Goal: Task Accomplishment & Management: Manage account settings

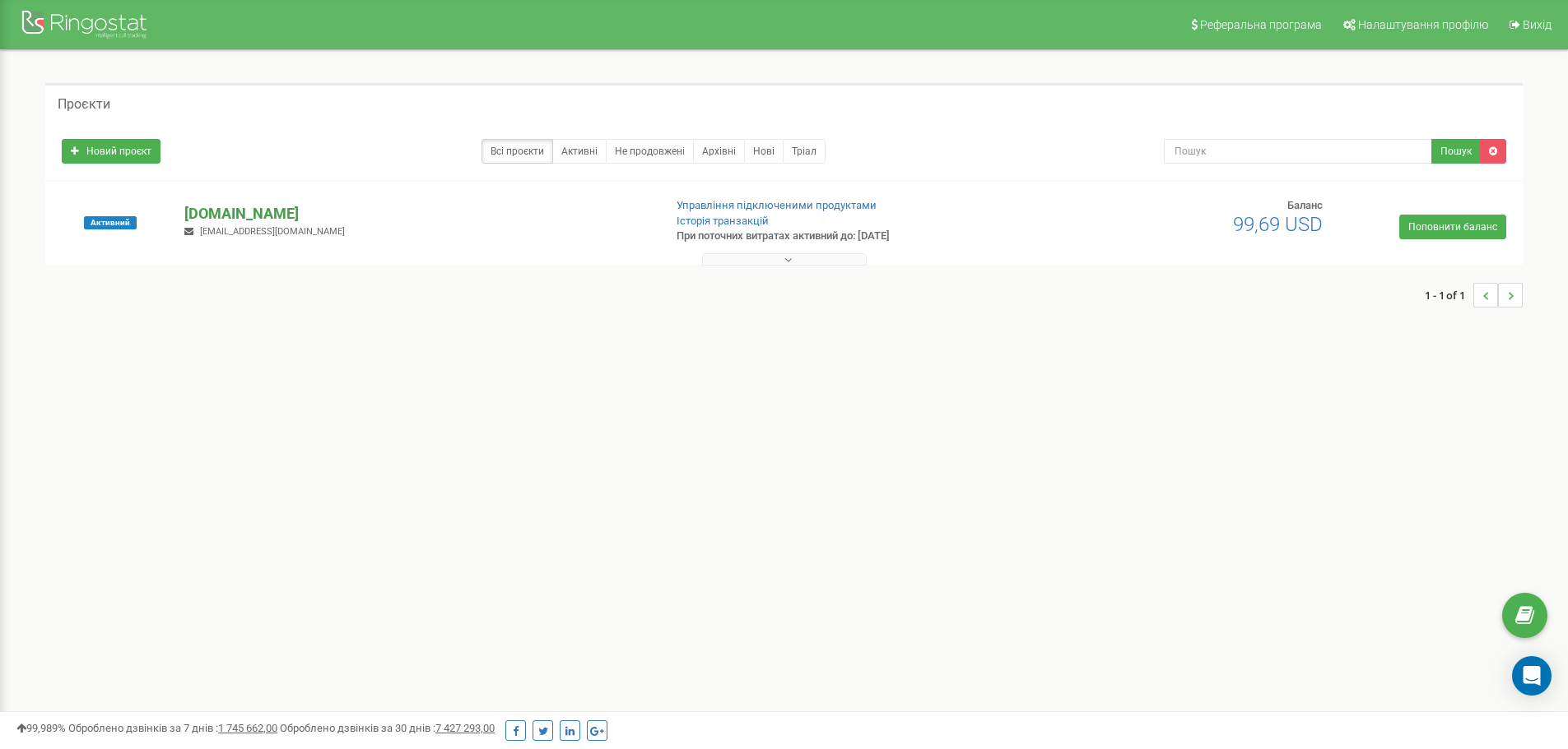
click at [226, 213] on p "[DOMAIN_NAME]" at bounding box center [417, 213] width 465 height 21
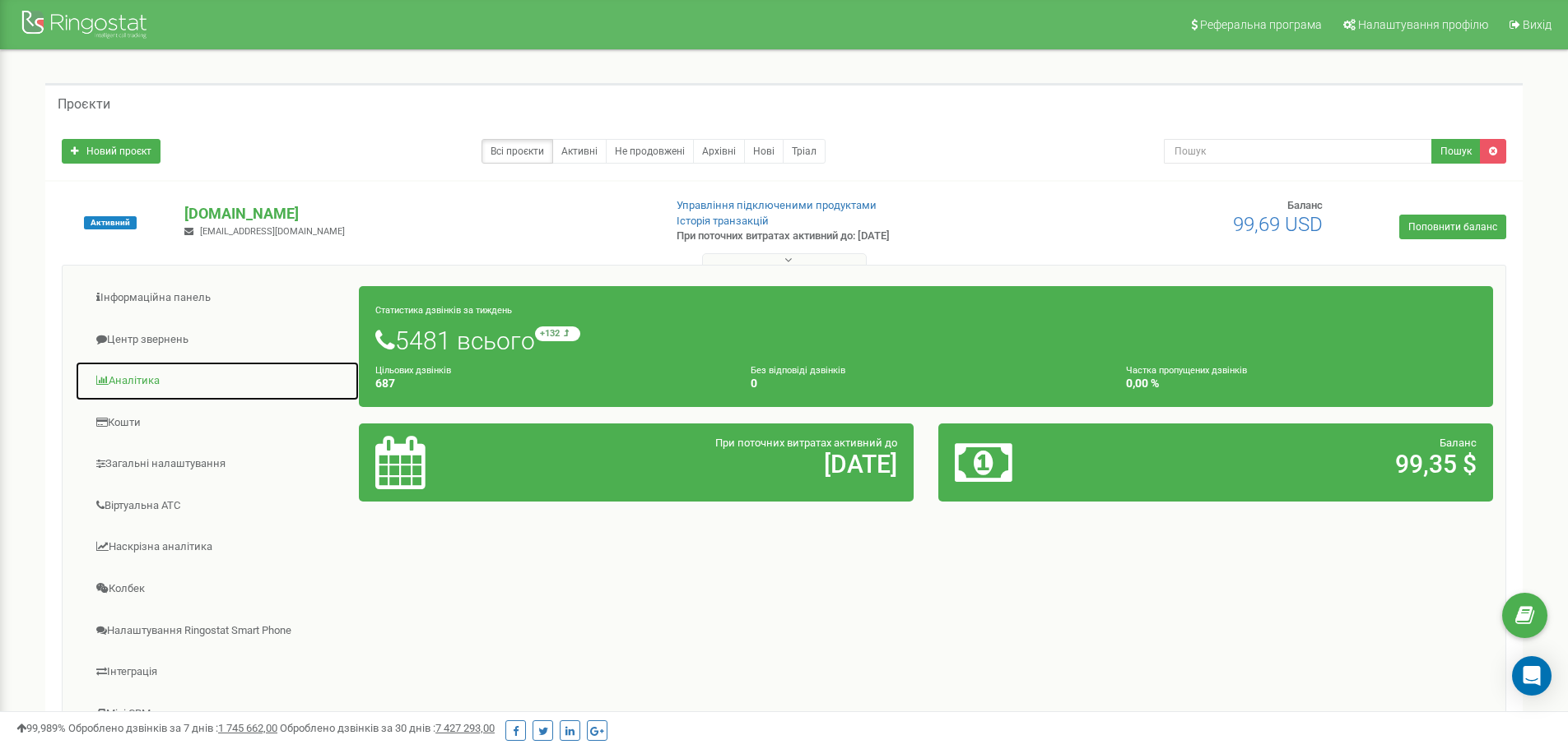
click at [127, 377] on link "Аналiтика" at bounding box center [217, 382] width 285 height 40
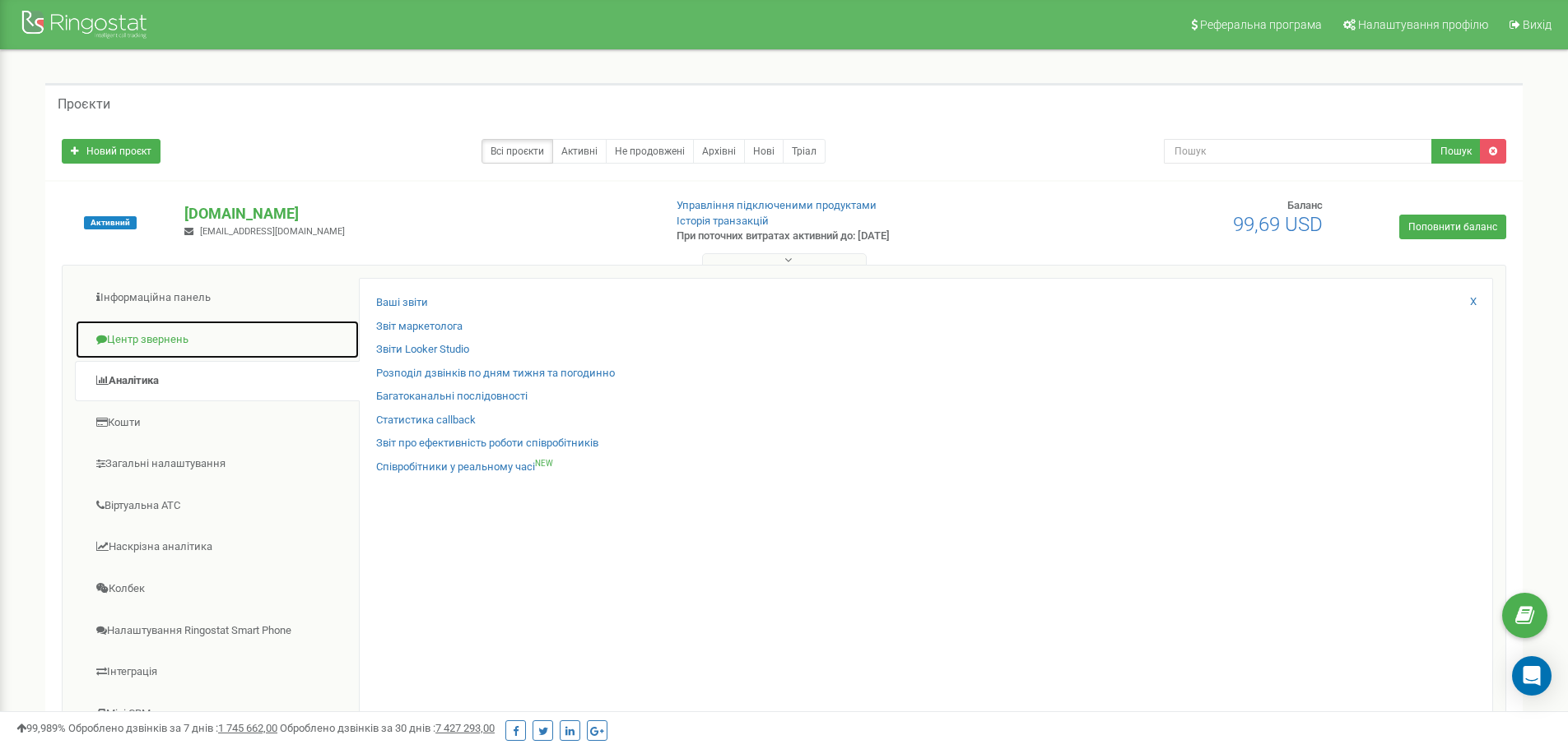
click at [160, 340] on link "Центр звернень" at bounding box center [217, 340] width 285 height 40
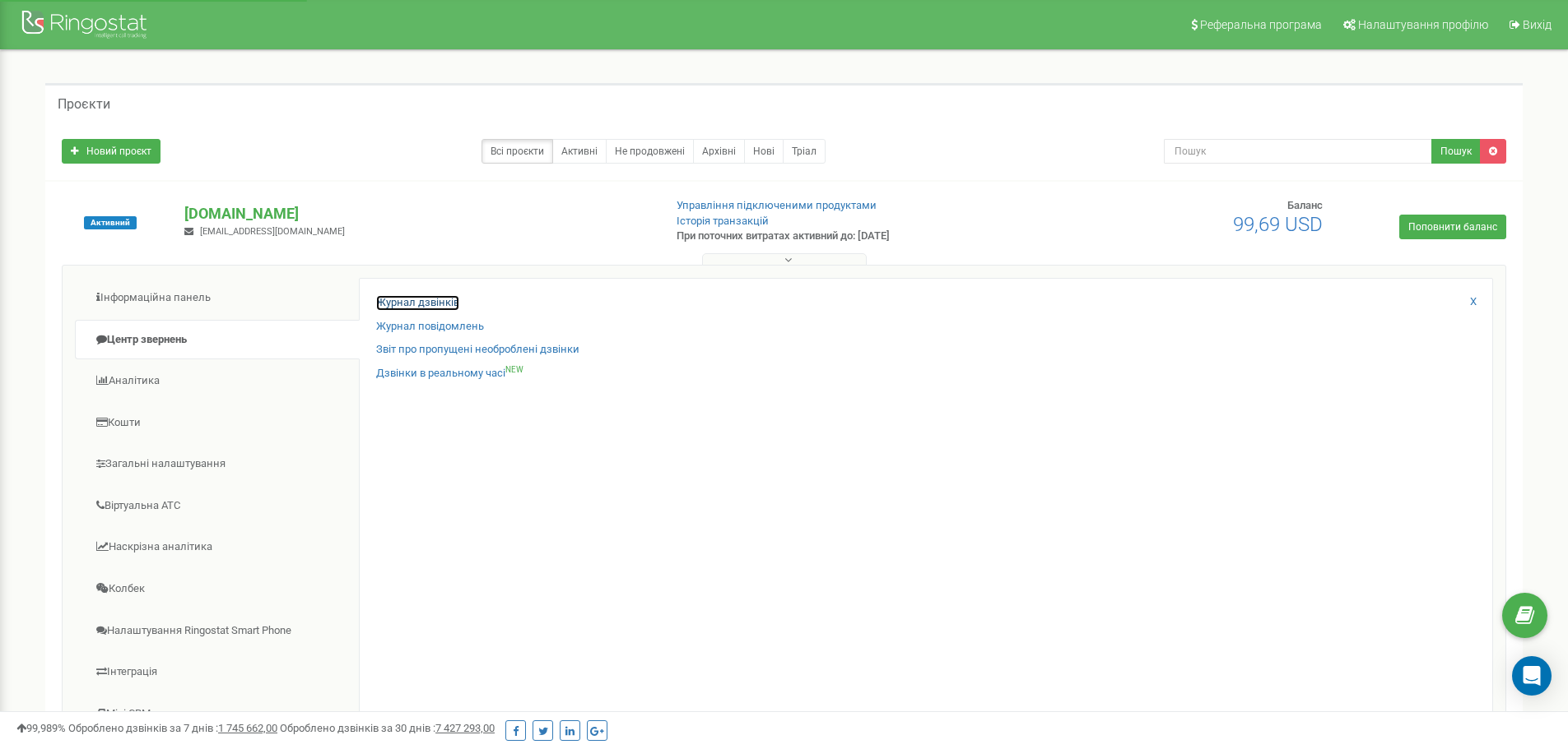
click at [441, 297] on link "Журнал дзвінків" at bounding box center [417, 302] width 83 height 16
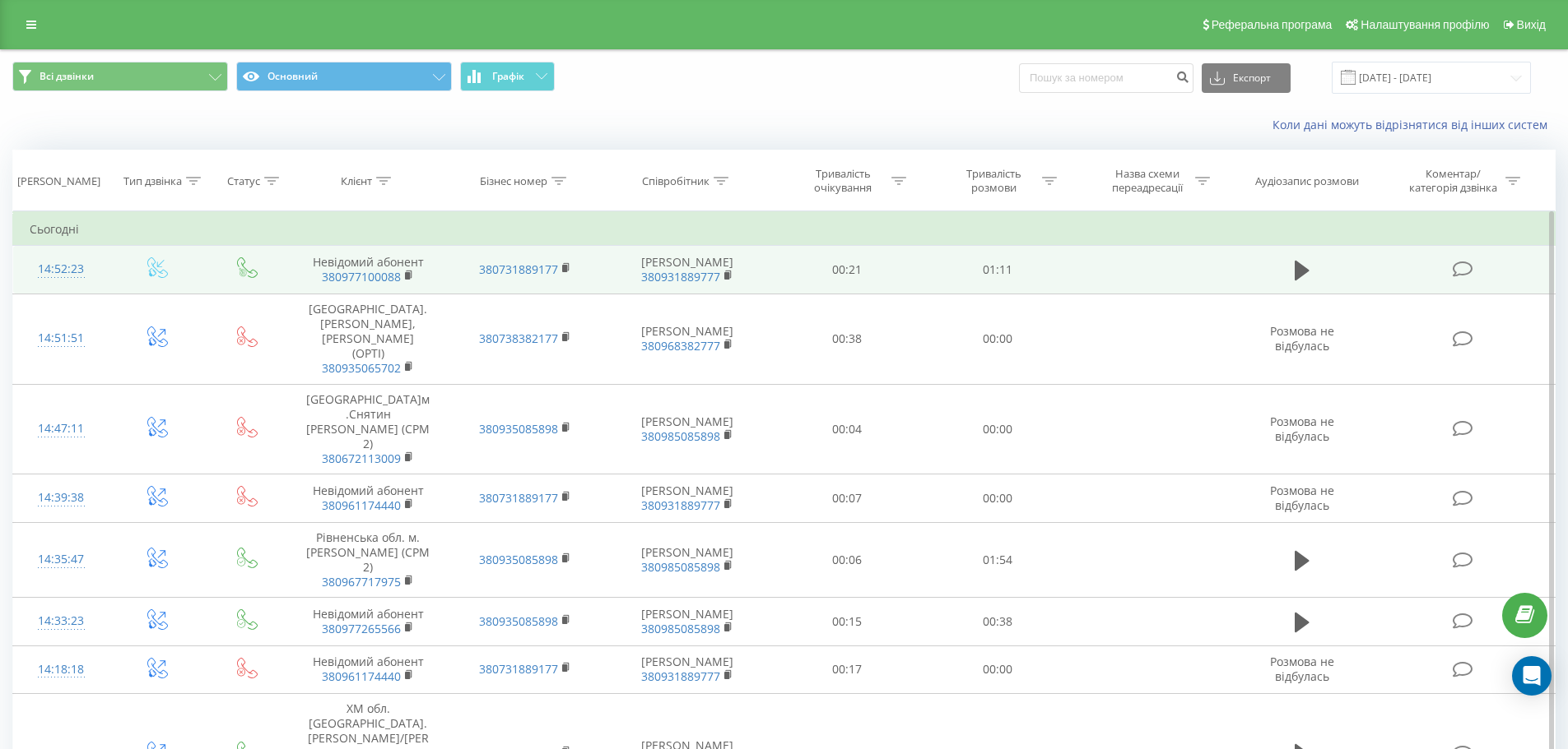
click at [417, 279] on span "380977100088" at bounding box center [368, 277] width 123 height 15
click at [409, 274] on rect at bounding box center [407, 276] width 5 height 8
click at [1299, 263] on icon at bounding box center [1302, 270] width 15 height 19
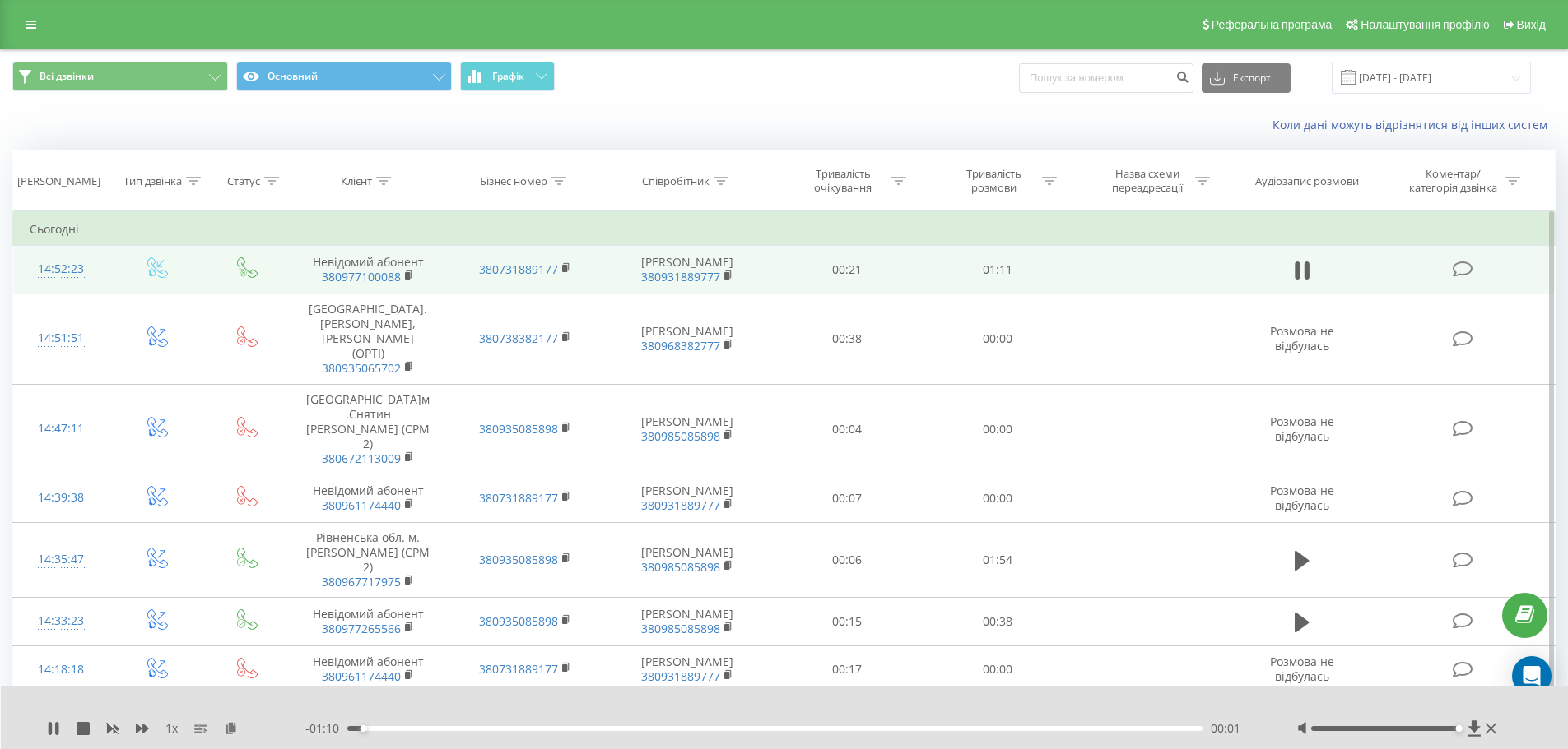
drag, startPoint x: 1384, startPoint y: 728, endPoint x: 1455, endPoint y: 730, distance: 71.0
click at [1455, 730] on div at bounding box center [1385, 729] width 148 height 5
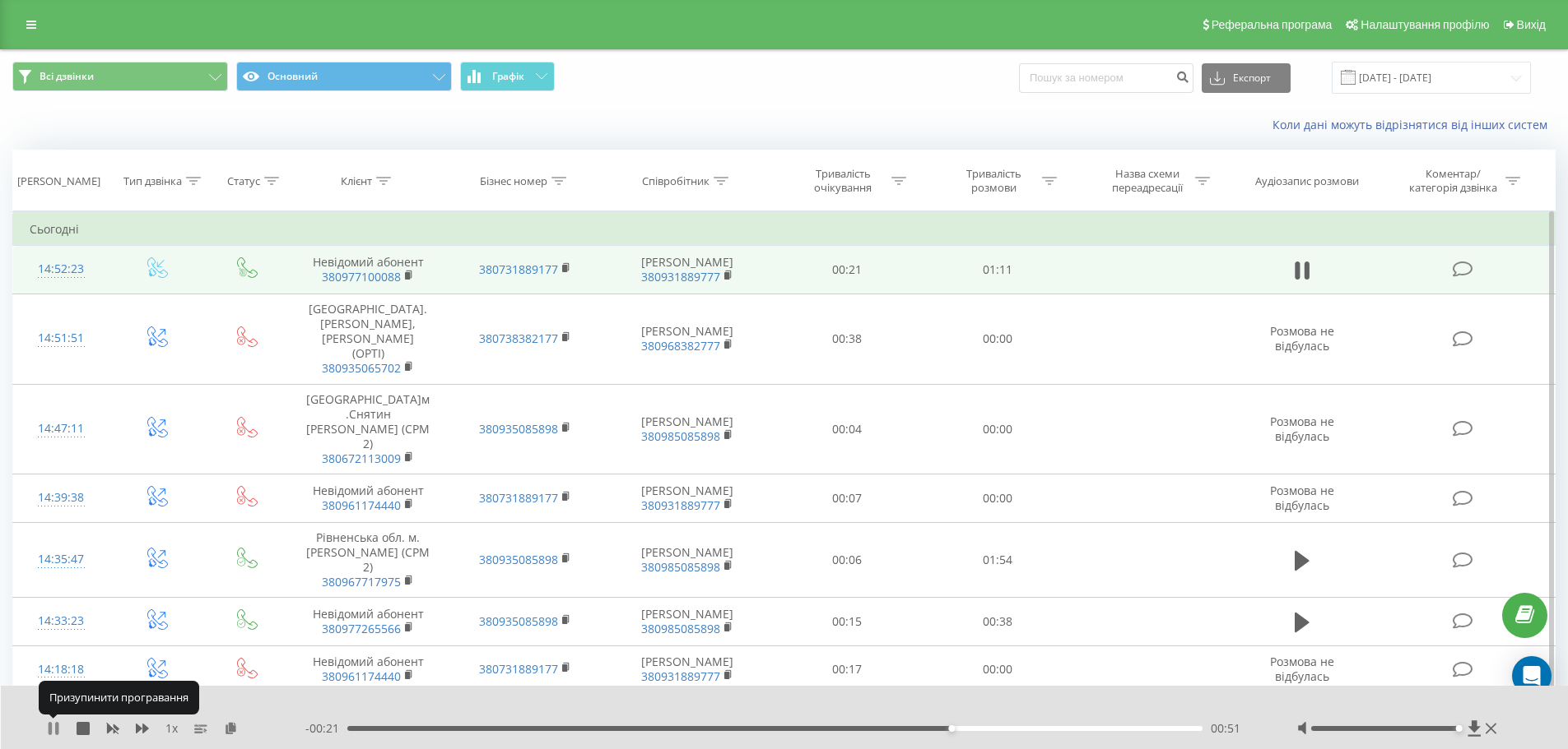
click at [50, 729] on icon at bounding box center [51, 729] width 3 height 13
click at [828, 88] on div "Всі дзвінки Основний Графік Експорт .csv .xls .xlsx 23.08.2025 - 23.09.2025" at bounding box center [784, 78] width 1544 height 32
click at [1302, 274] on icon at bounding box center [1302, 270] width 15 height 19
click at [1303, 269] on icon at bounding box center [1302, 270] width 15 height 23
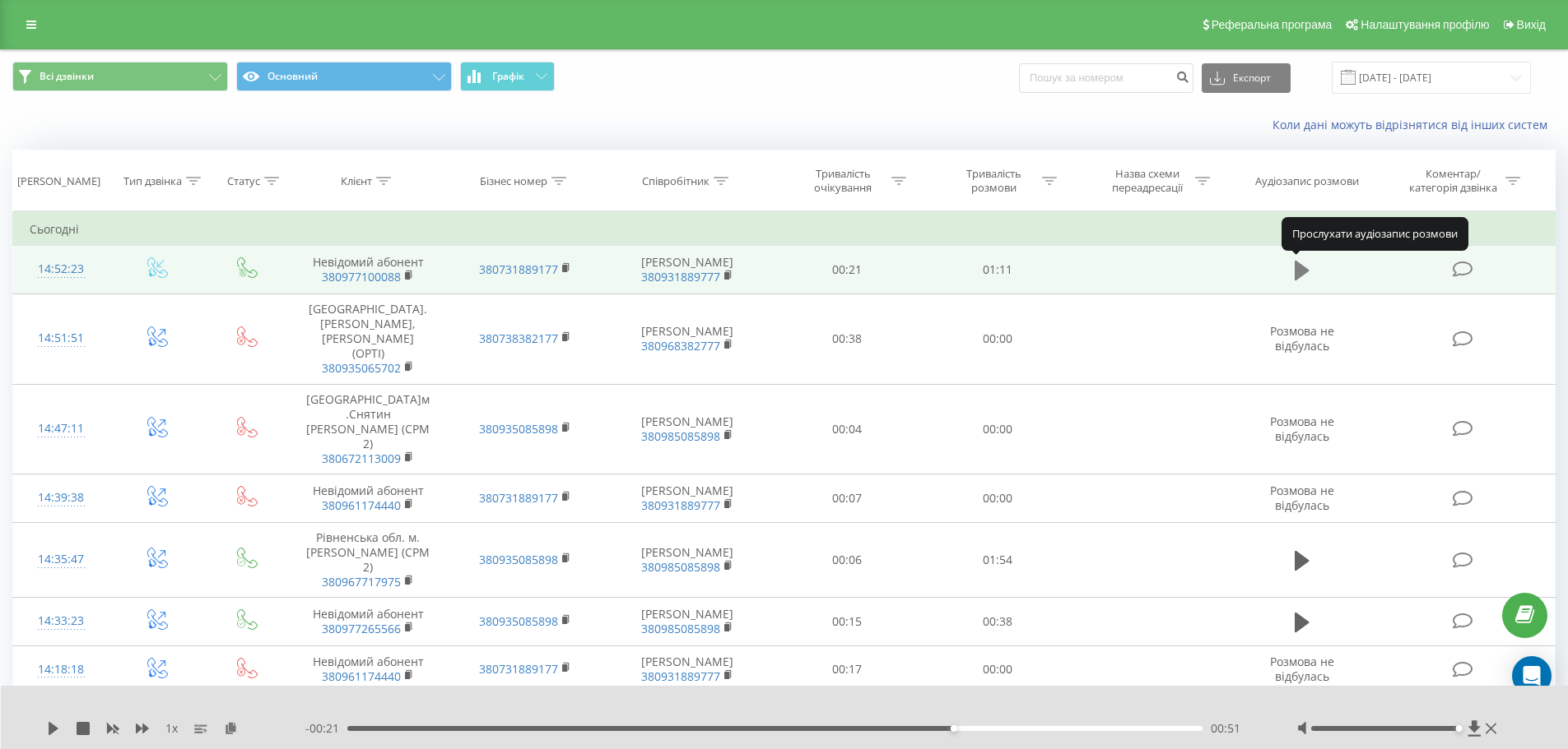
click at [1298, 266] on icon at bounding box center [1302, 270] width 15 height 19
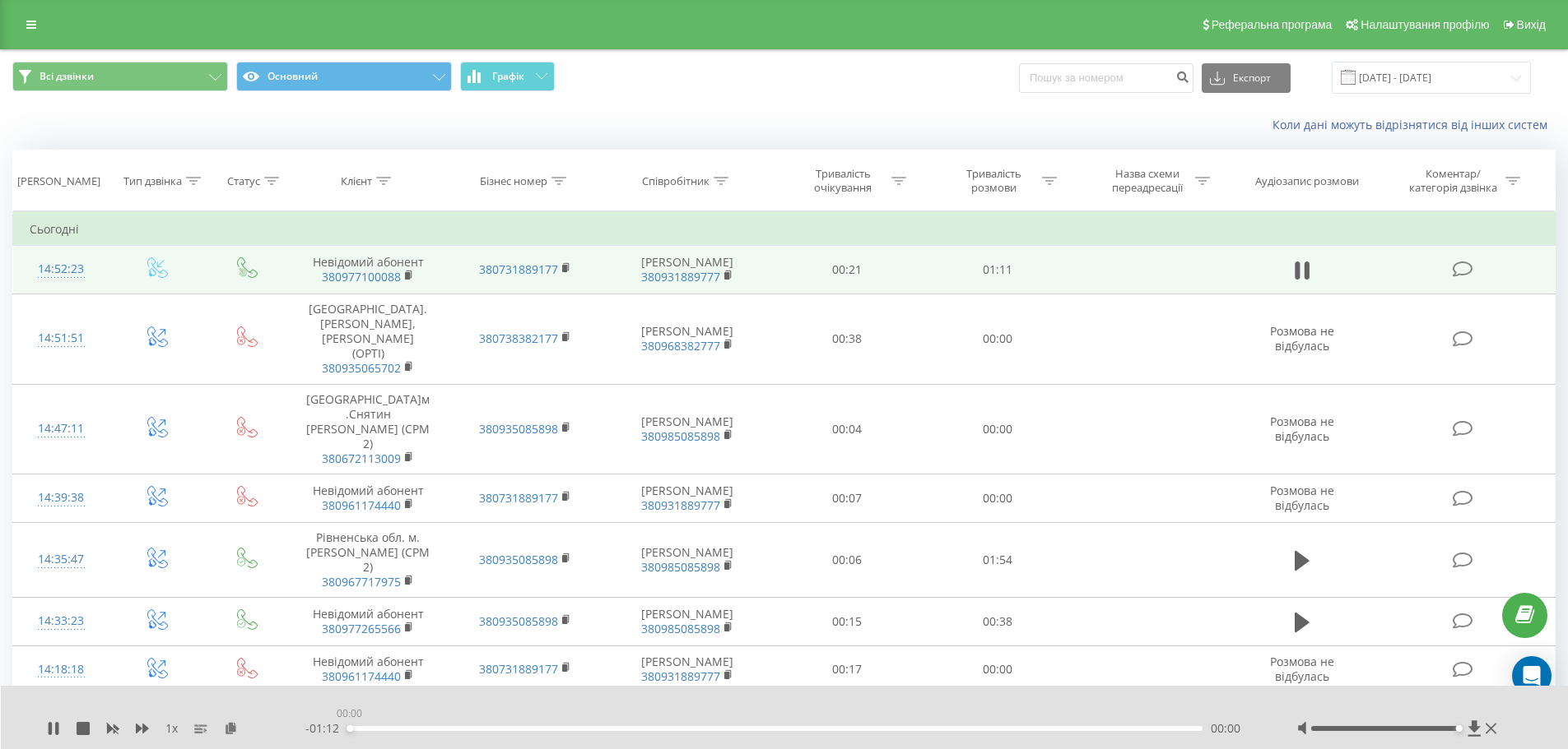
drag, startPoint x: 974, startPoint y: 729, endPoint x: 334, endPoint y: 718, distance: 640.1
click at [346, 725] on div "00:00" at bounding box center [350, 729] width 7 height 7
click at [1302, 266] on icon at bounding box center [1302, 270] width 15 height 23
click at [1298, 270] on icon at bounding box center [1302, 270] width 15 height 19
click at [1298, 270] on icon at bounding box center [1297, 270] width 5 height 18
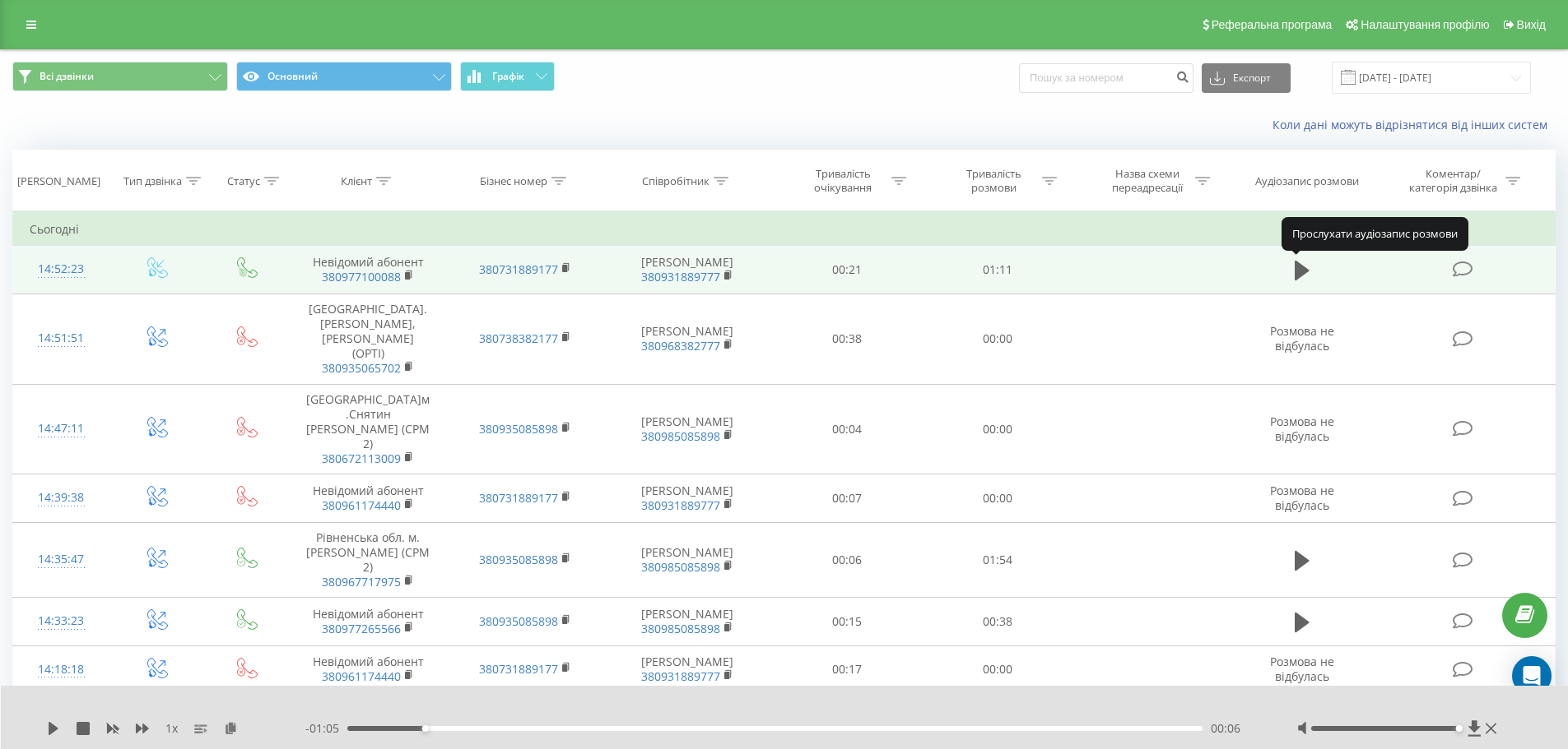
click at [1298, 270] on icon at bounding box center [1302, 270] width 15 height 19
click at [1305, 271] on icon at bounding box center [1306, 270] width 5 height 18
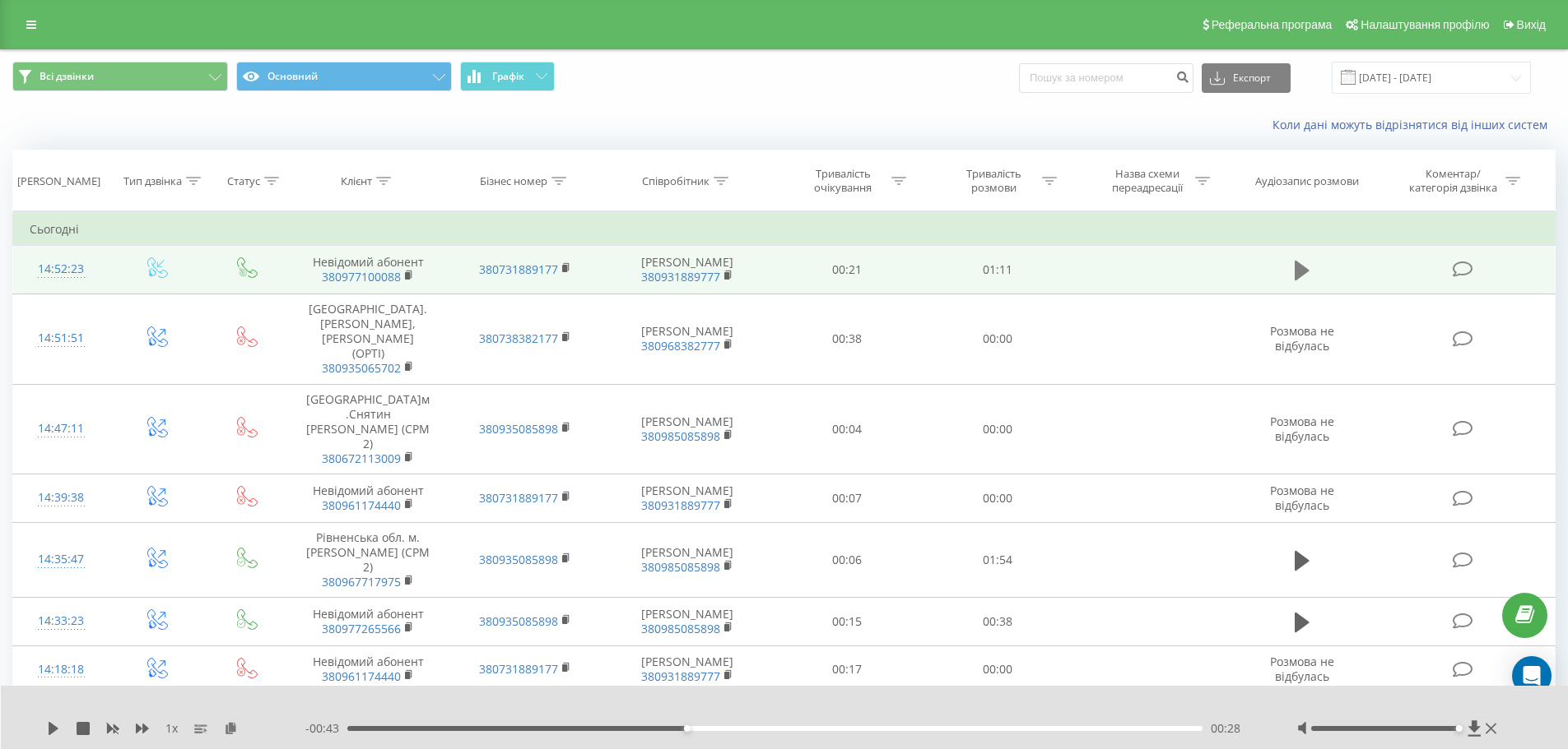
click at [1312, 268] on button at bounding box center [1302, 270] width 24 height 24
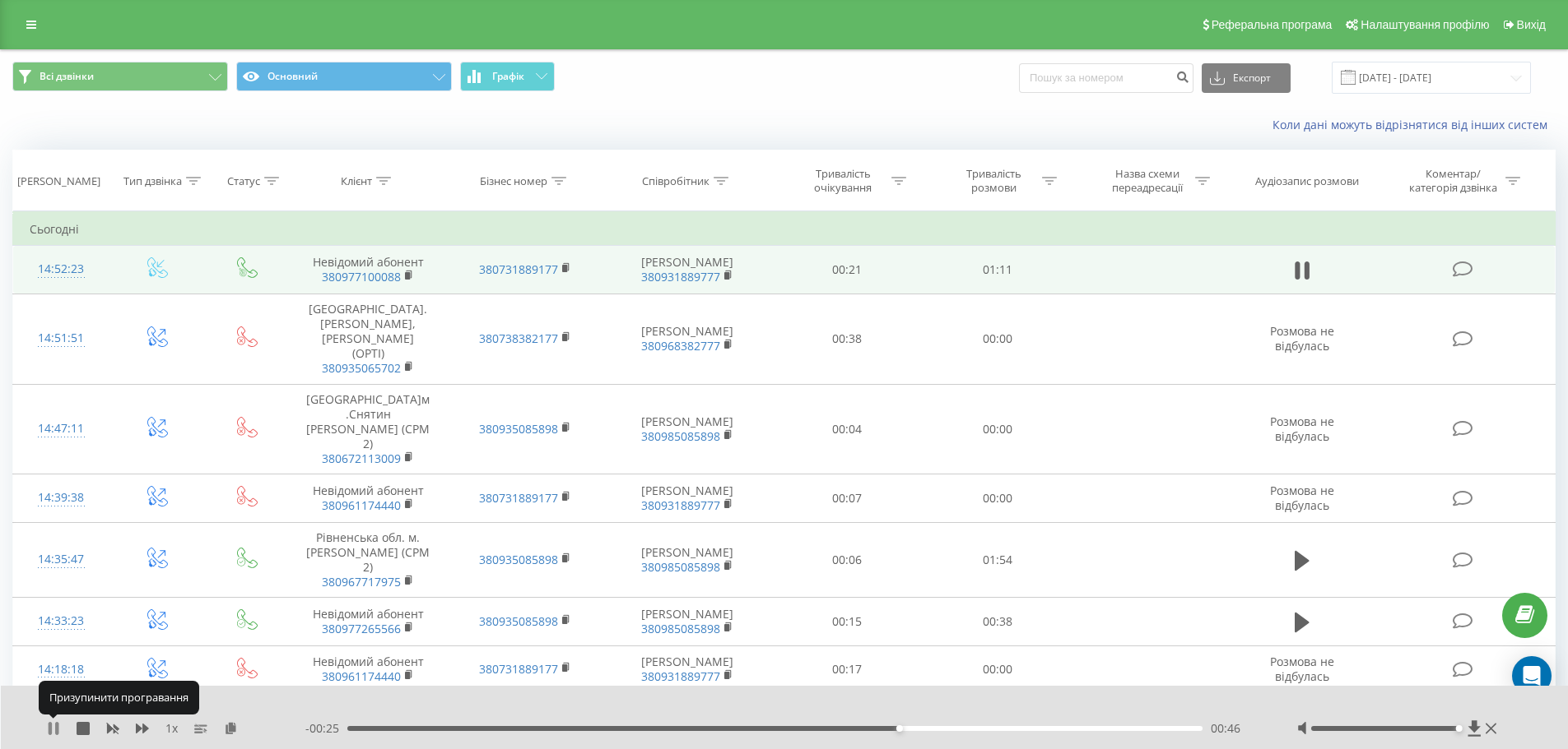
click at [51, 725] on icon at bounding box center [51, 729] width 3 height 13
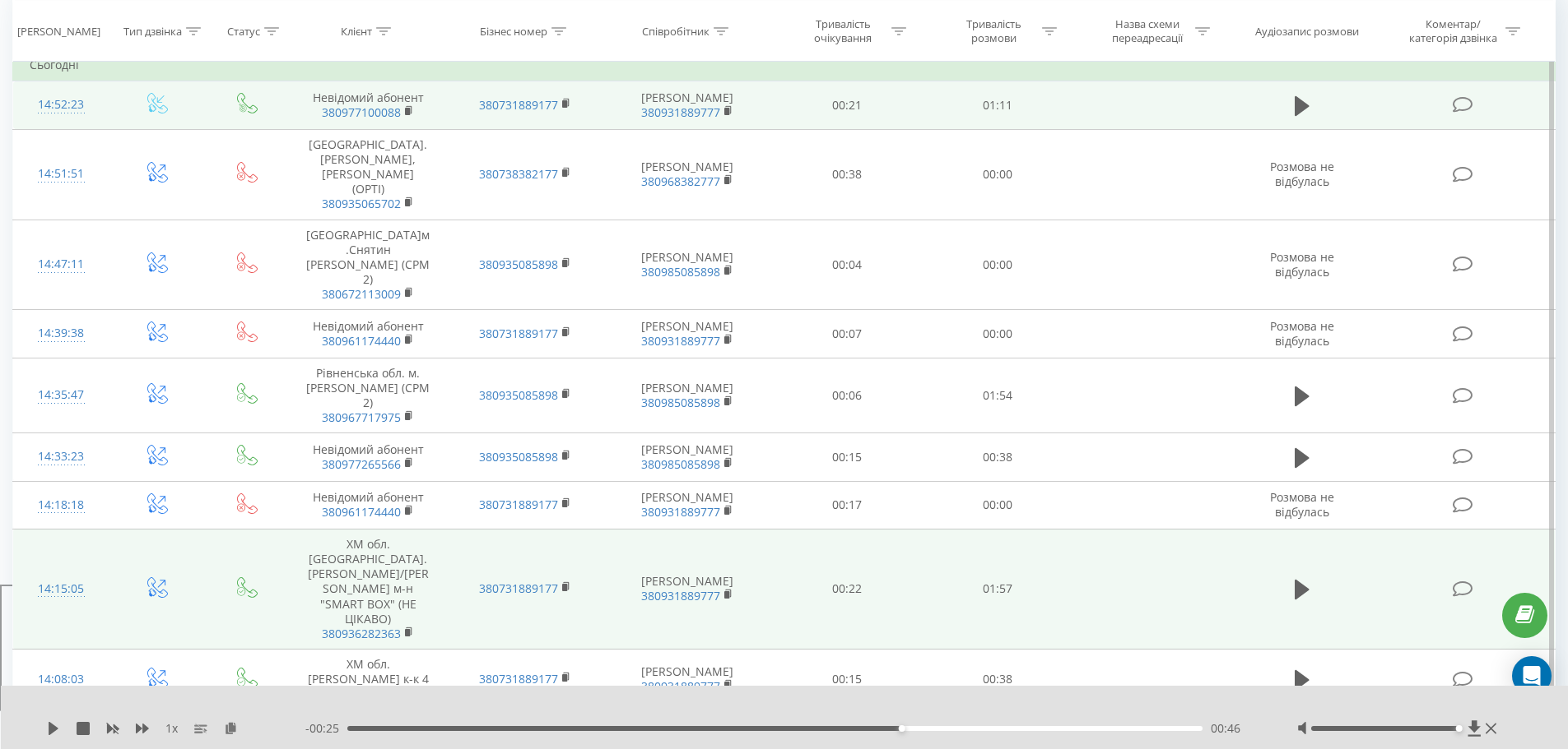
scroll to position [247, 0]
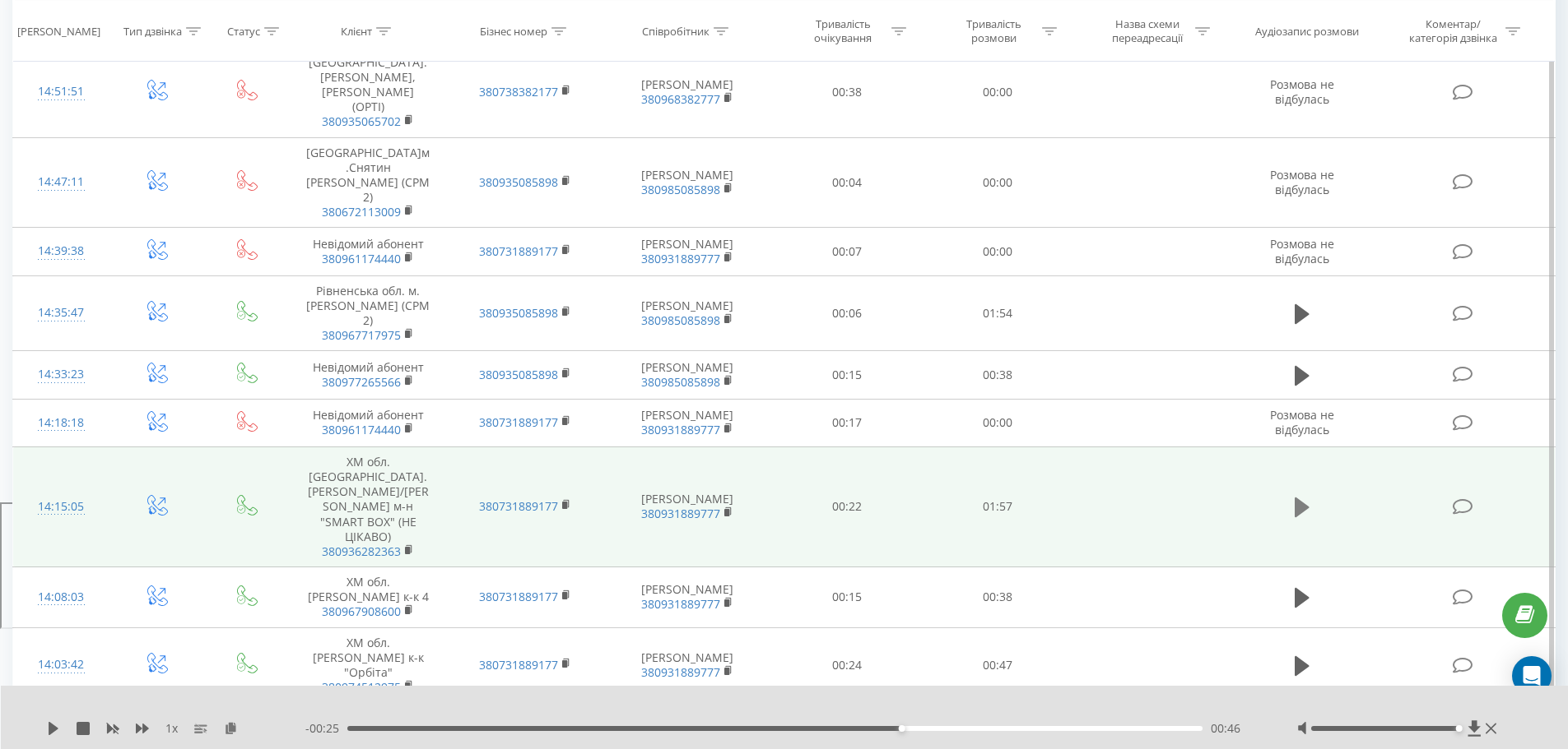
click at [1302, 517] on icon at bounding box center [1302, 507] width 15 height 19
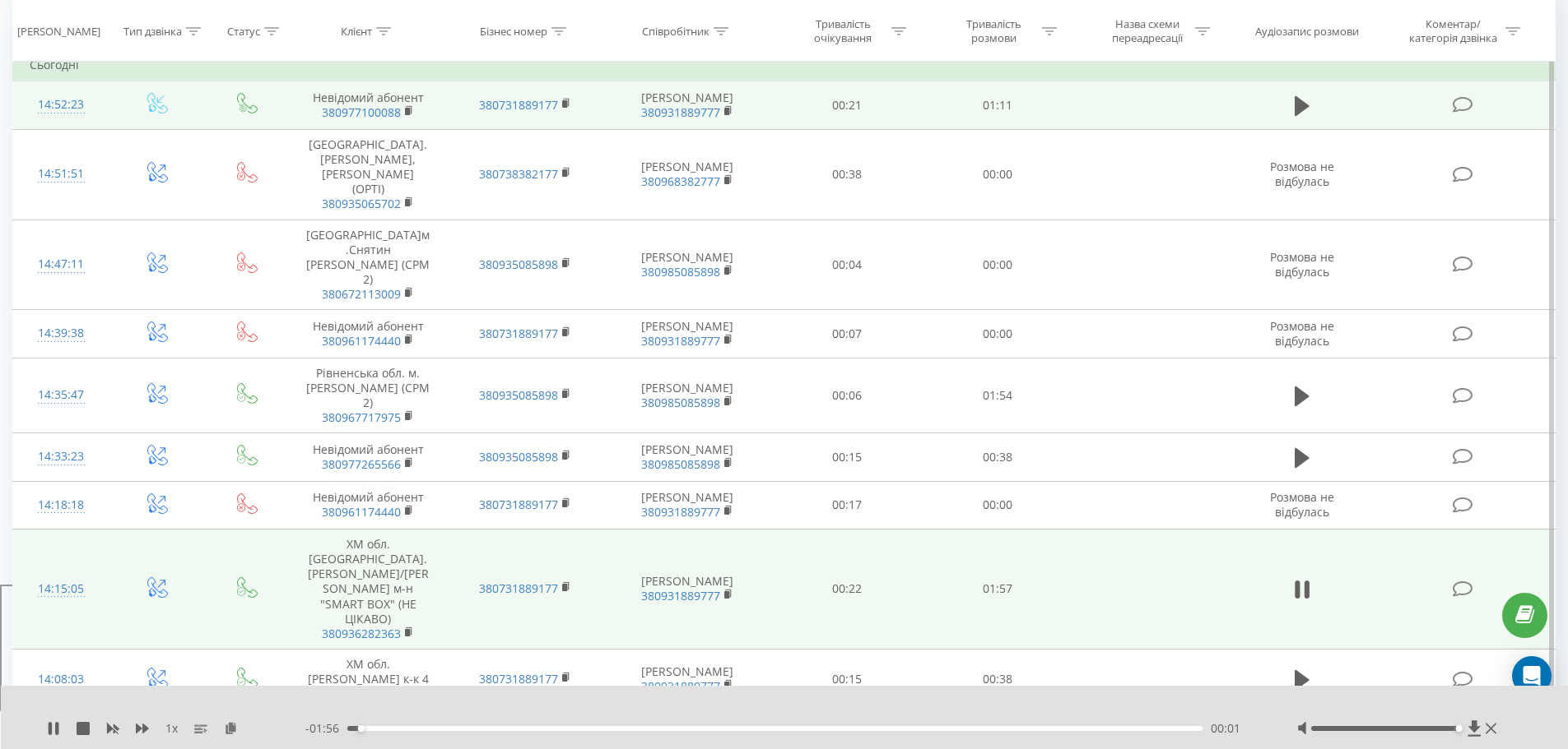
scroll to position [411, 0]
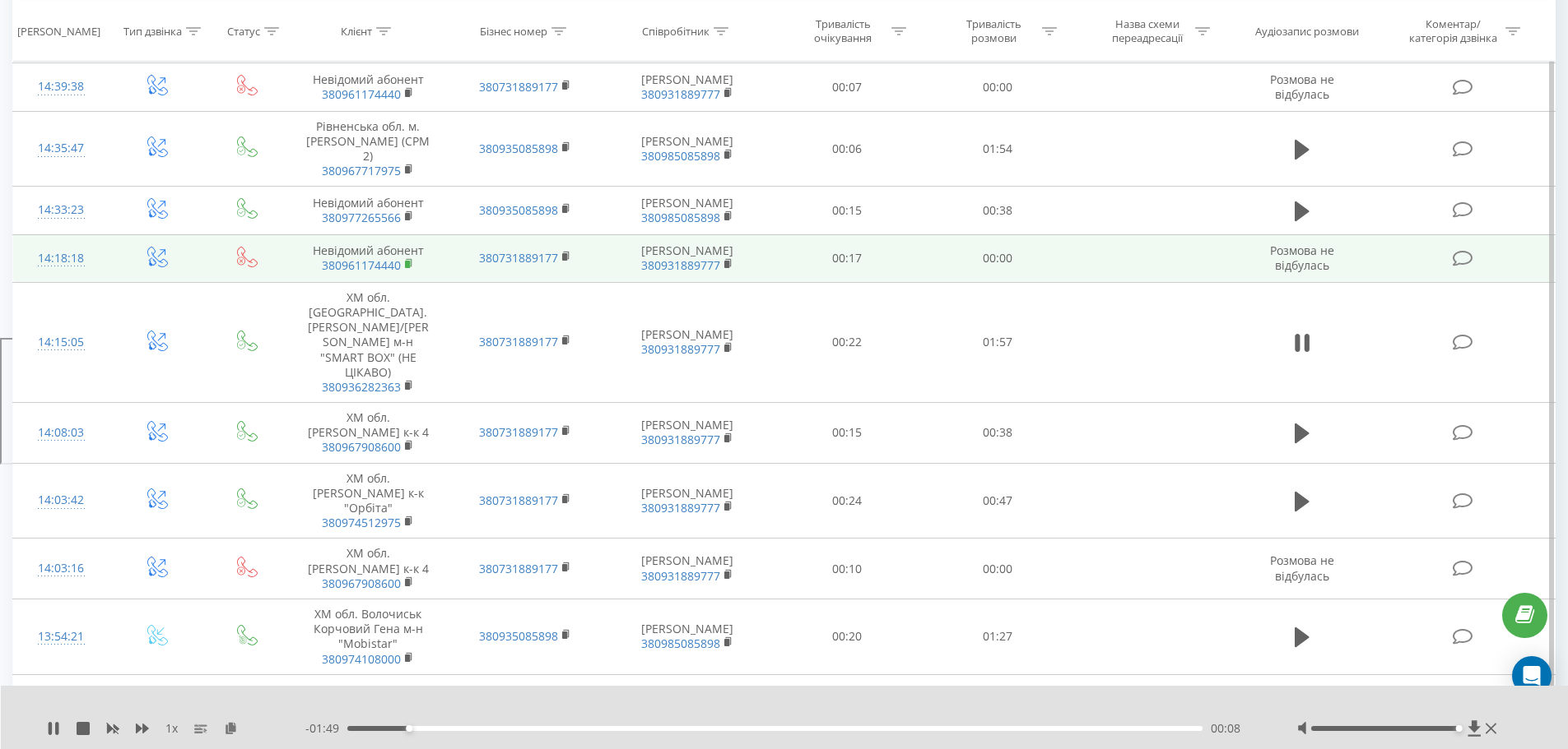
click at [409, 268] on rect at bounding box center [407, 264] width 5 height 8
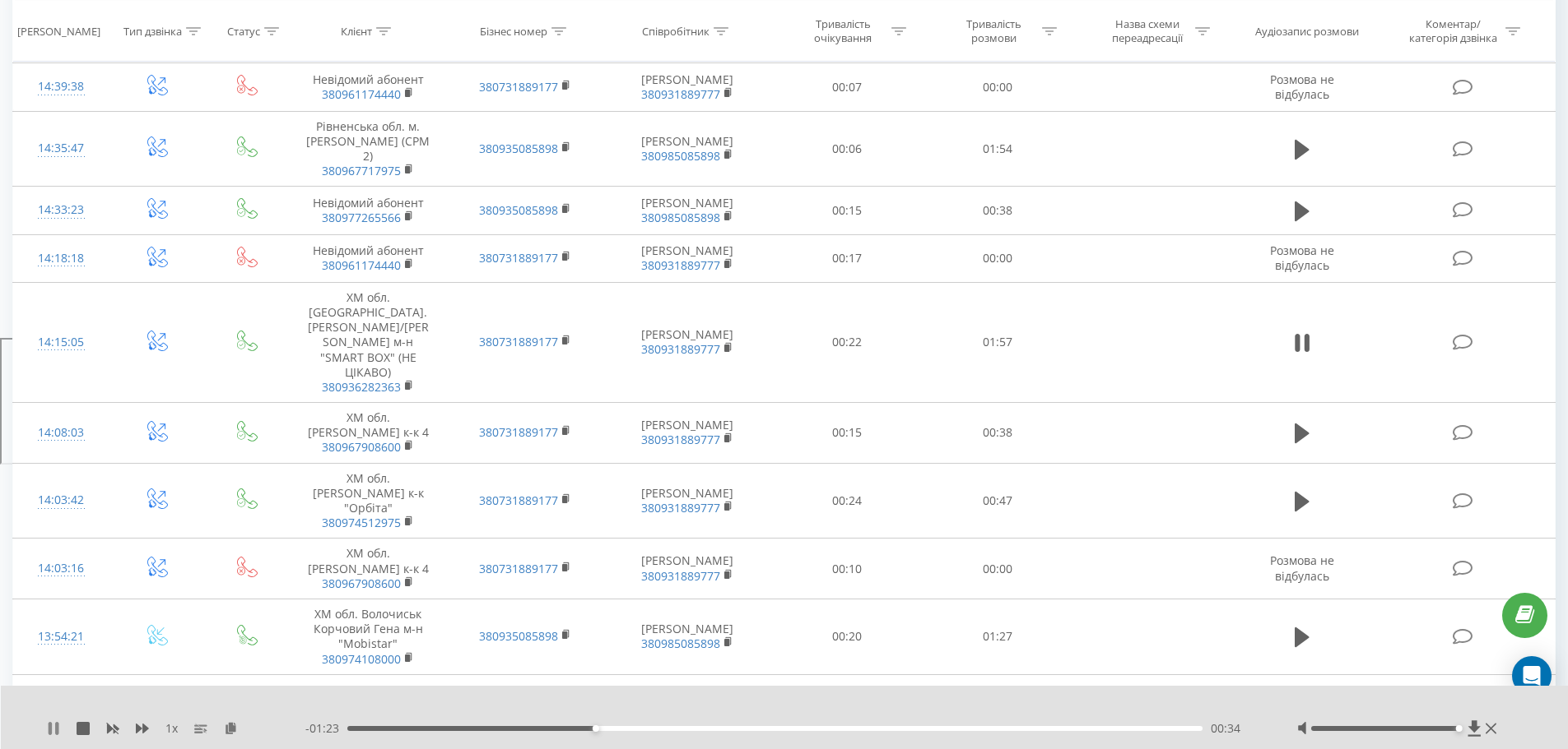
click at [52, 727] on icon at bounding box center [54, 729] width 13 height 13
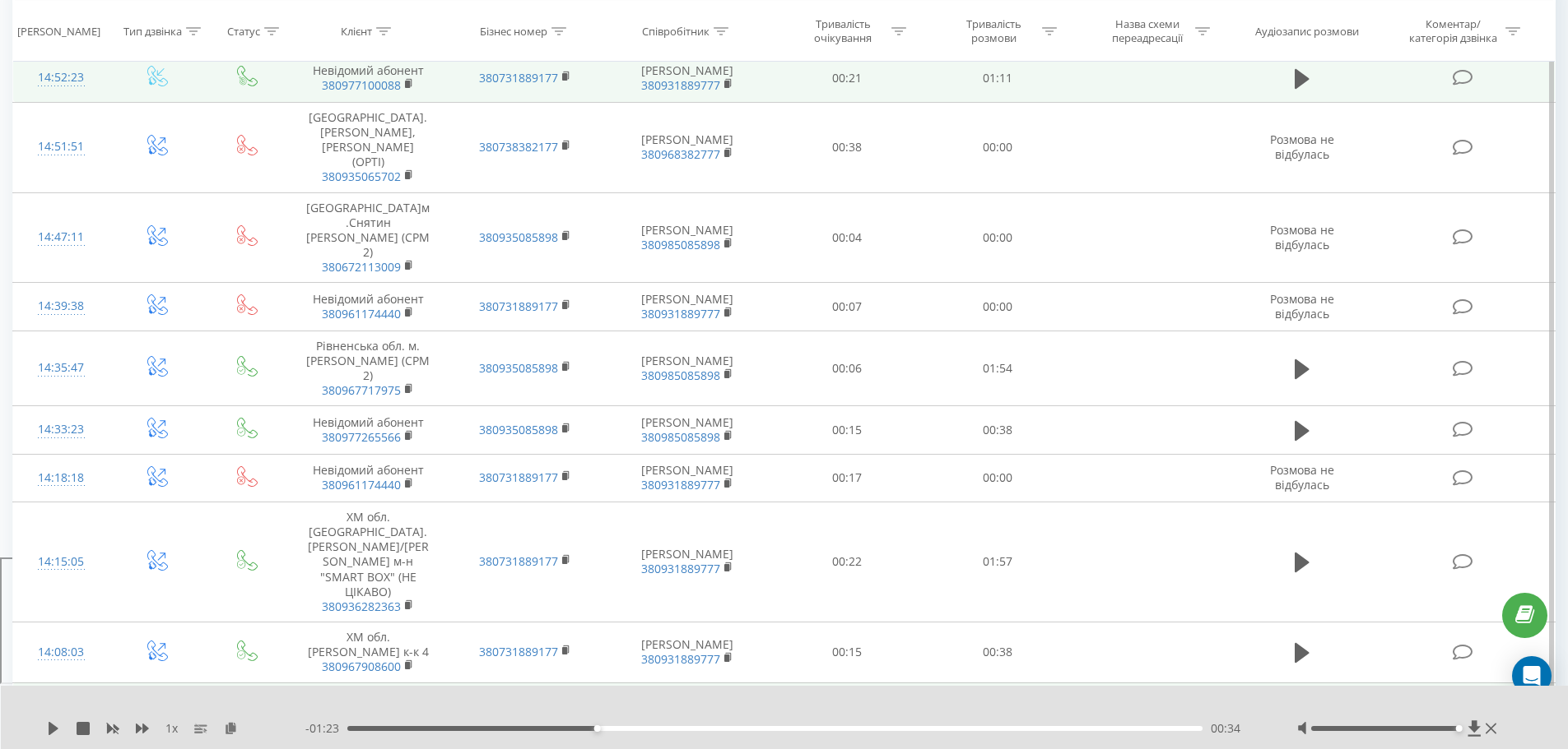
scroll to position [164, 0]
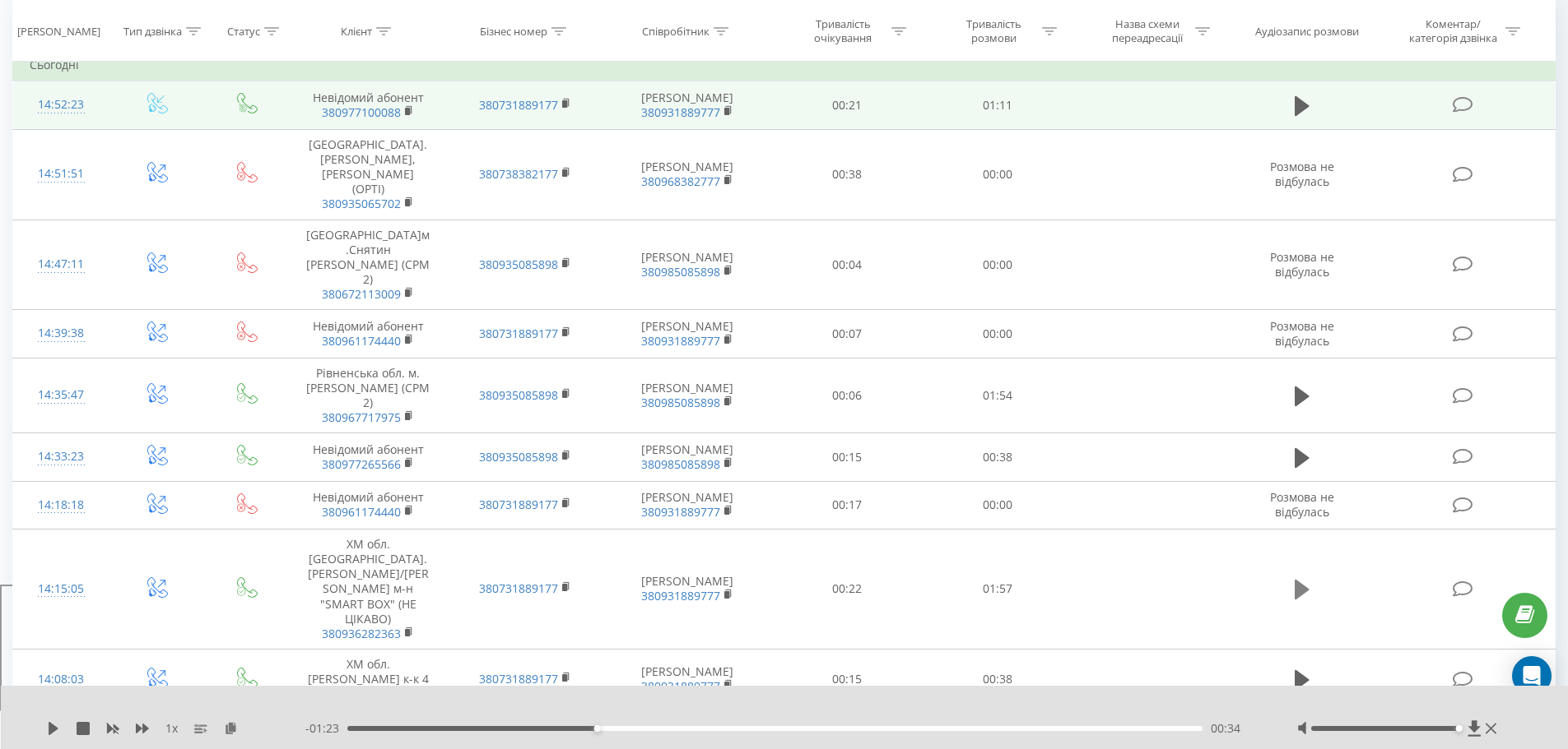
click at [1303, 600] on icon at bounding box center [1302, 589] width 15 height 19
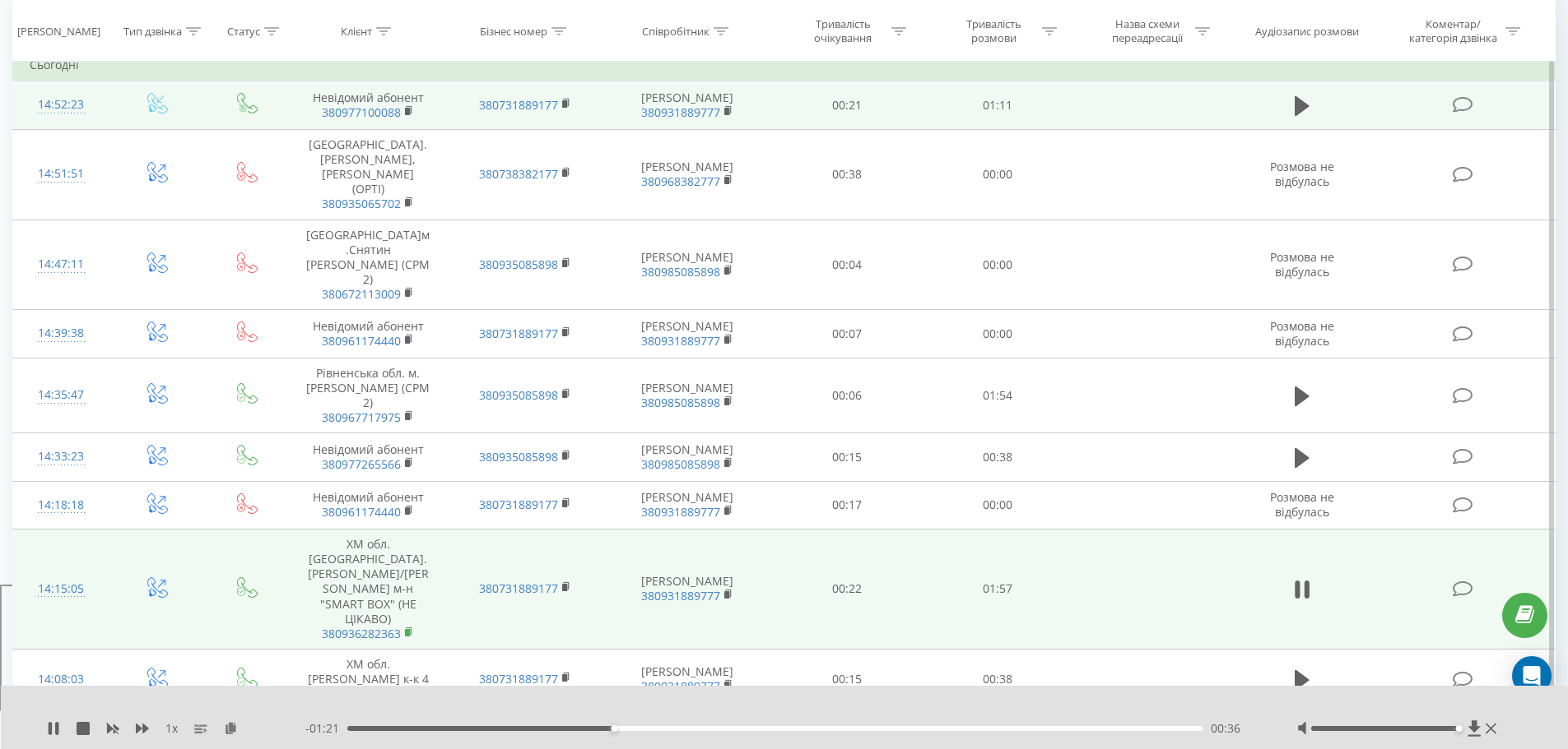
click at [410, 637] on rect at bounding box center [407, 633] width 5 height 8
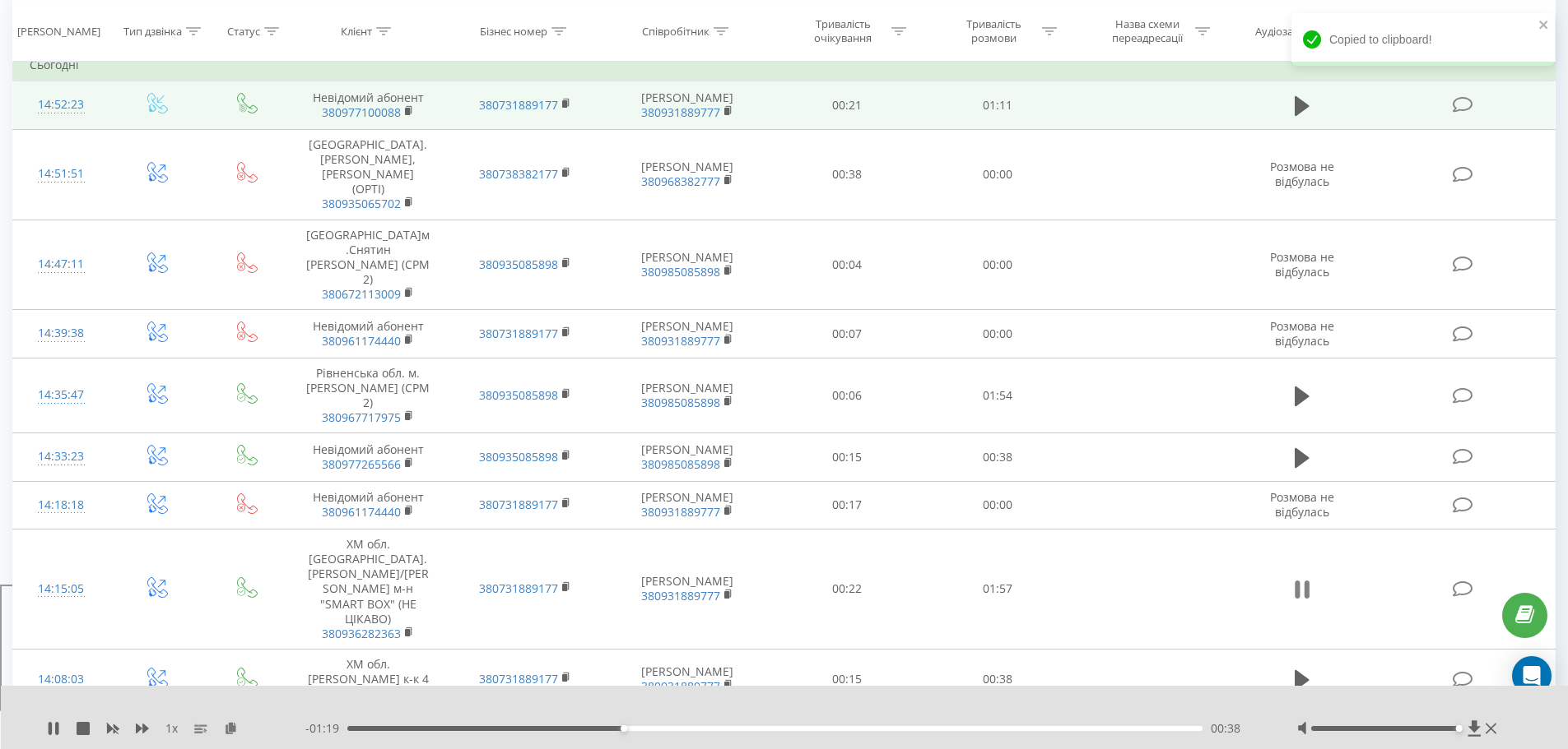
click at [1300, 602] on icon at bounding box center [1302, 589] width 15 height 23
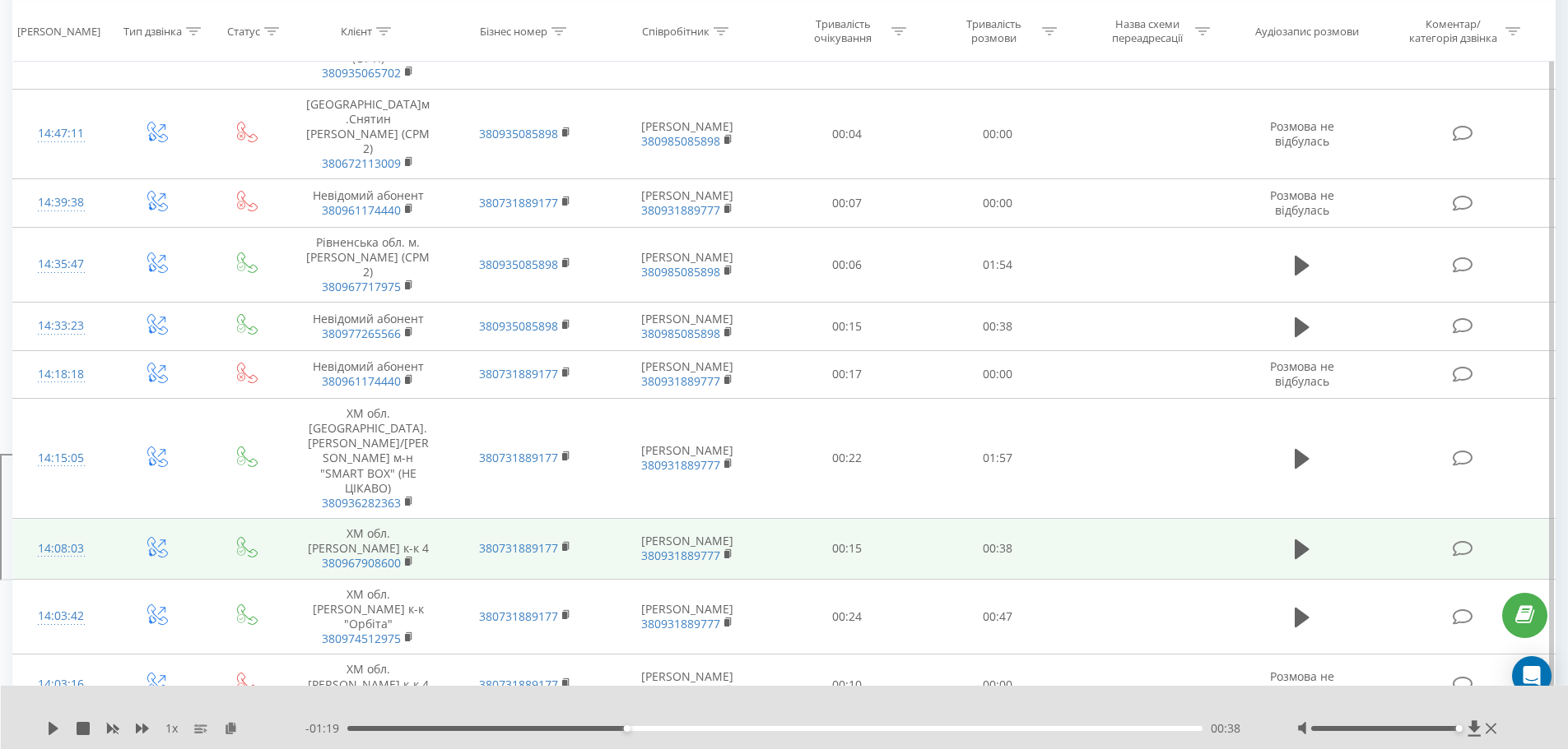
scroll to position [329, 0]
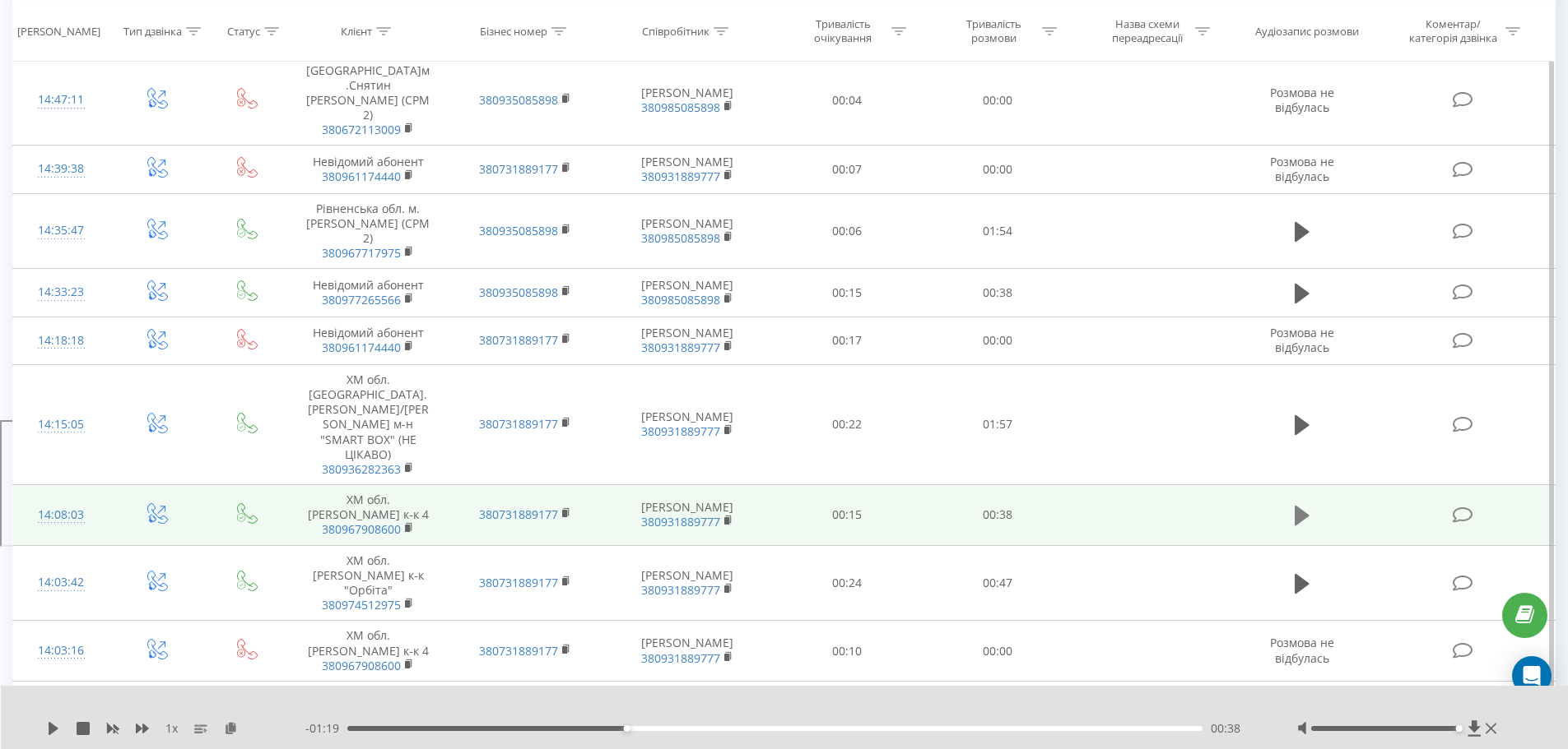
click at [1302, 526] on icon at bounding box center [1302, 515] width 15 height 19
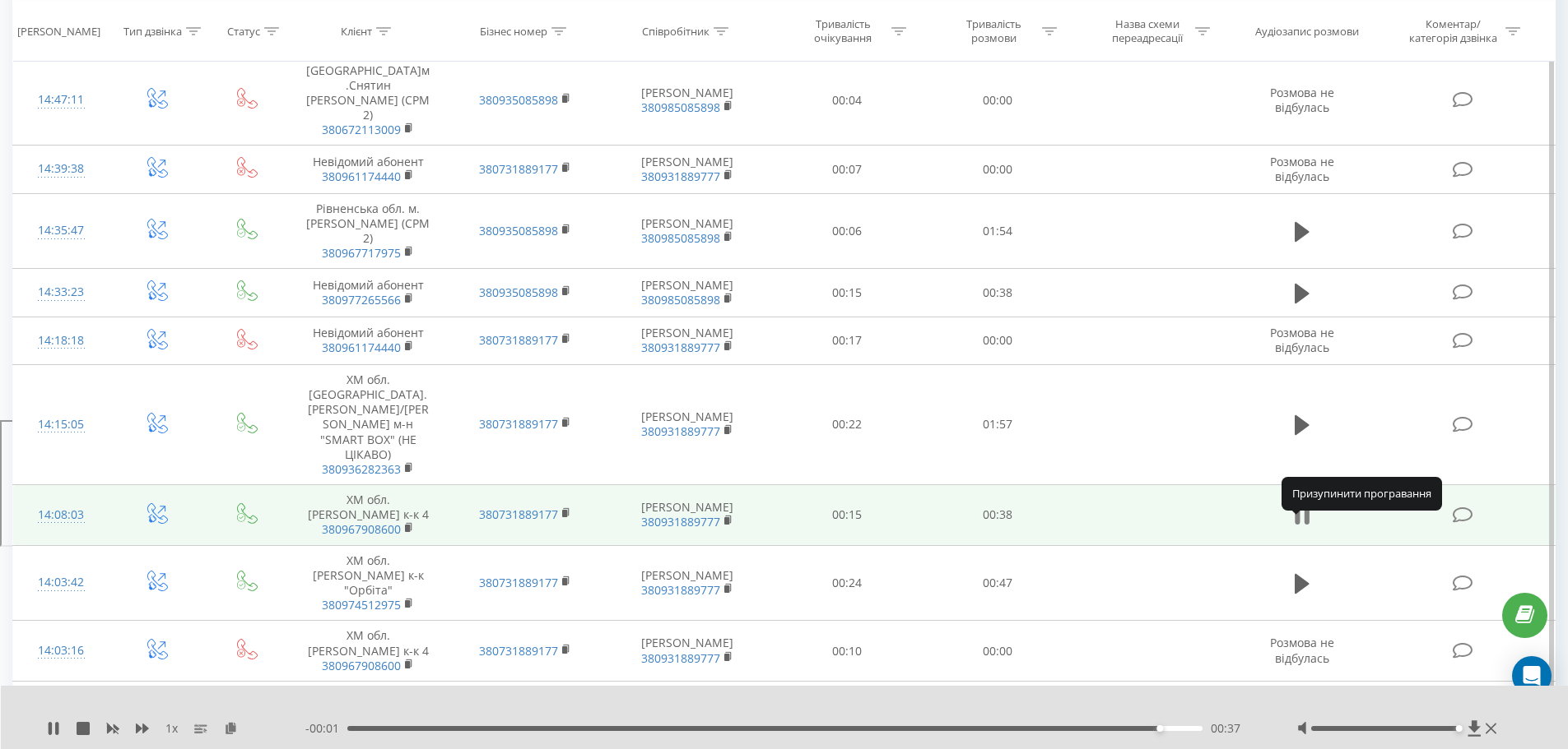
click at [1305, 525] on icon at bounding box center [1306, 515] width 5 height 18
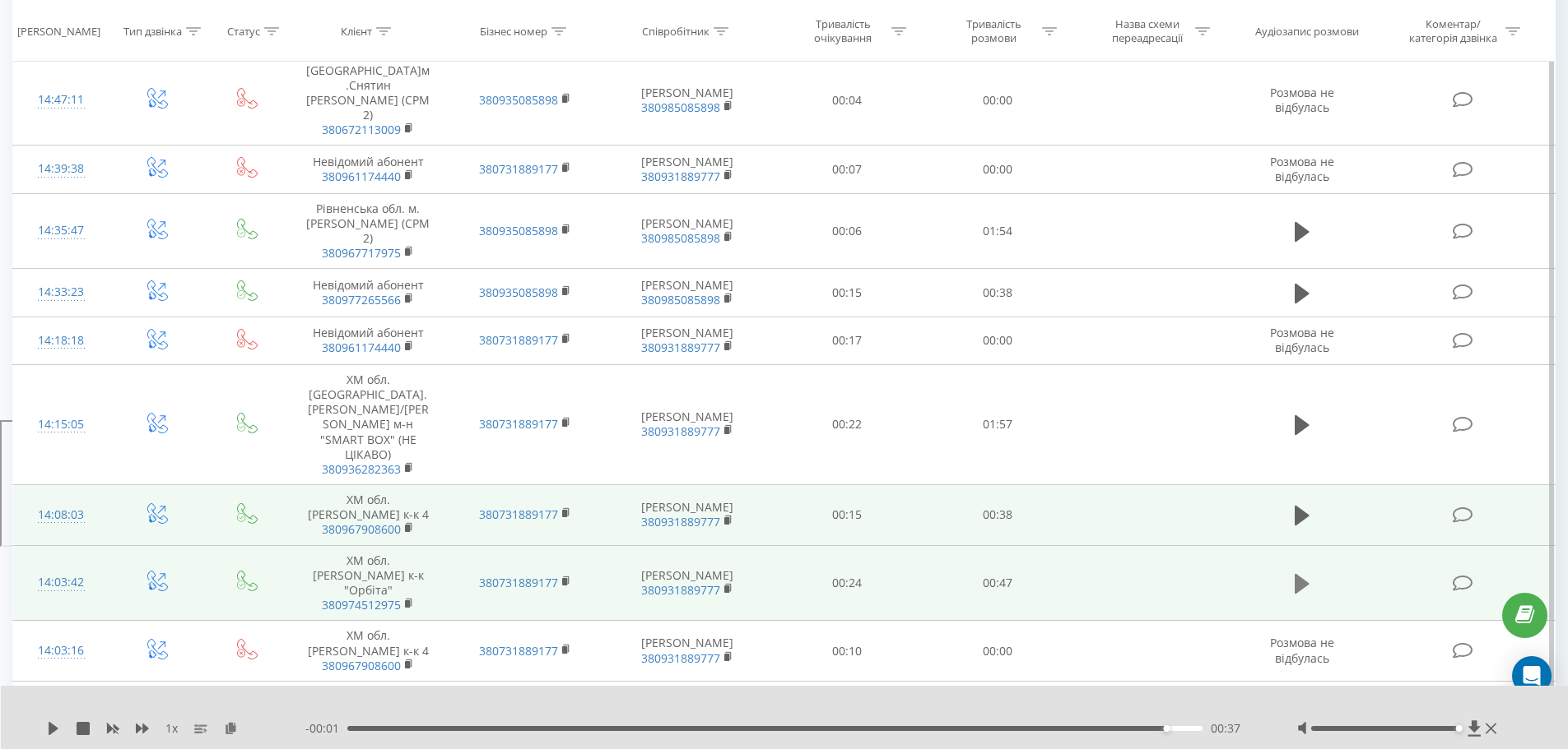
click at [1308, 594] on icon at bounding box center [1302, 583] width 15 height 19
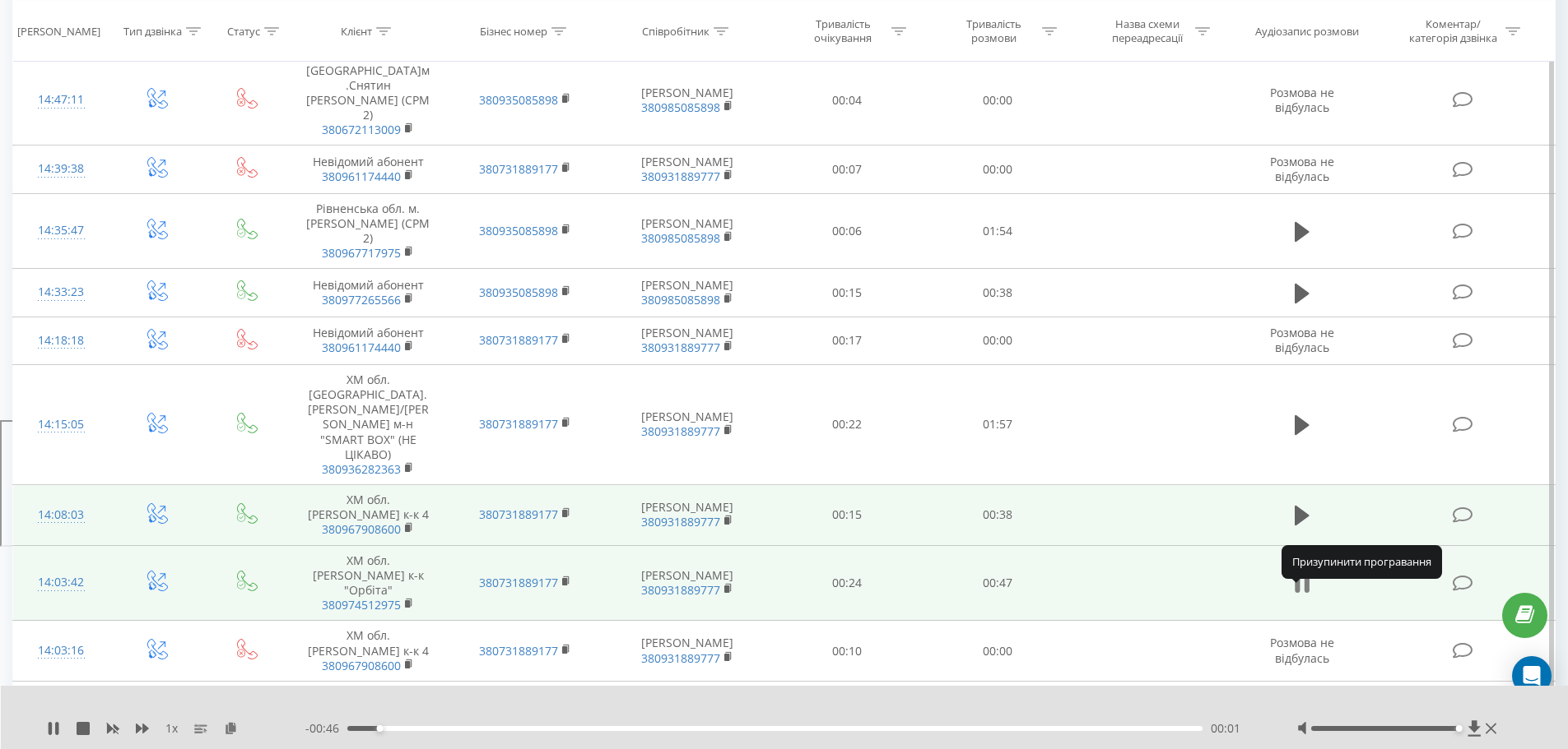
click at [1305, 593] on icon at bounding box center [1306, 583] width 5 height 18
click at [1304, 596] on icon at bounding box center [1302, 584] width 15 height 23
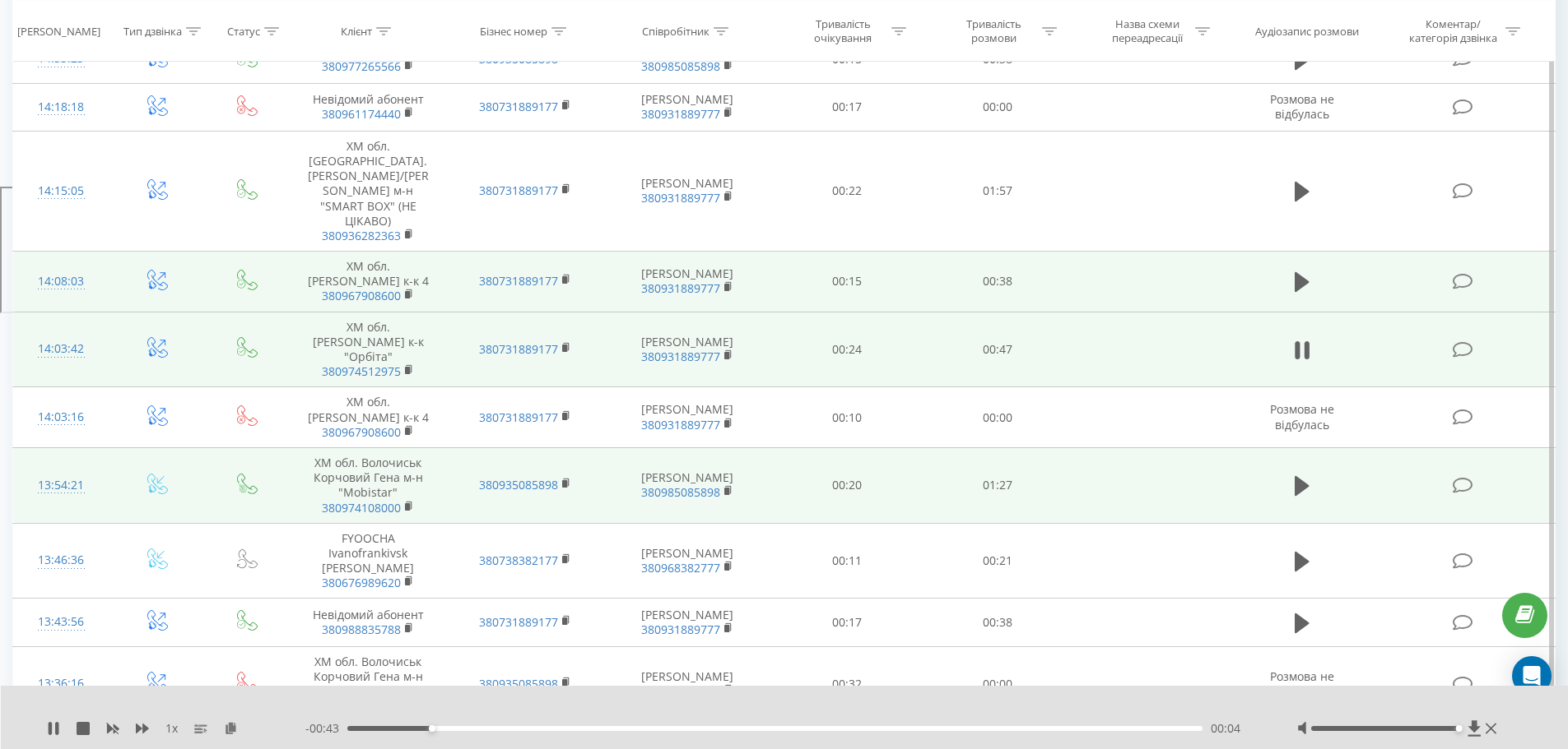
scroll to position [575, 0]
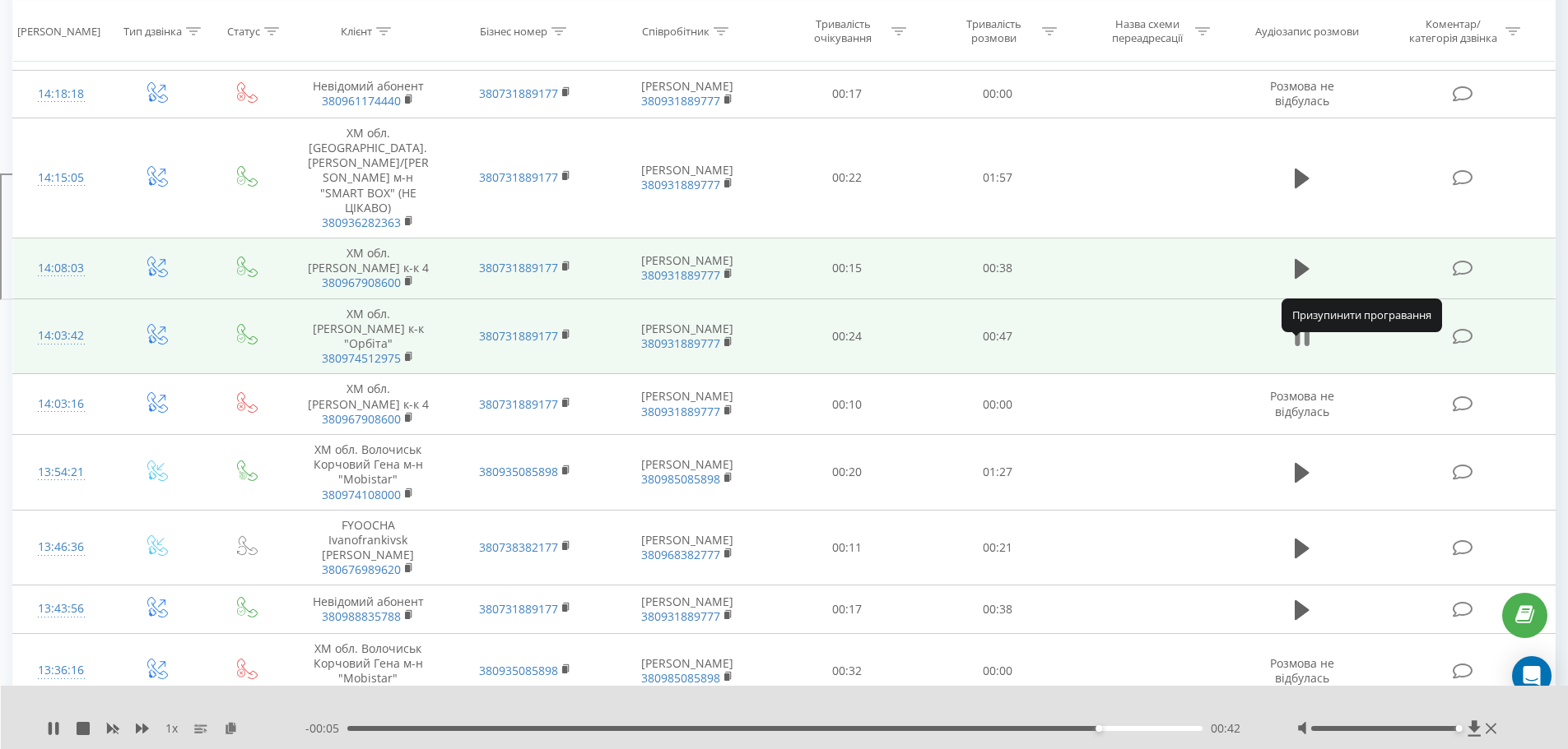
click at [1302, 347] on icon at bounding box center [1302, 337] width 15 height 23
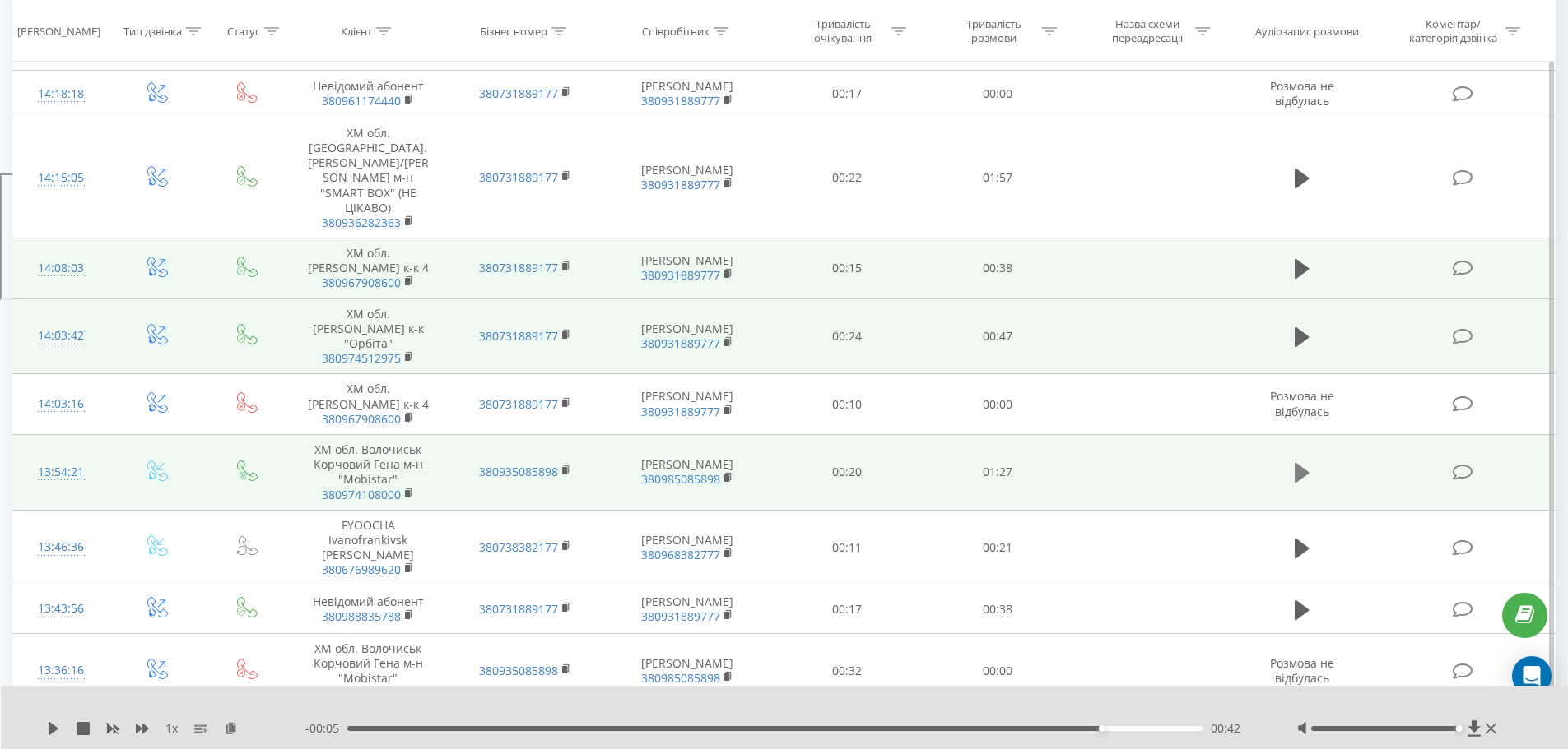
click at [1300, 483] on icon at bounding box center [1302, 473] width 15 height 19
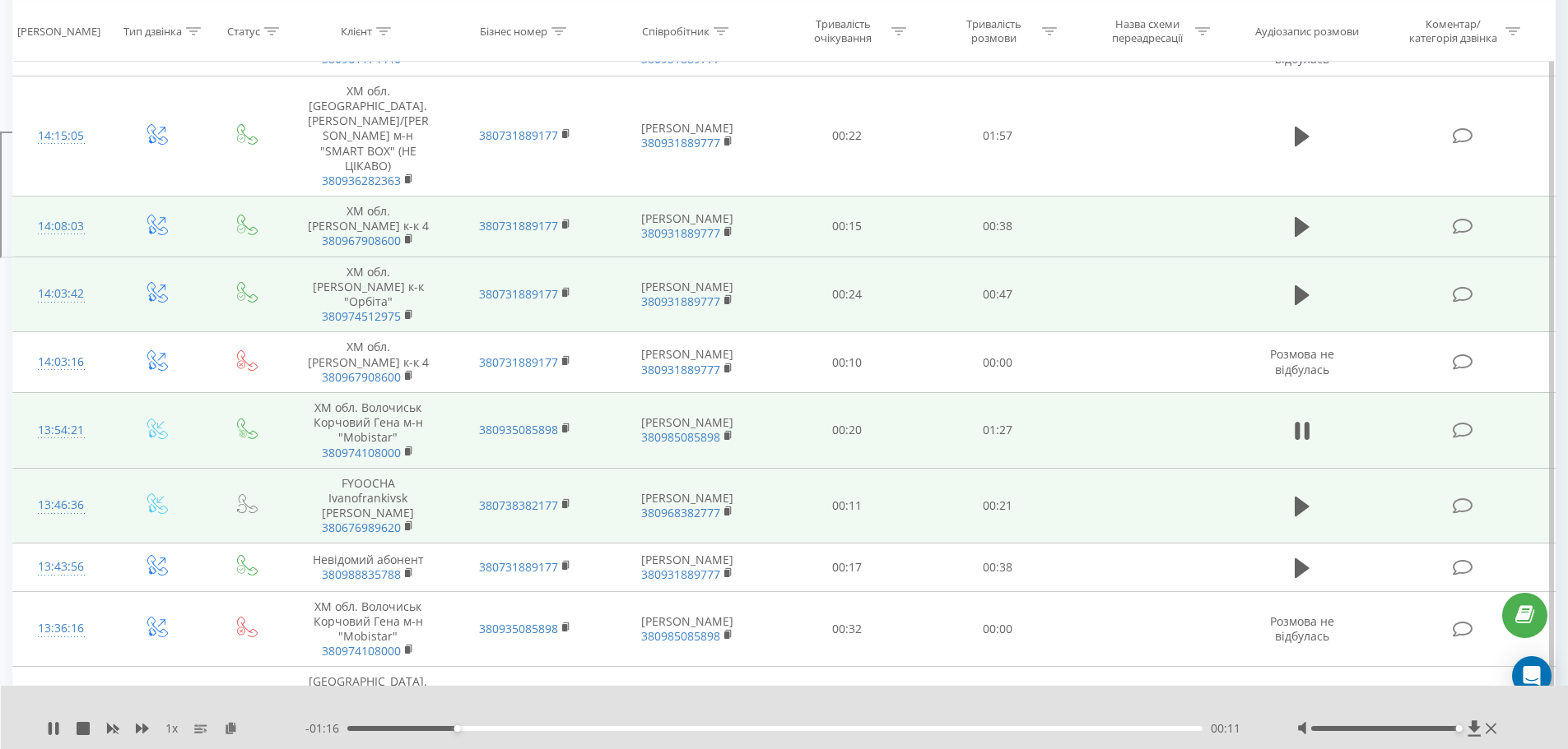
scroll to position [658, 0]
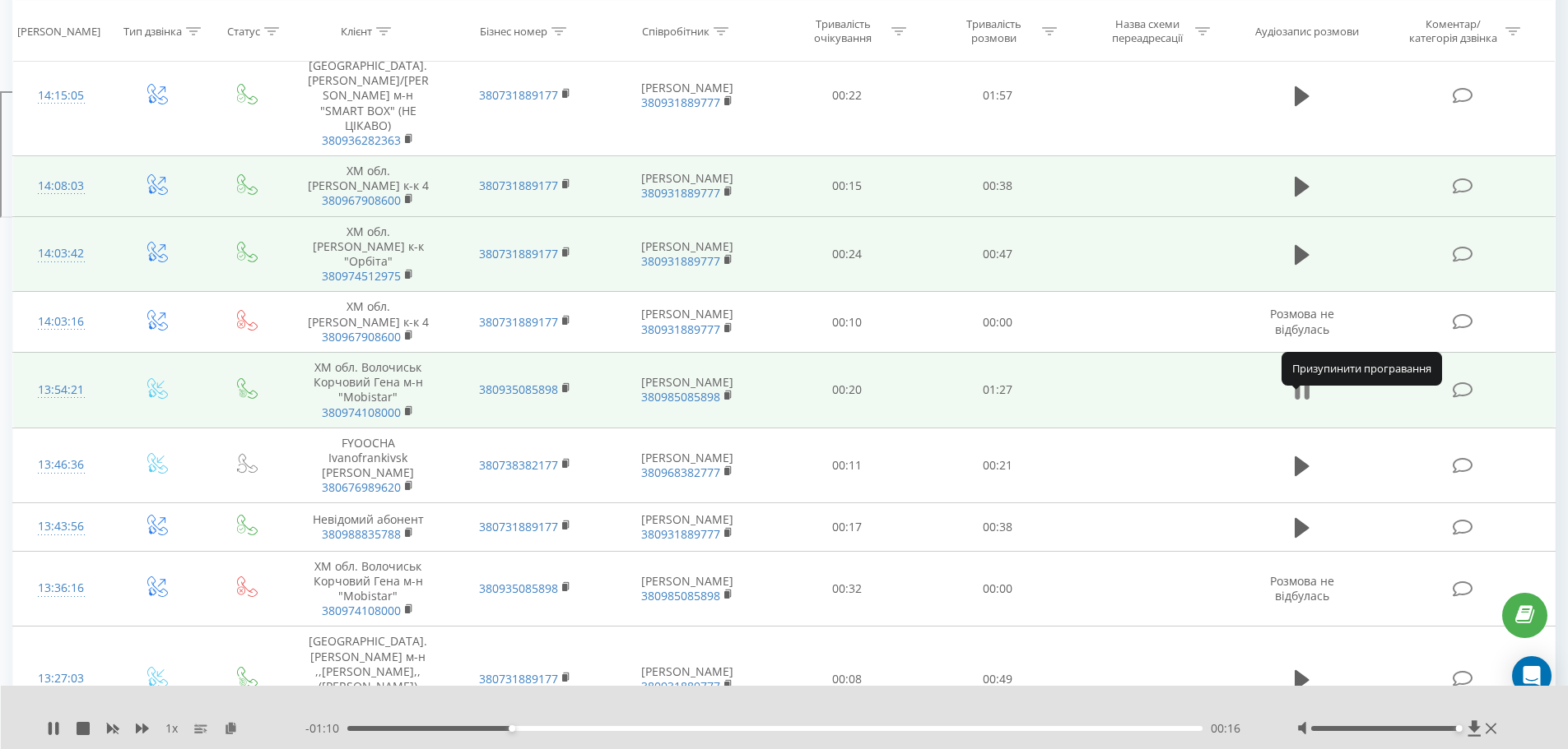
click at [1306, 399] on icon at bounding box center [1306, 390] width 5 height 18
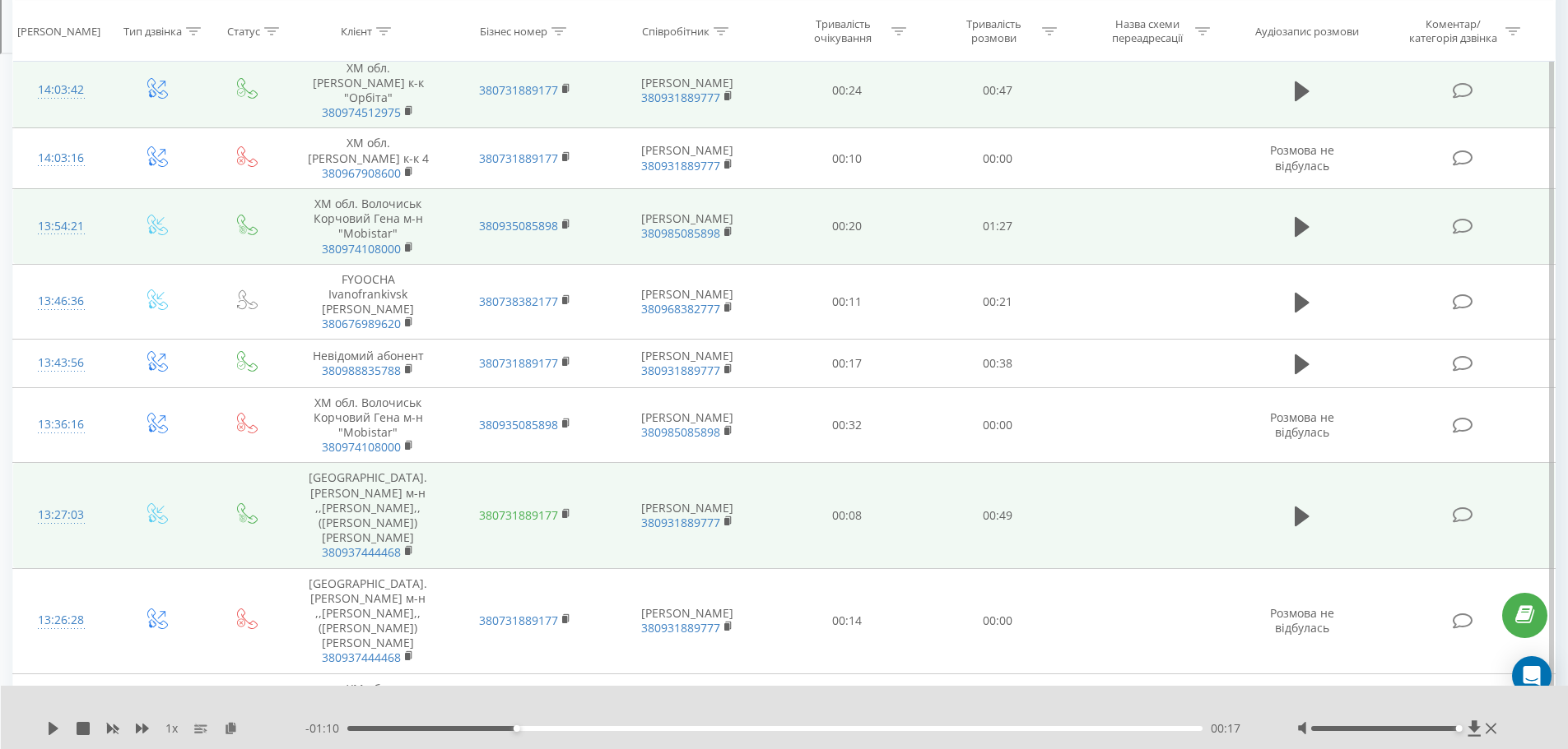
scroll to position [822, 0]
click at [1302, 526] on icon at bounding box center [1302, 515] width 15 height 19
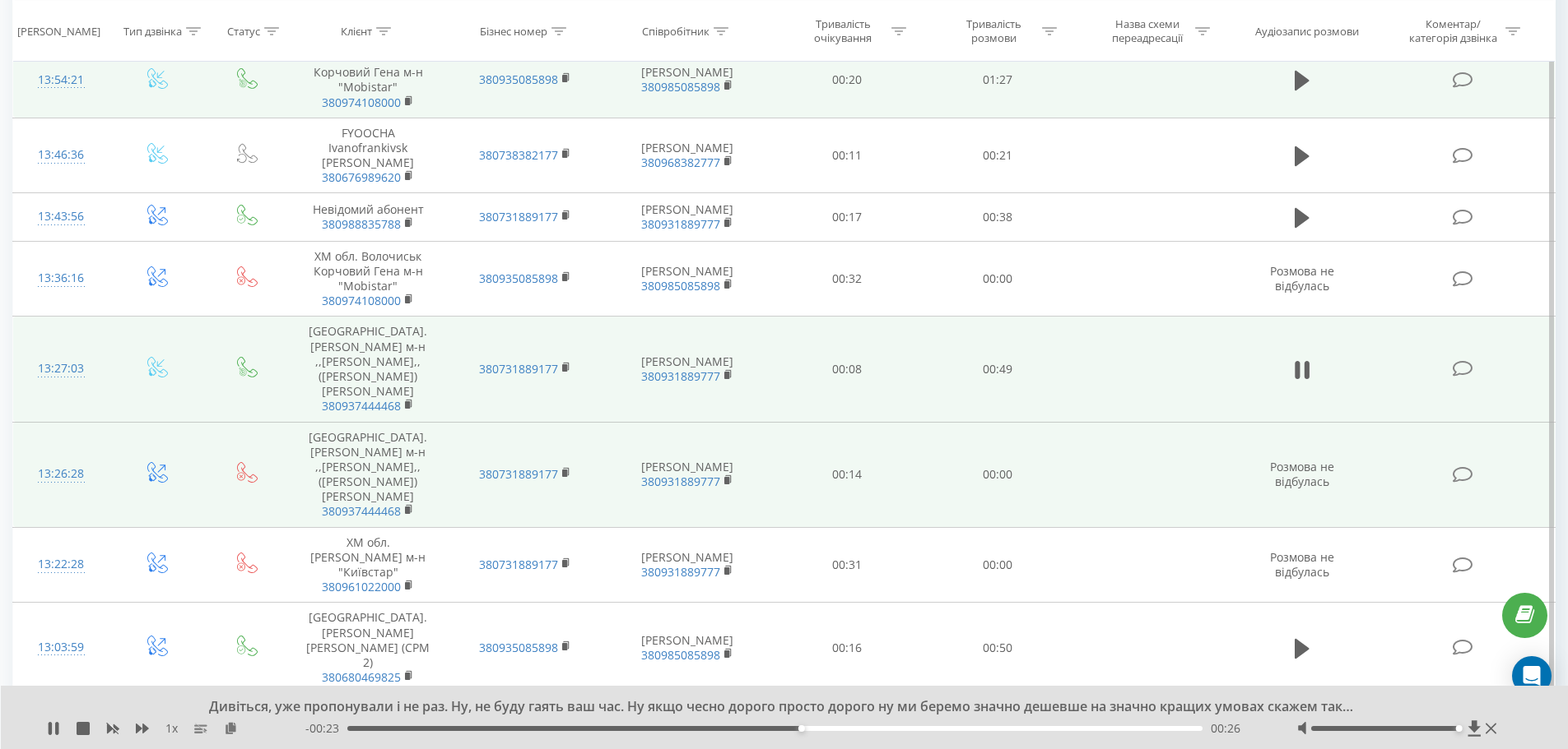
scroll to position [987, 0]
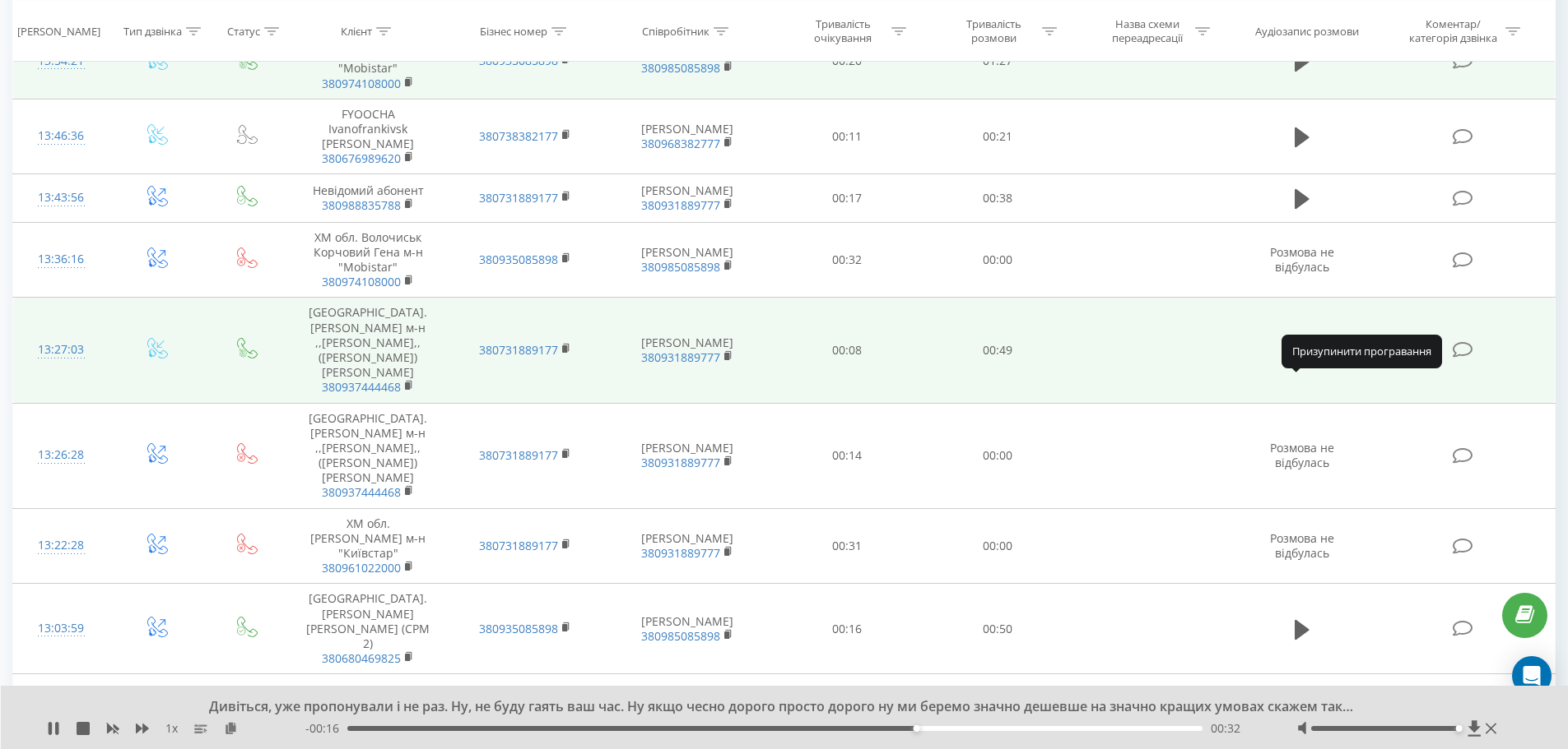
click at [1309, 364] on button at bounding box center [1302, 350] width 24 height 24
click at [1299, 361] on icon at bounding box center [1302, 350] width 15 height 19
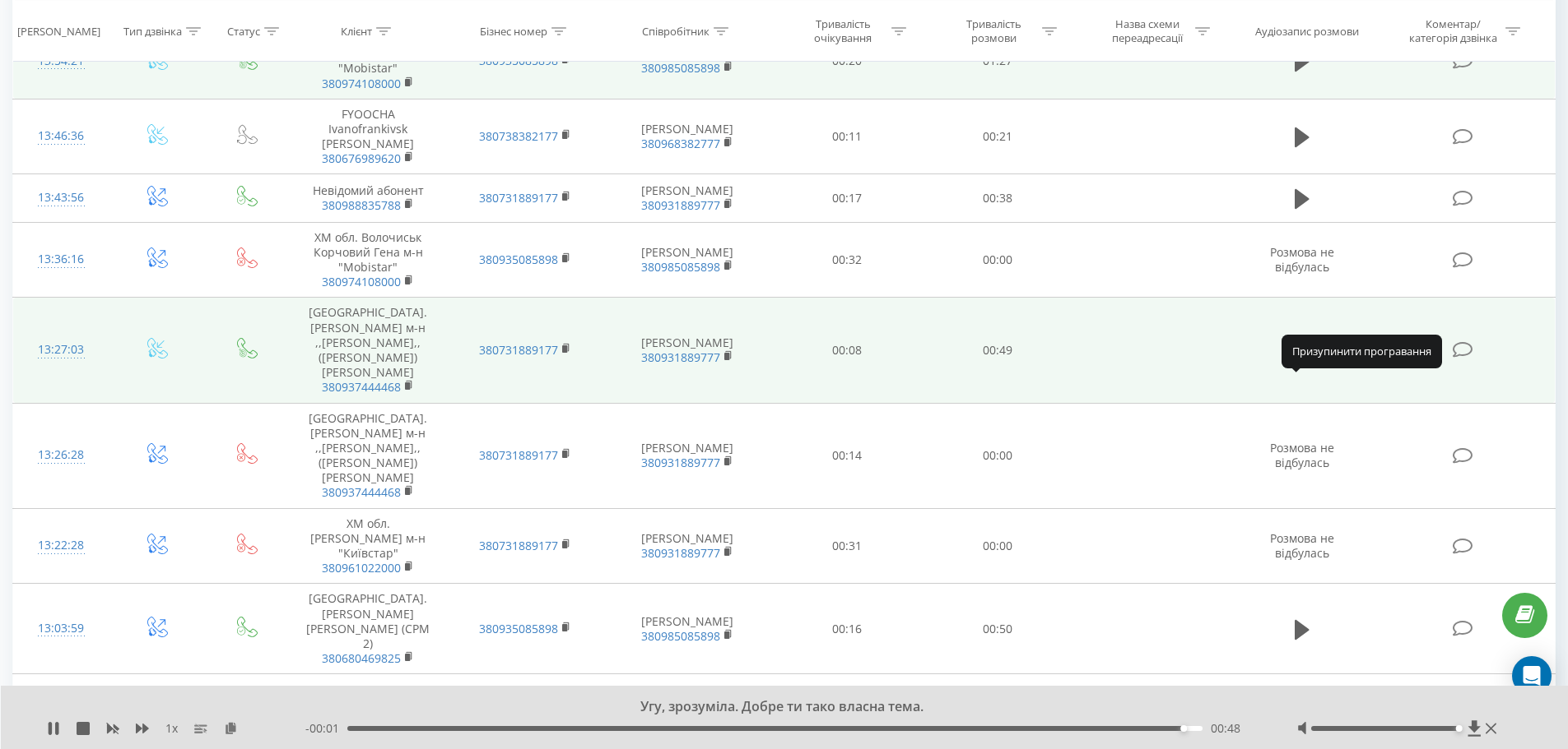
click at [1302, 363] on icon at bounding box center [1302, 350] width 15 height 23
click at [567, 353] on rect at bounding box center [565, 349] width 5 height 8
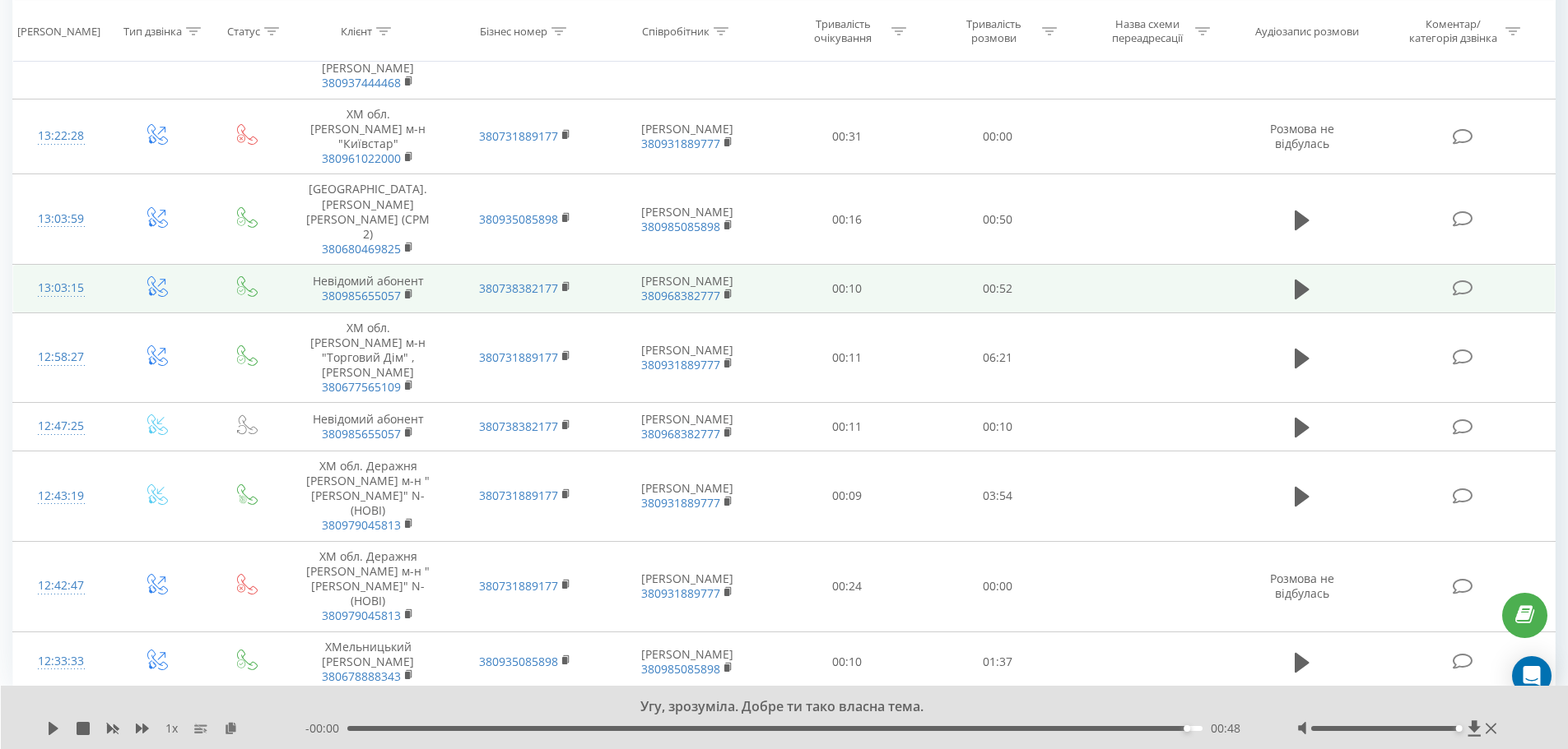
scroll to position [1399, 0]
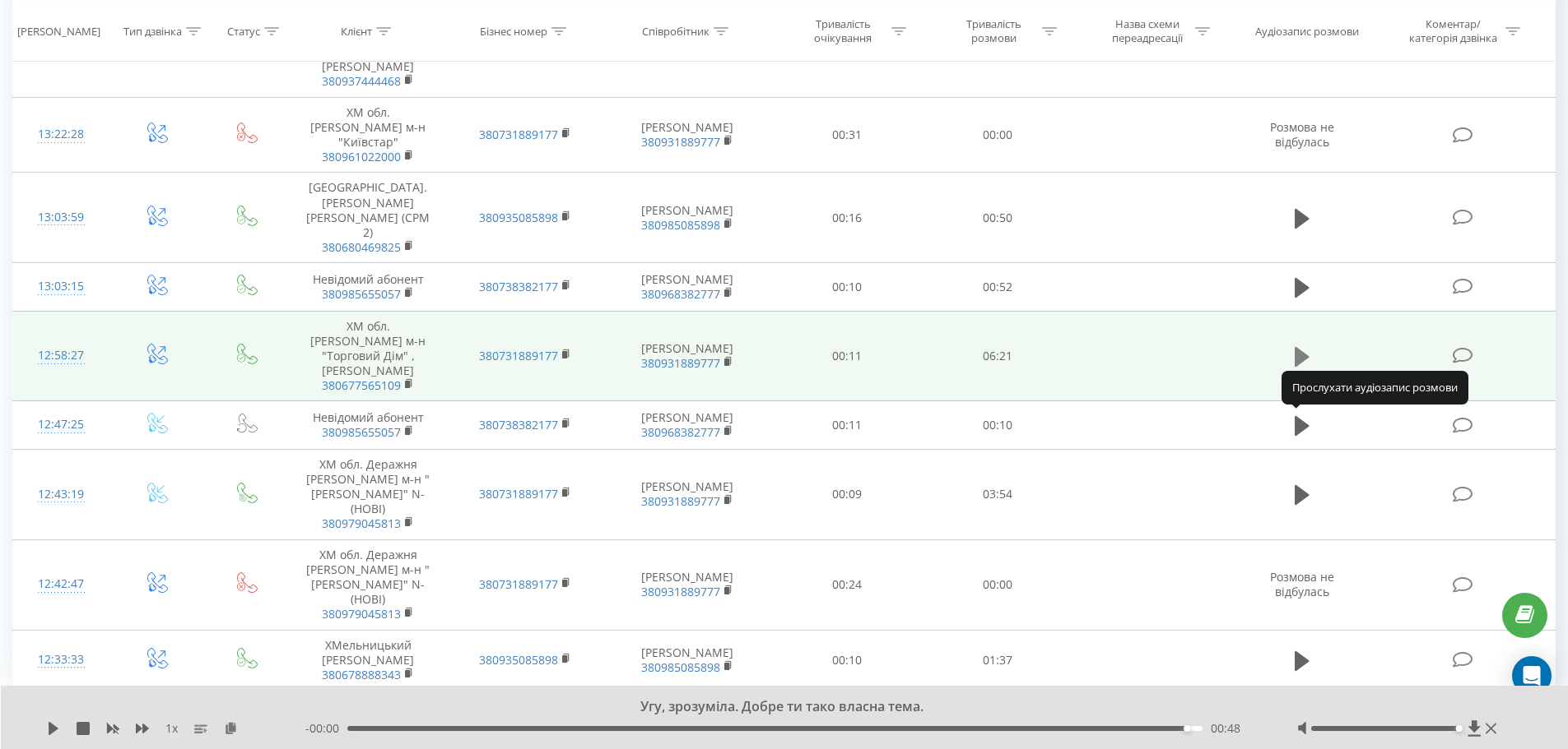
click at [1297, 366] on icon at bounding box center [1302, 356] width 15 height 19
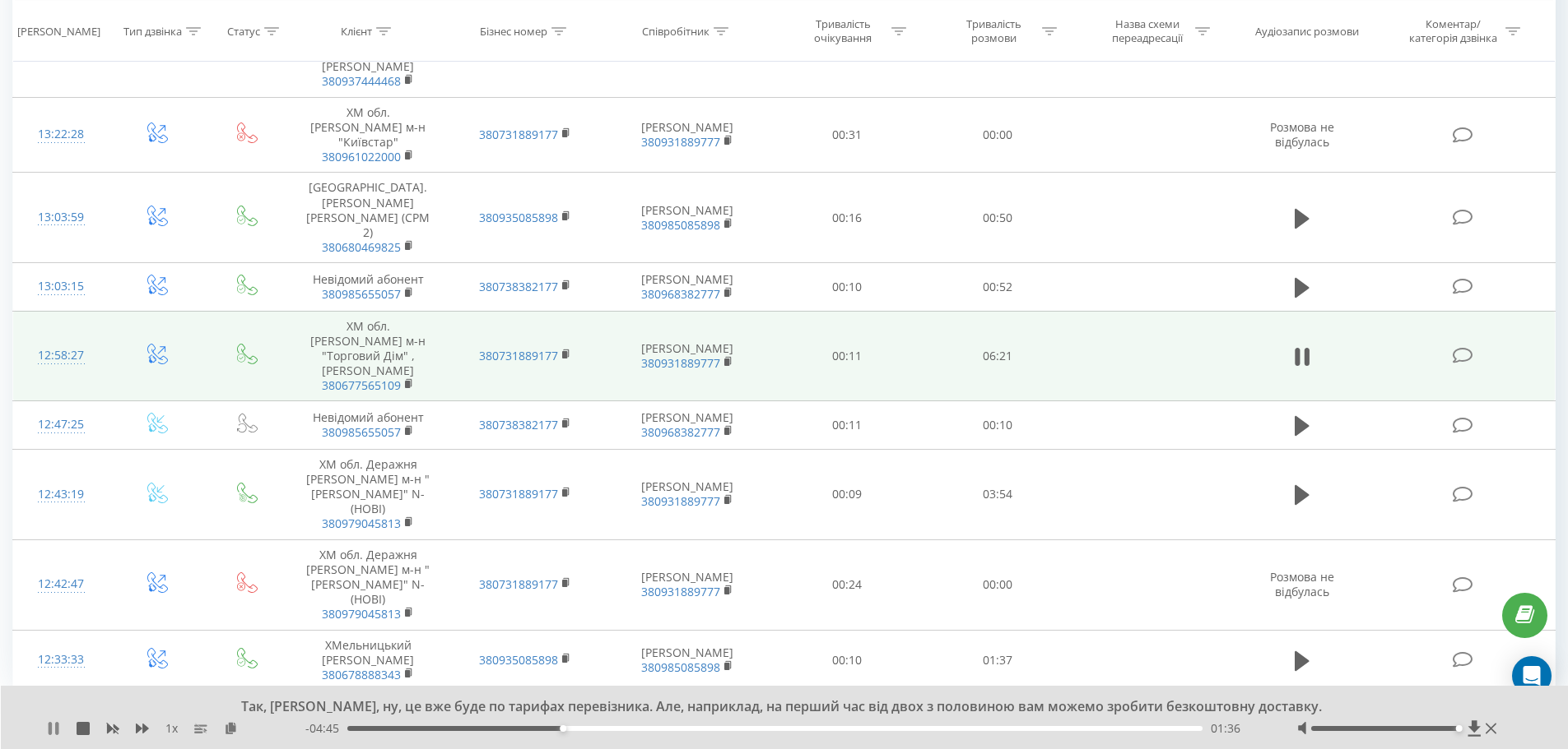
click at [55, 726] on icon at bounding box center [54, 729] width 13 height 13
click at [51, 729] on icon at bounding box center [54, 729] width 10 height 13
click at [55, 724] on icon at bounding box center [54, 729] width 13 height 13
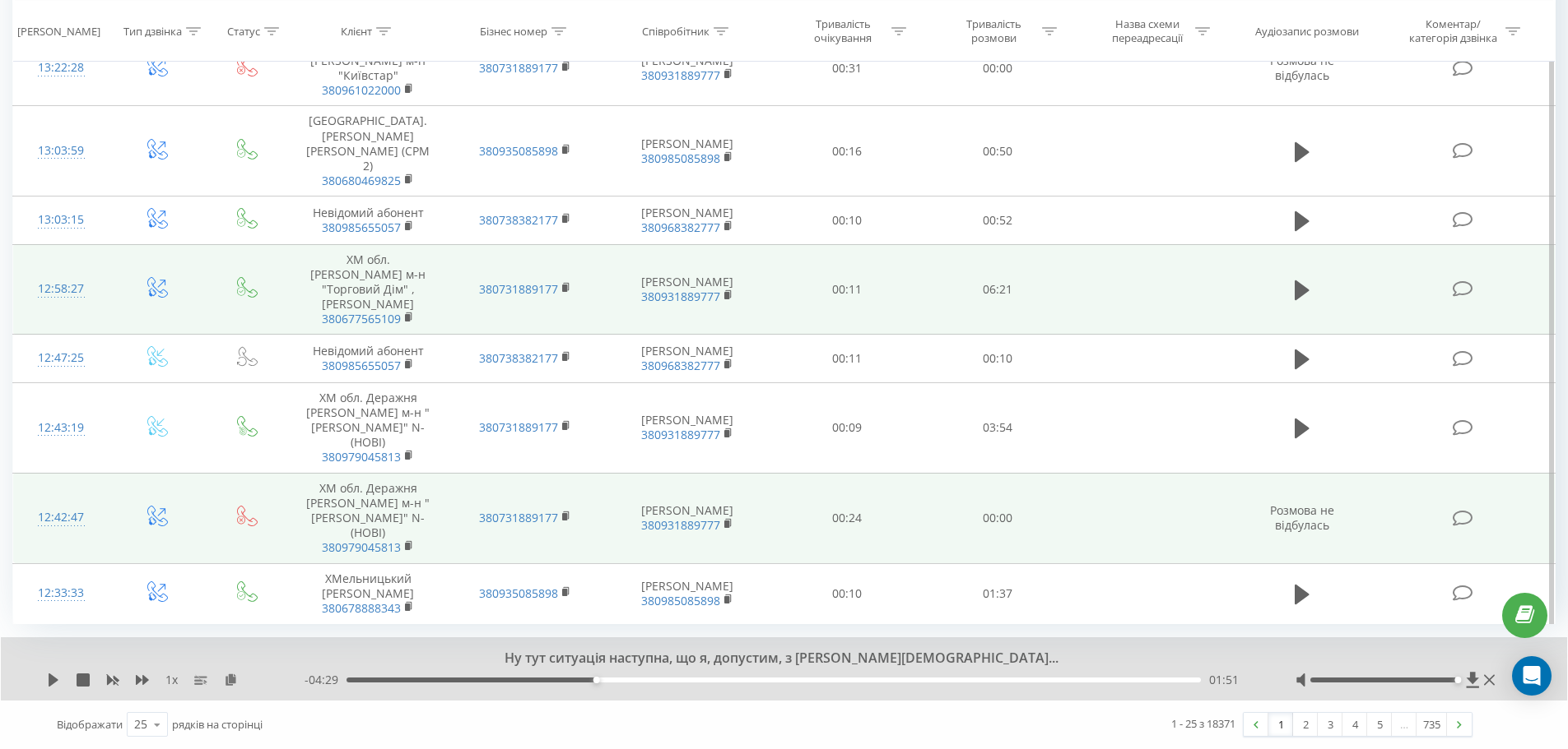
scroll to position [1540, 0]
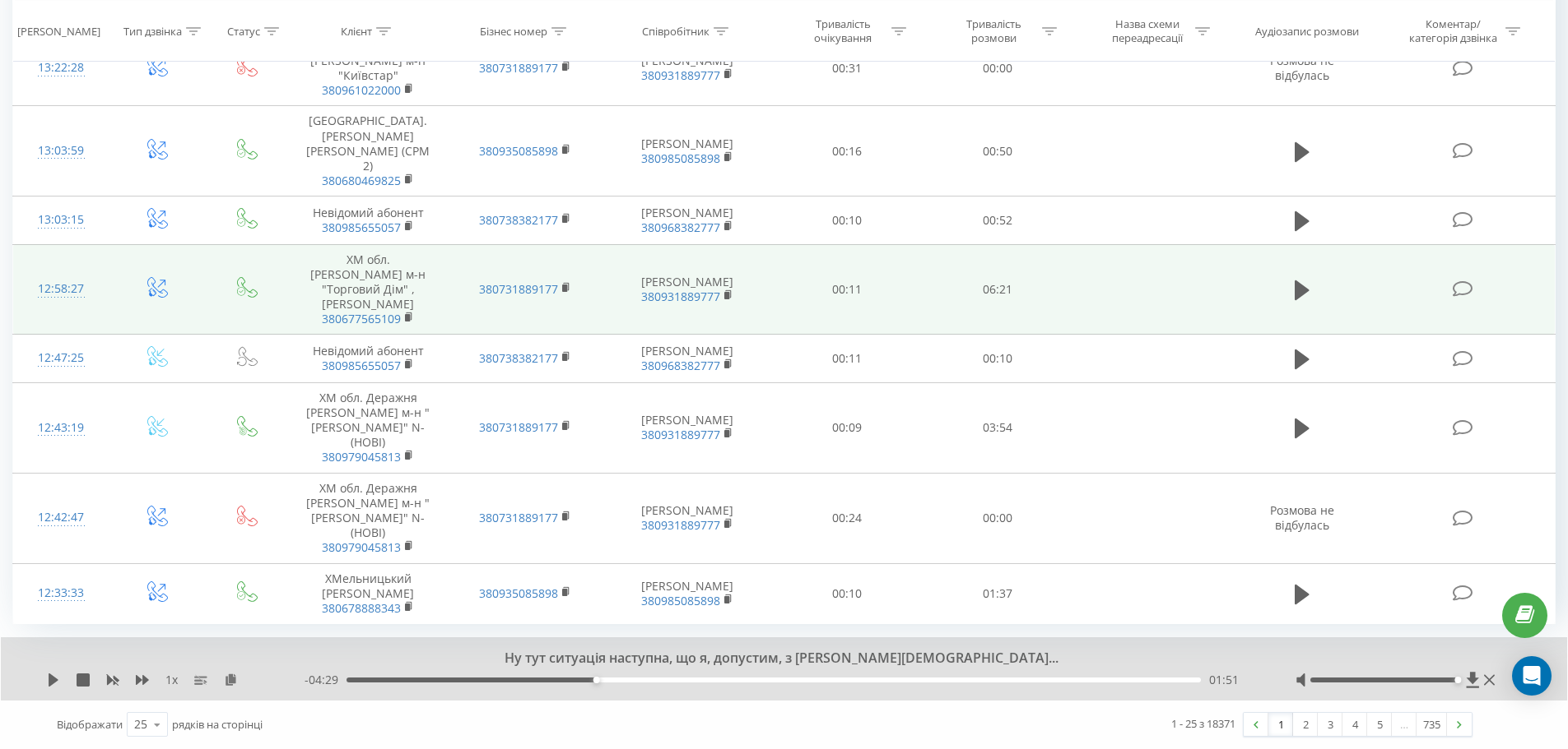
click at [52, 677] on icon at bounding box center [54, 681] width 10 height 13
click at [643, 677] on div "02:12" at bounding box center [773, 680] width 854 height 5
click at [49, 683] on icon at bounding box center [51, 681] width 3 height 13
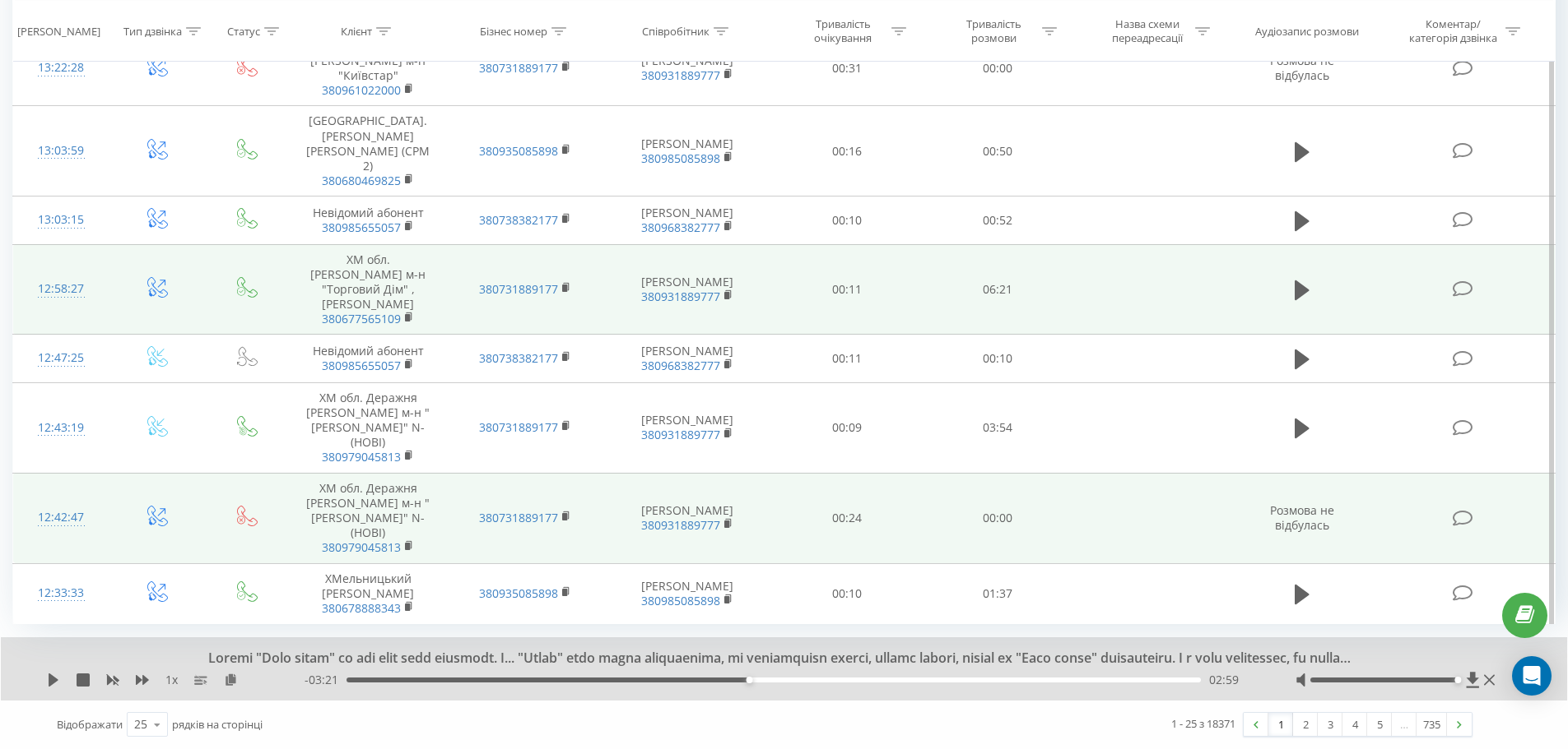
scroll to position [1476, 0]
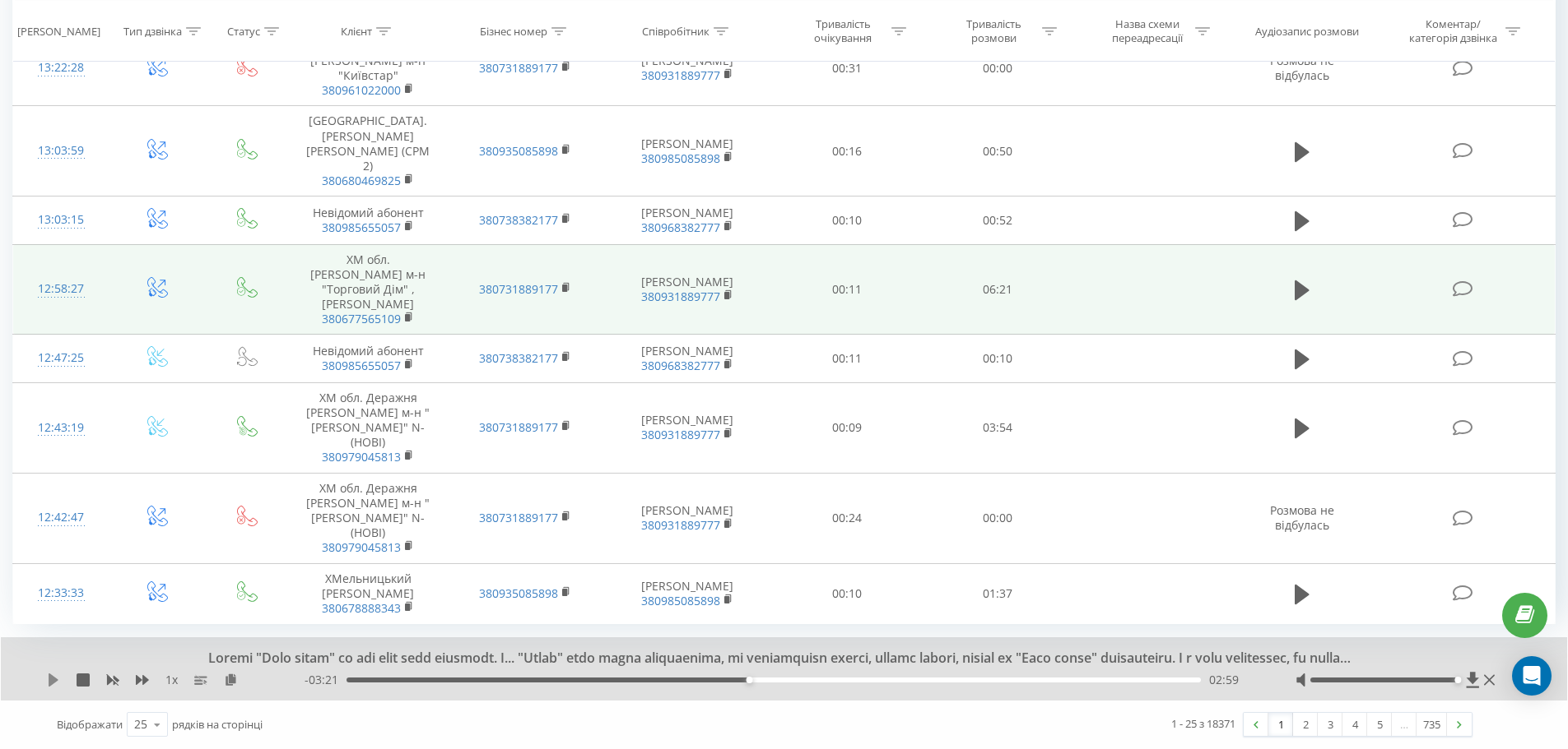
click at [55, 687] on icon at bounding box center [54, 681] width 13 height 13
click at [59, 687] on icon at bounding box center [54, 681] width 13 height 13
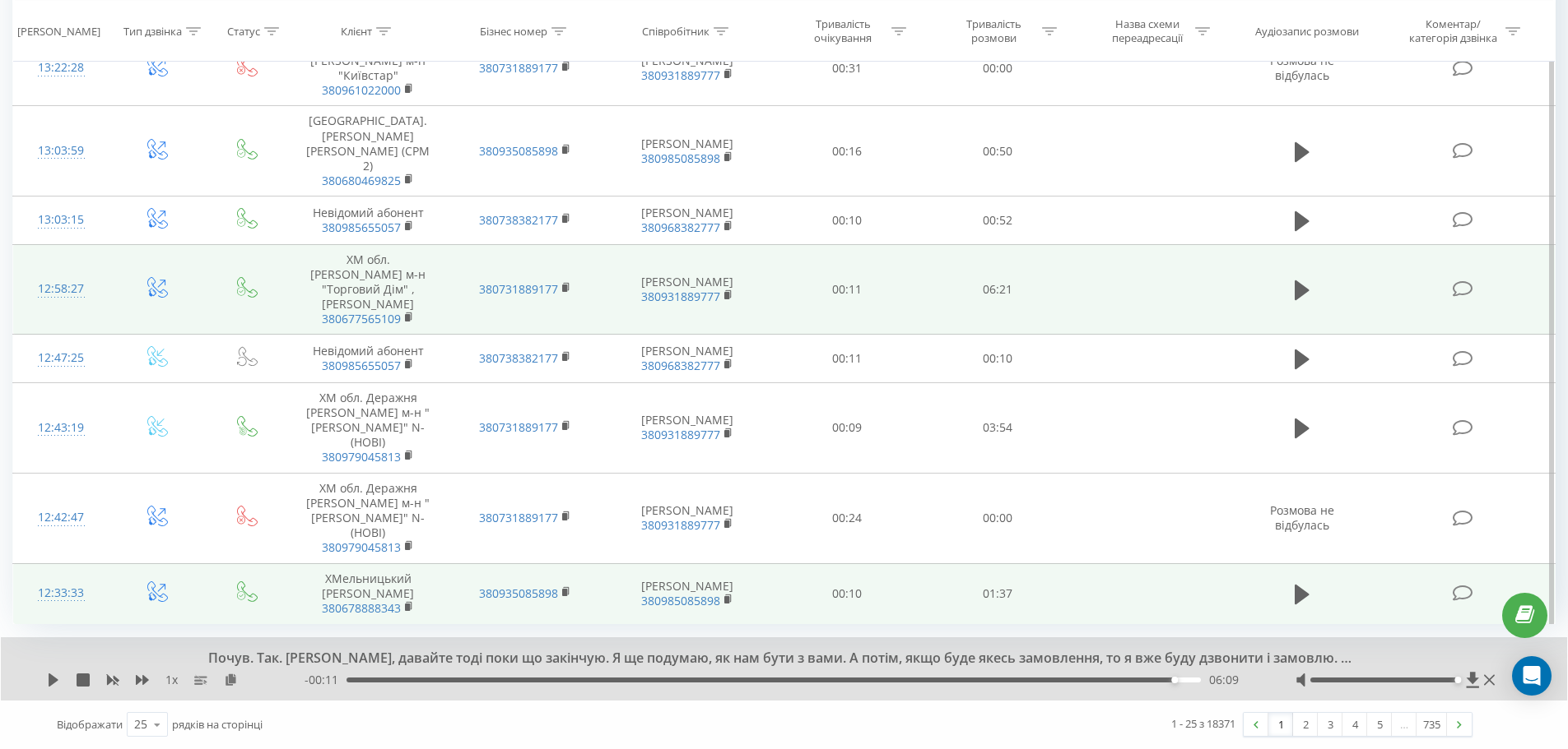
scroll to position [1540, 0]
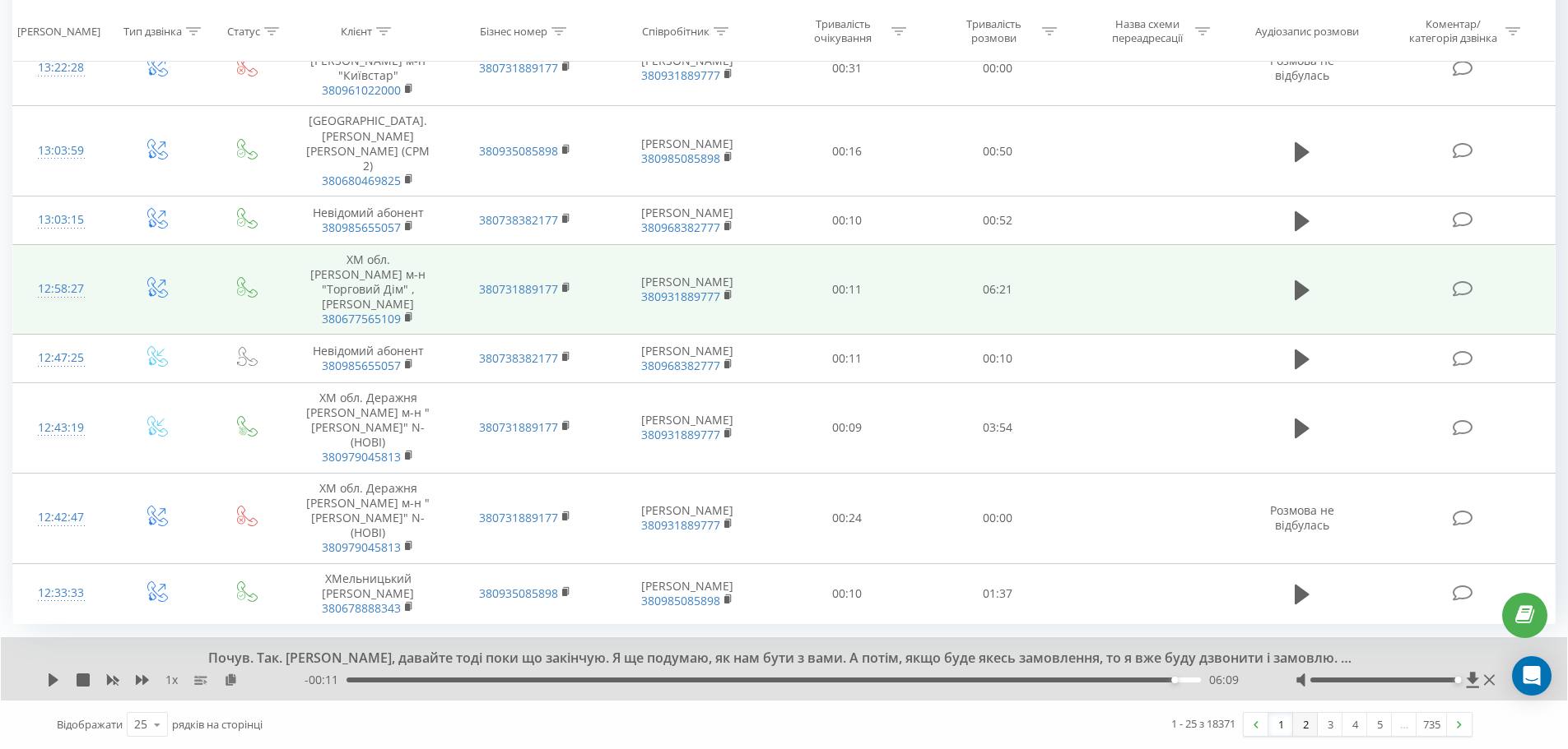
click at [1302, 724] on link "2" at bounding box center [1305, 724] width 24 height 23
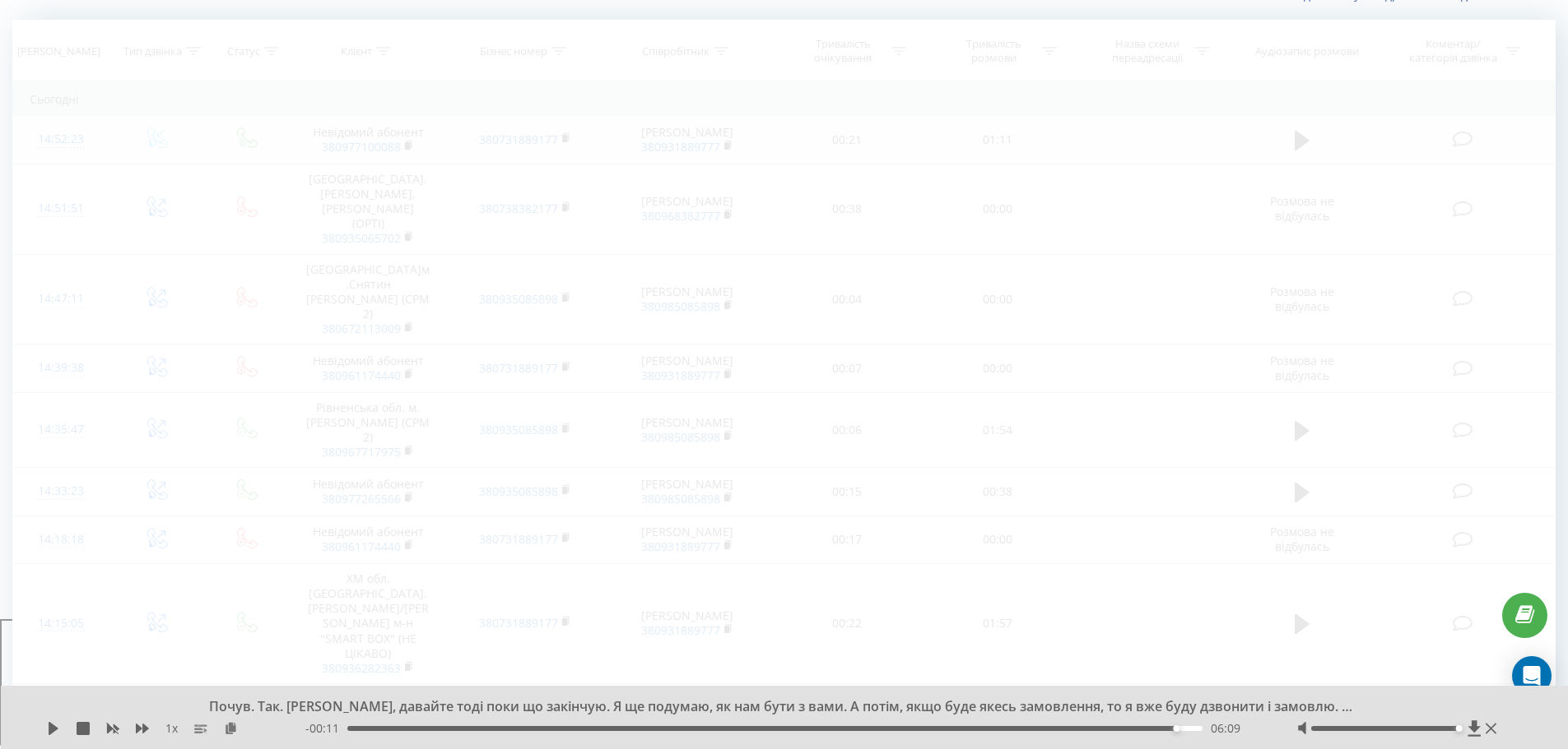
scroll to position [109, 0]
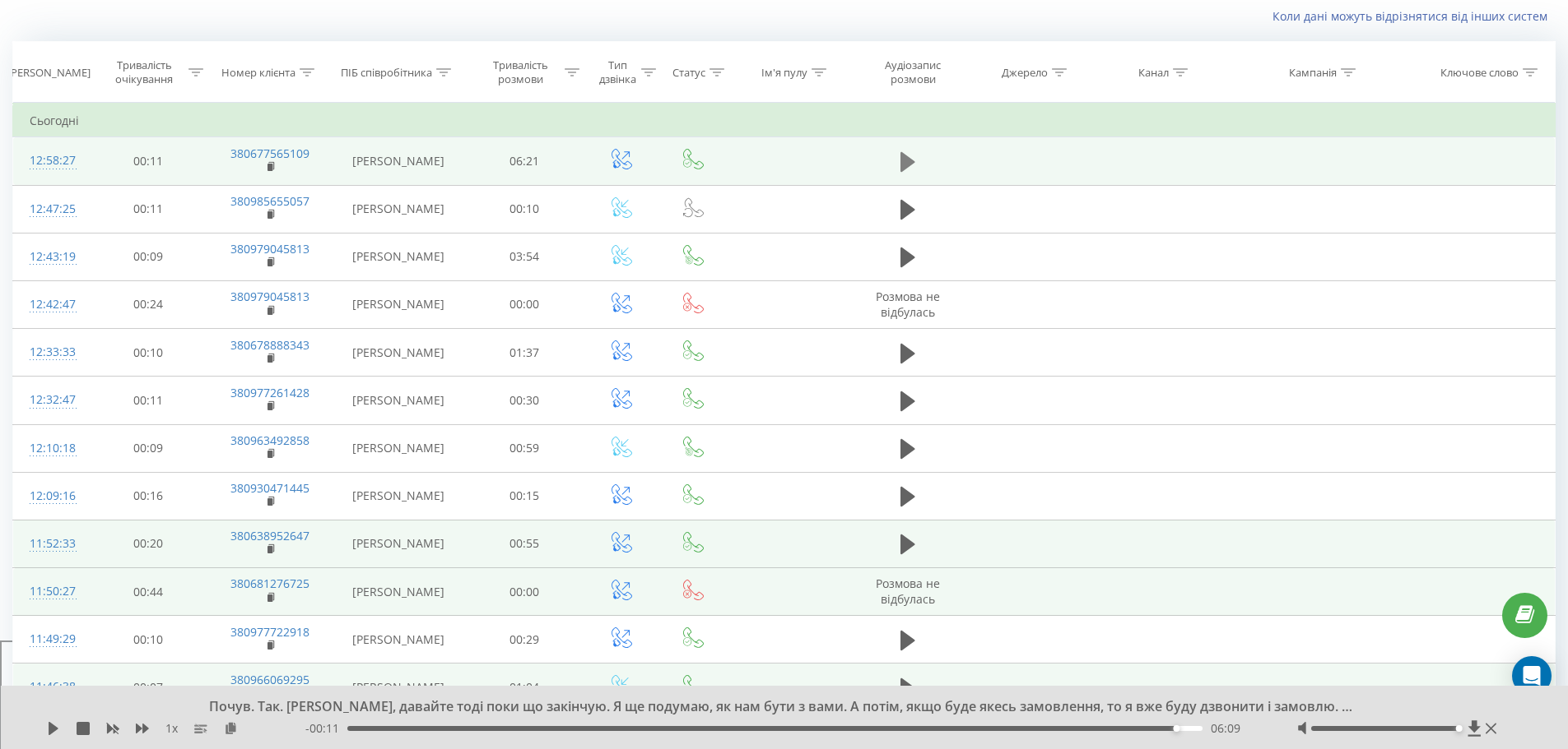
click at [901, 160] on icon at bounding box center [908, 162] width 15 height 19
click at [907, 163] on icon at bounding box center [908, 162] width 15 height 23
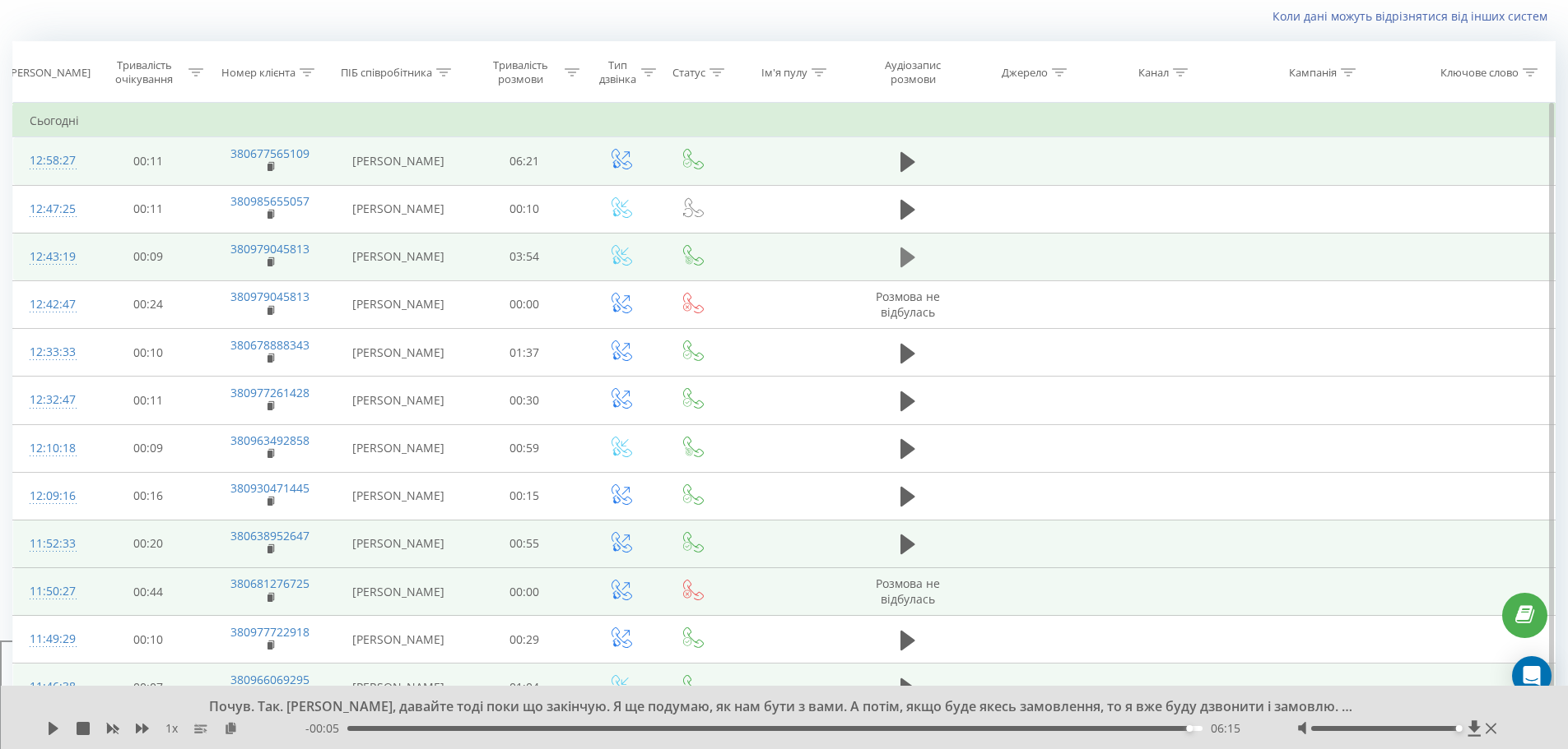
click at [909, 259] on icon at bounding box center [908, 257] width 15 height 19
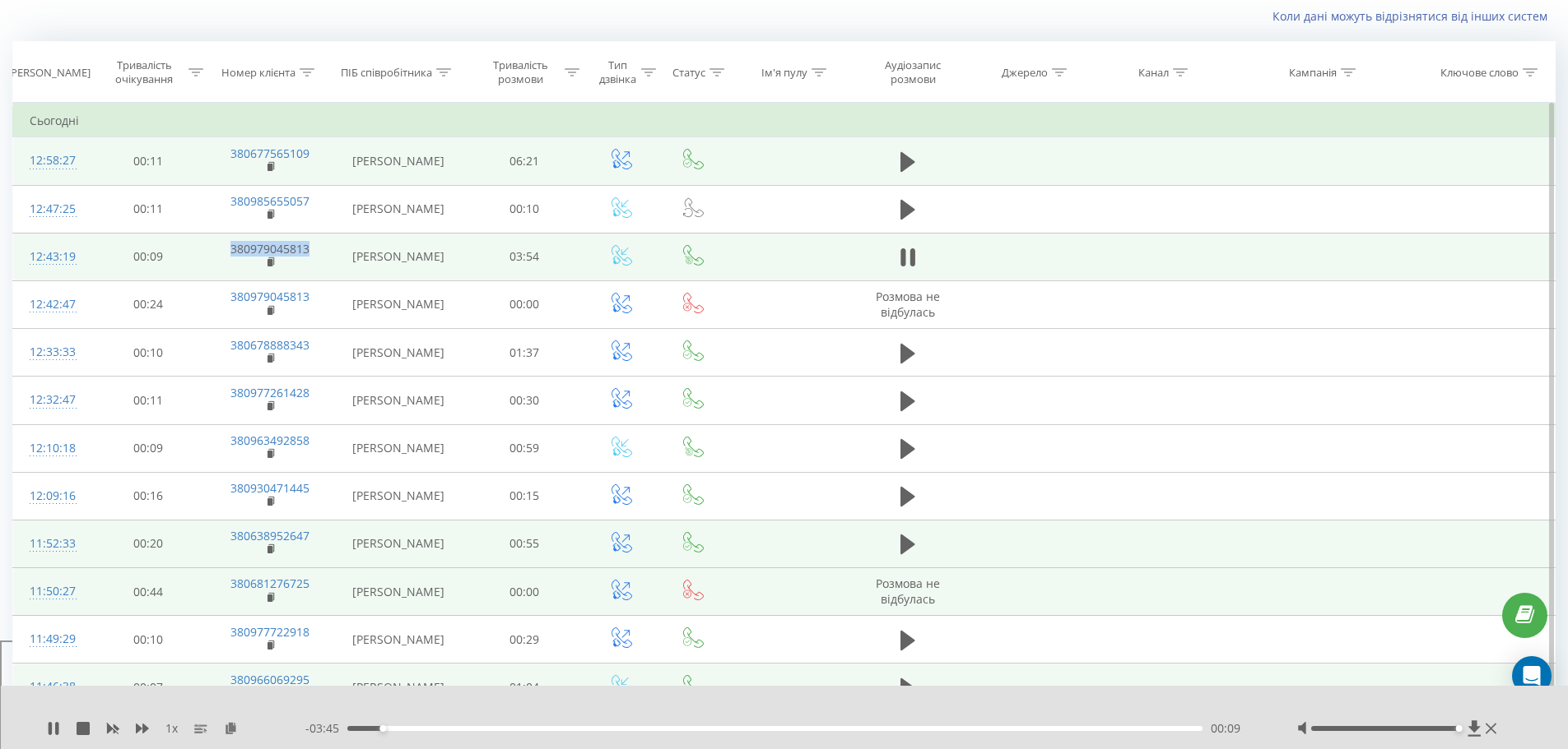
drag, startPoint x: 312, startPoint y: 245, endPoint x: 232, endPoint y: 244, distance: 80.0
click at [232, 244] on td "380979045813" at bounding box center [270, 256] width 123 height 48
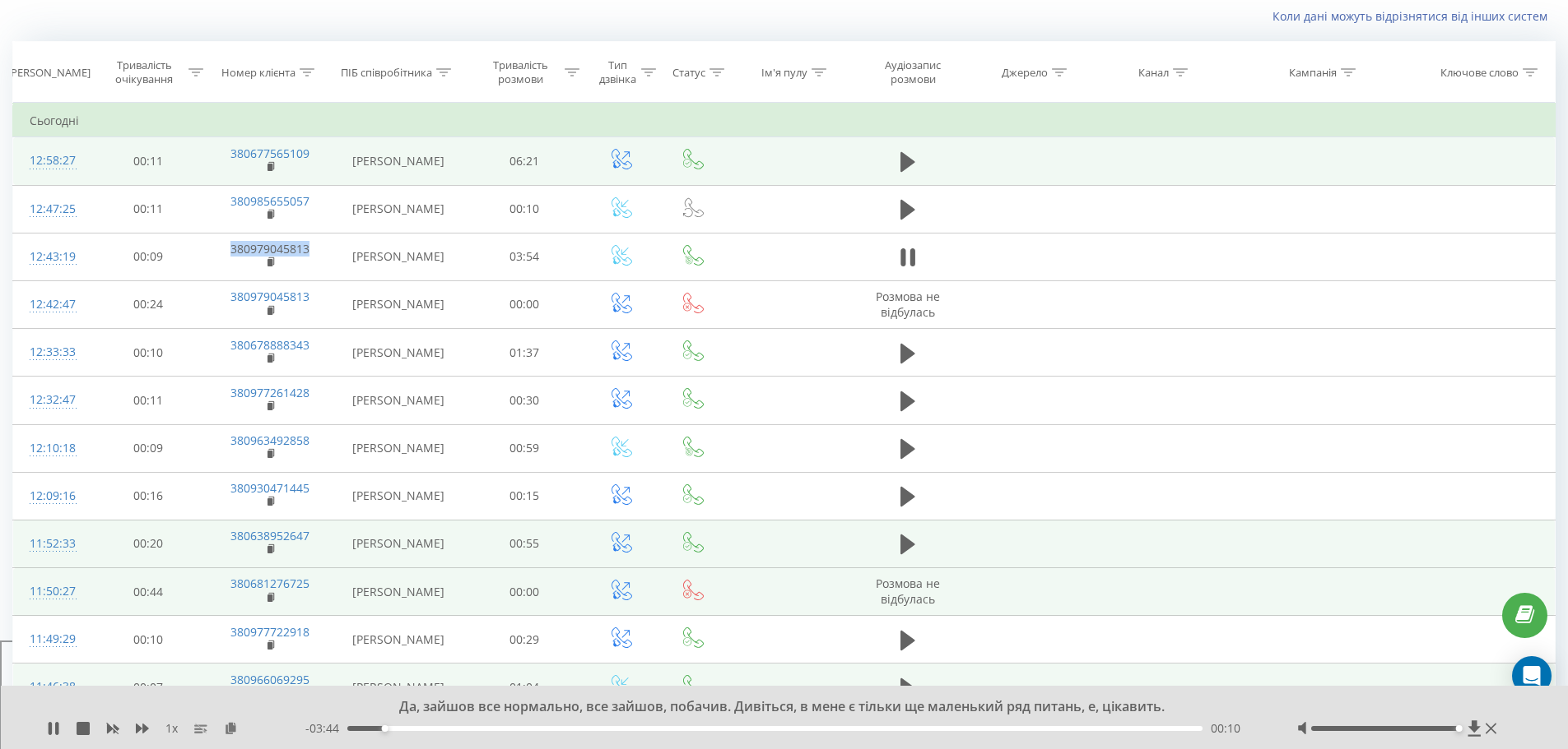
copy link "380979045813"
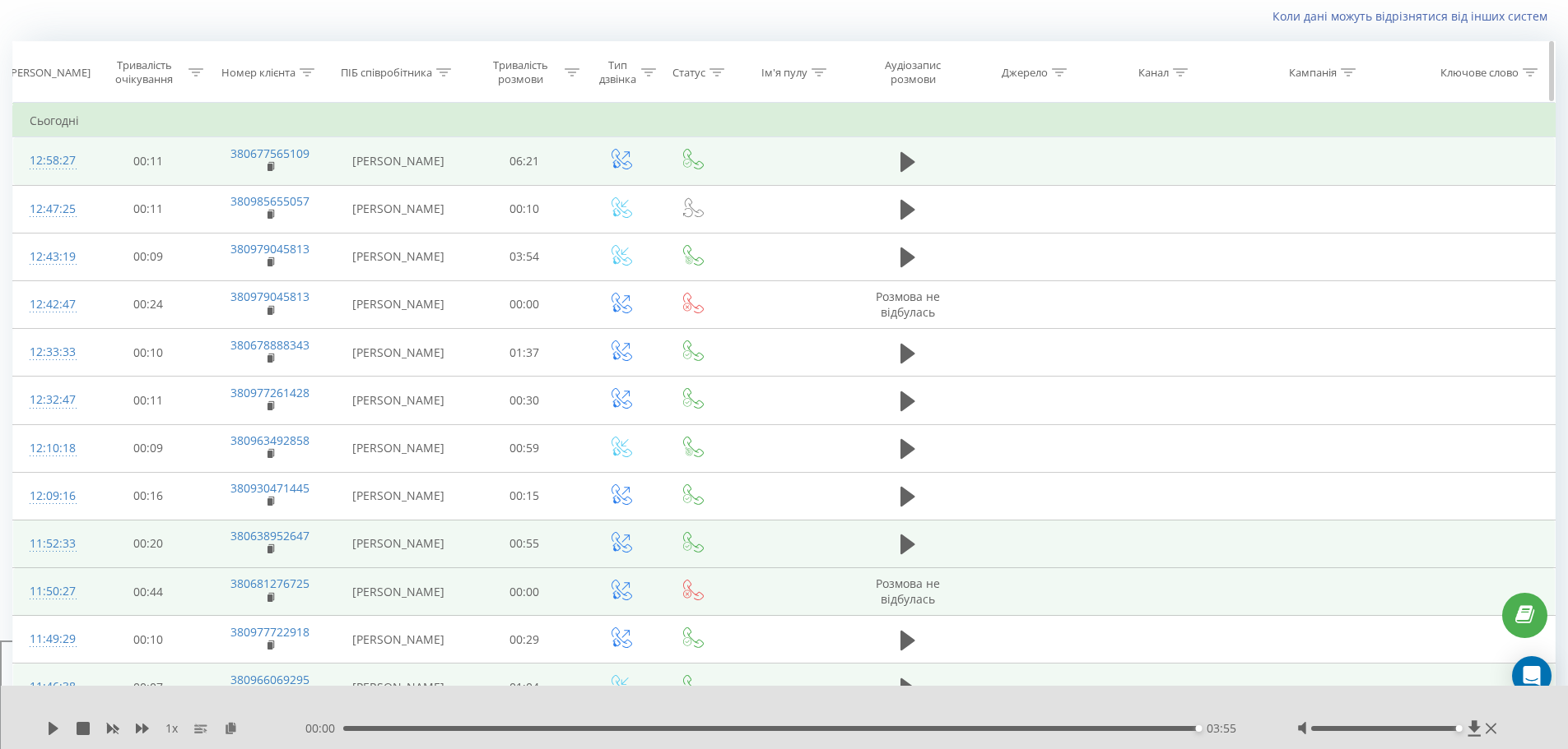
click at [51, 66] on div "Дата дзвінка" at bounding box center [49, 72] width 83 height 14
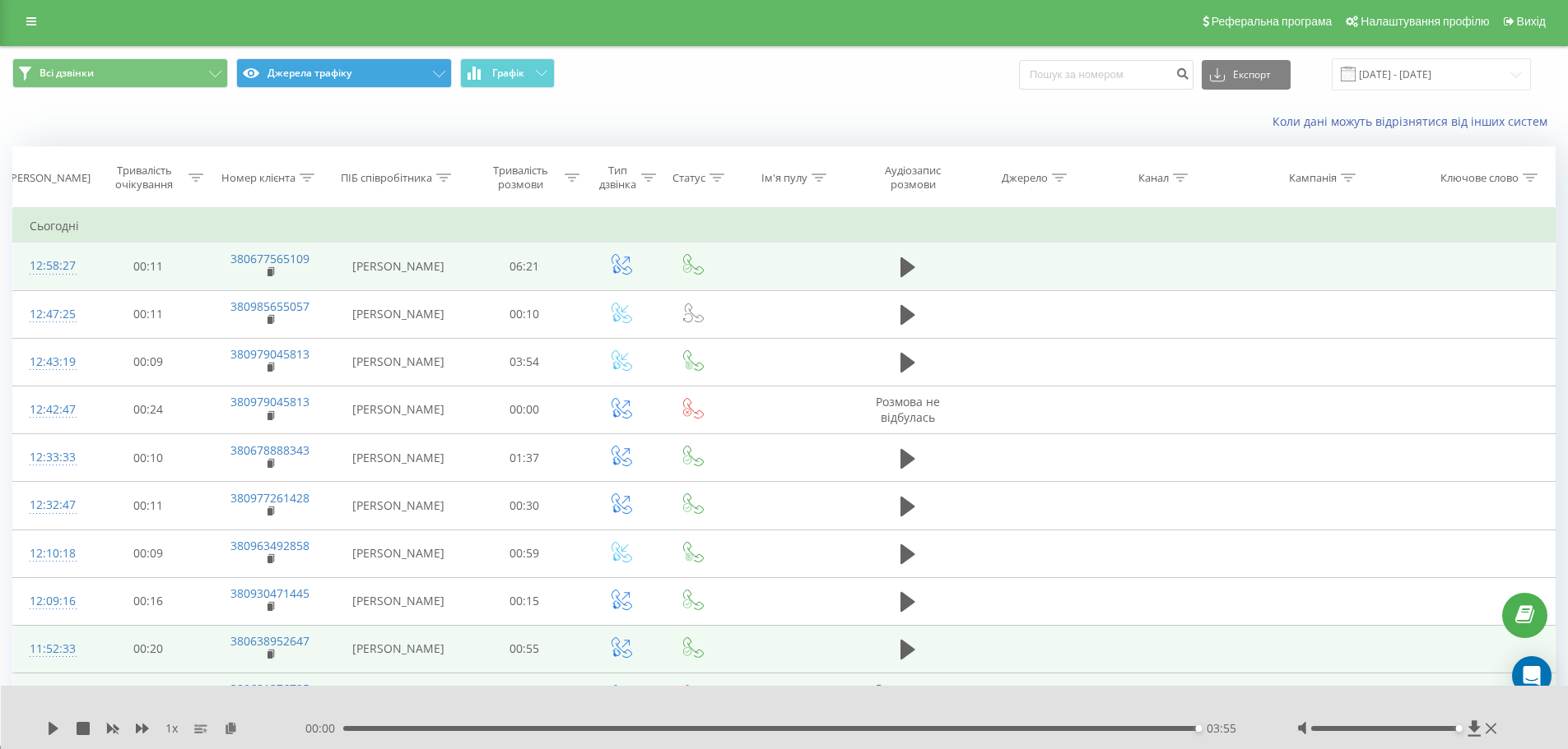
scroll to position [0, 0]
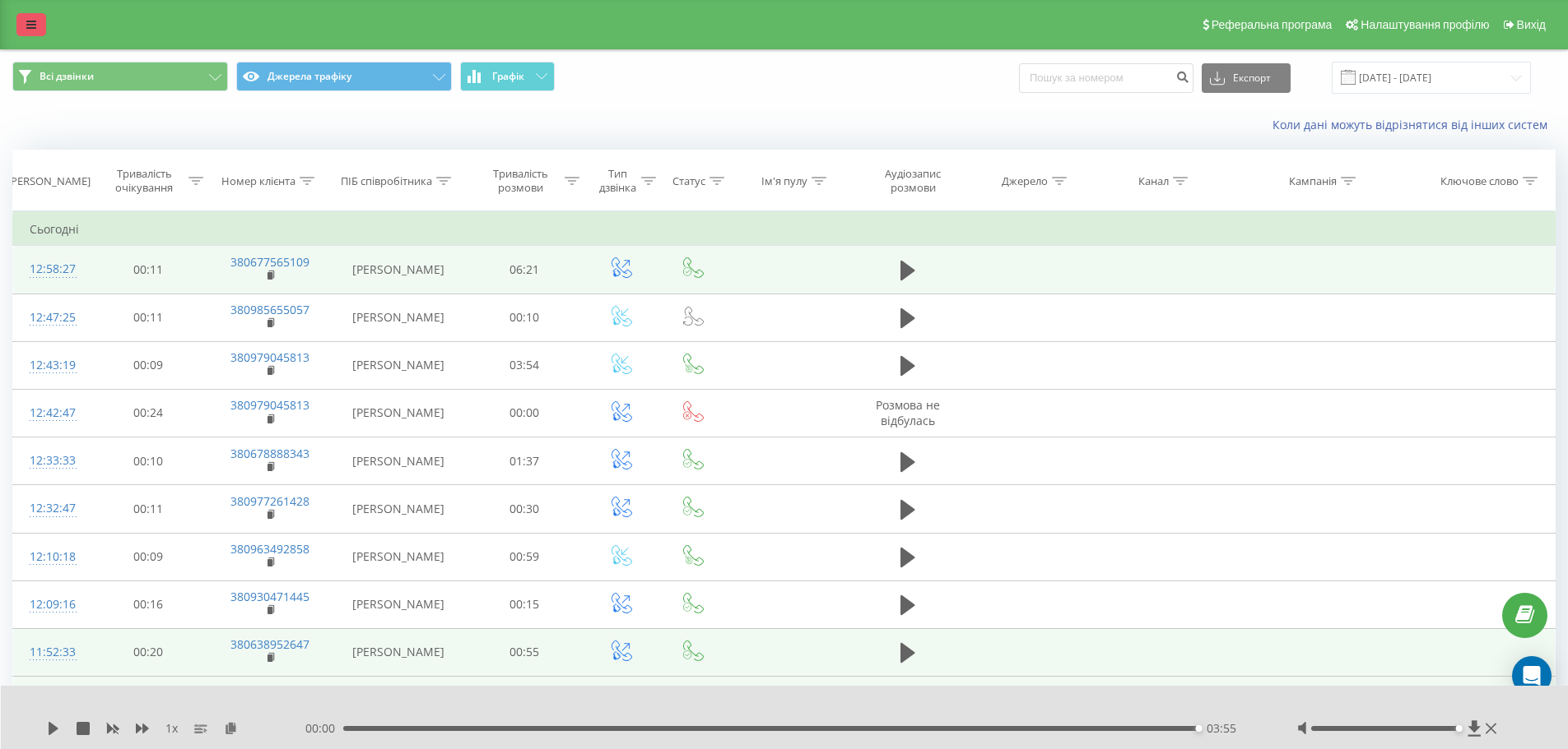
click at [24, 16] on link at bounding box center [31, 24] width 30 height 23
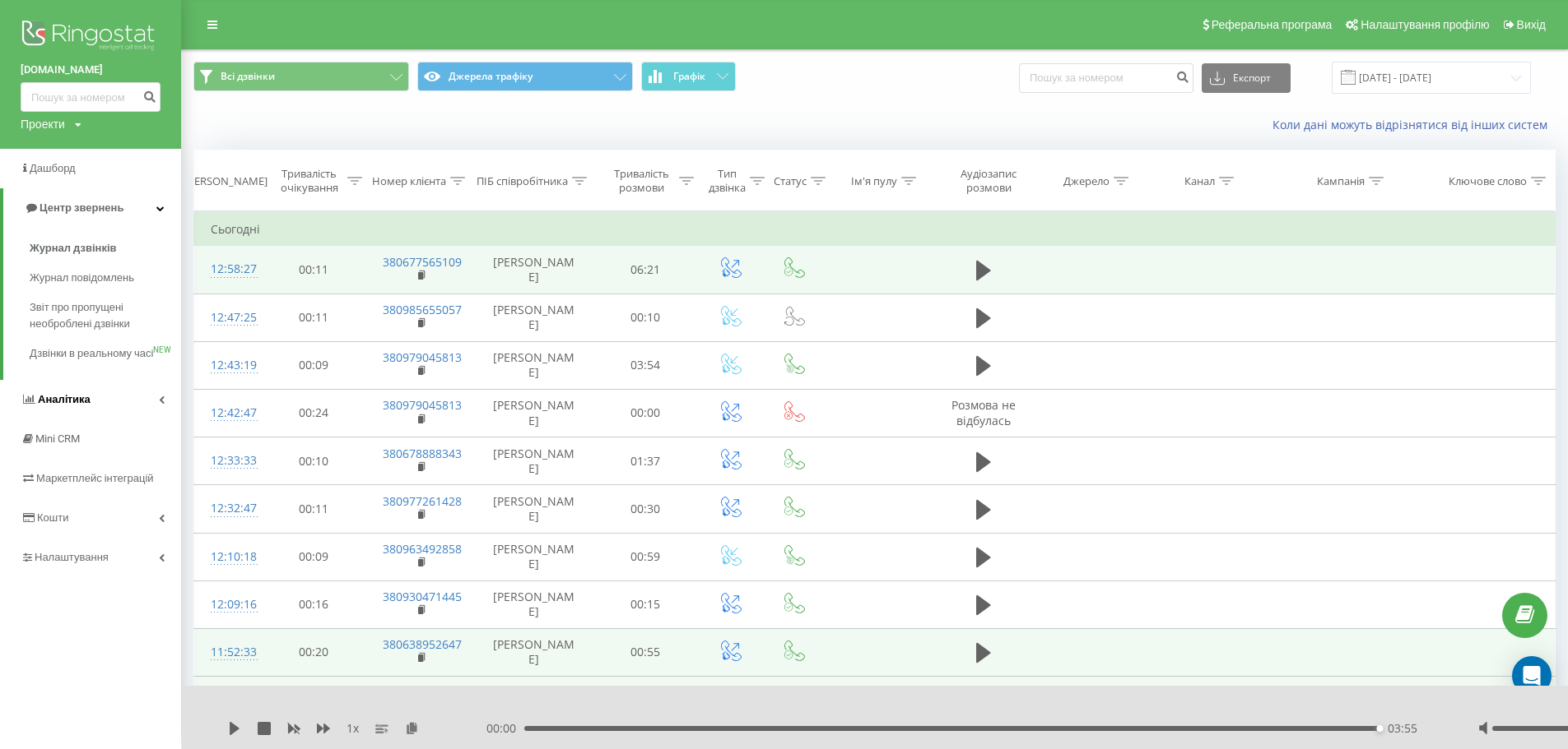
click at [68, 405] on span "Аналiтика" at bounding box center [64, 399] width 52 height 13
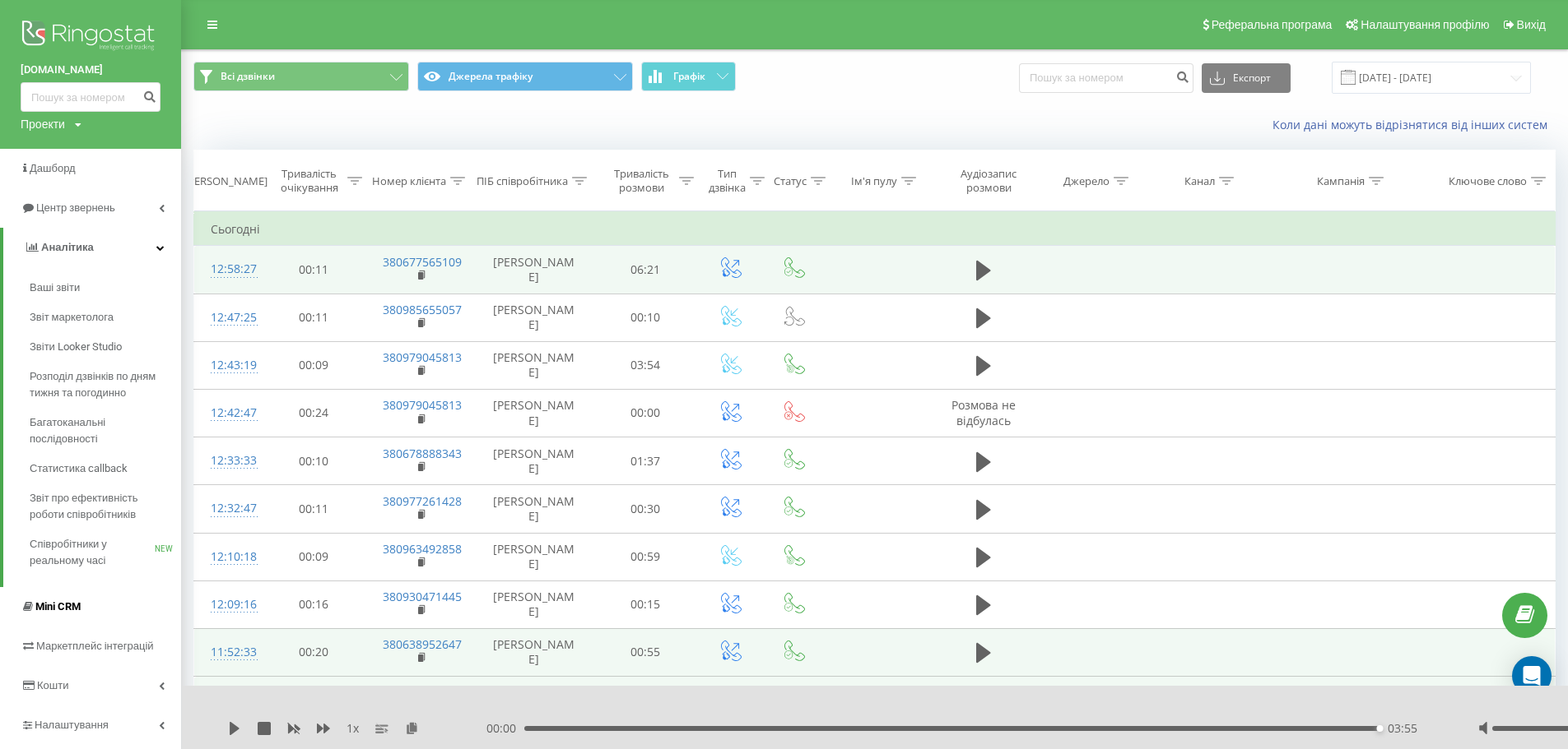
click at [62, 612] on span "Mini CRM" at bounding box center [58, 607] width 46 height 13
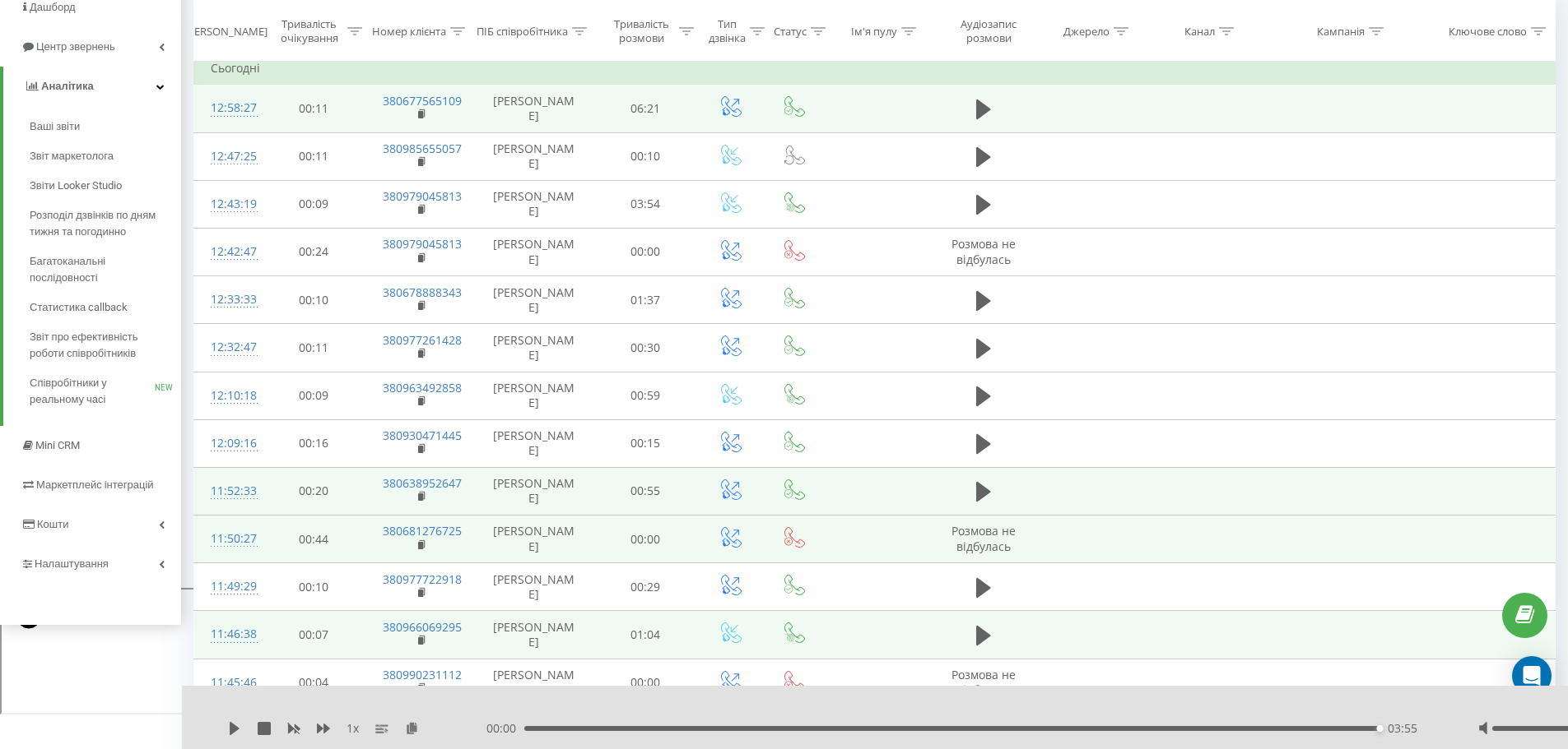
scroll to position [247, 0]
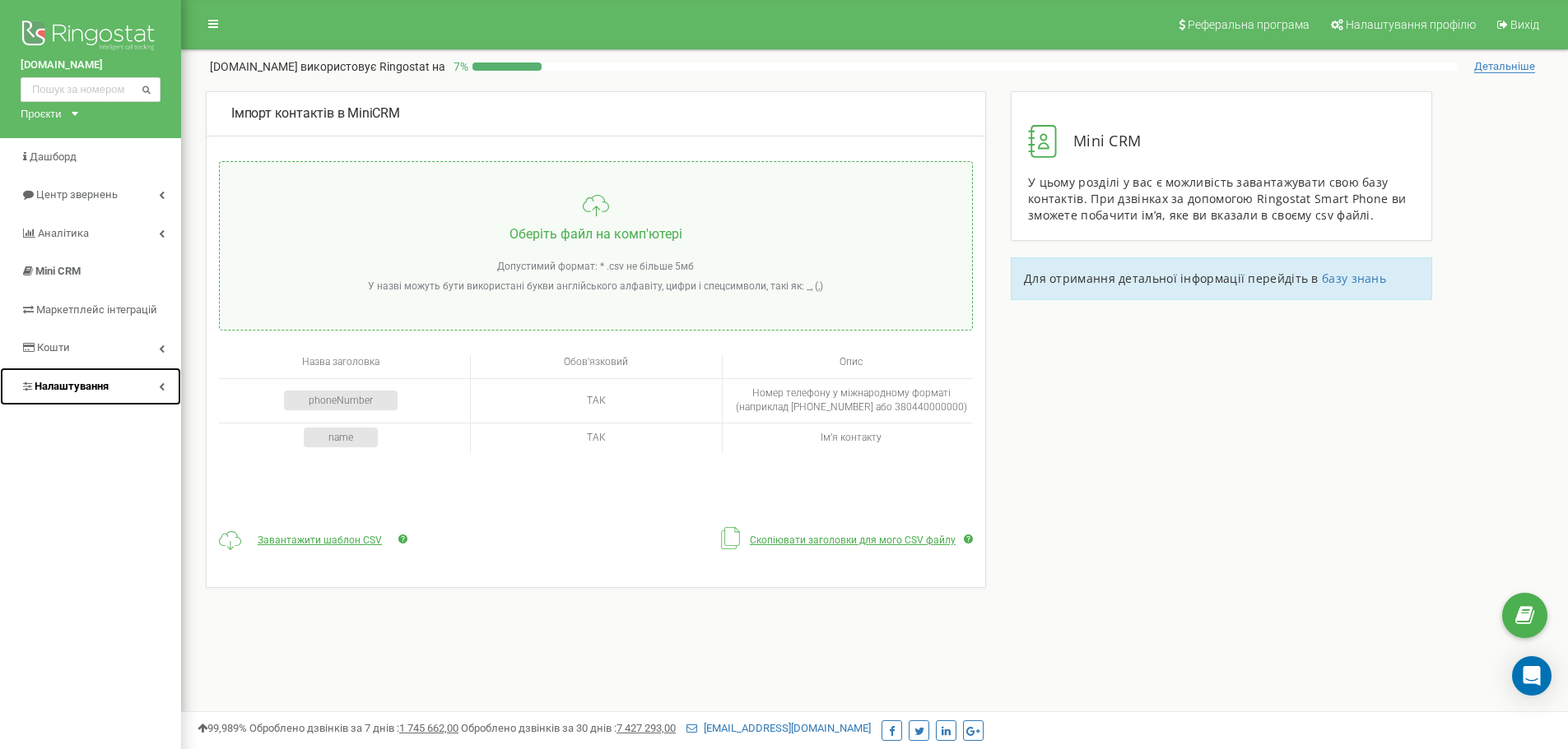
click at [72, 388] on span "Налаштування" at bounding box center [72, 386] width 74 height 13
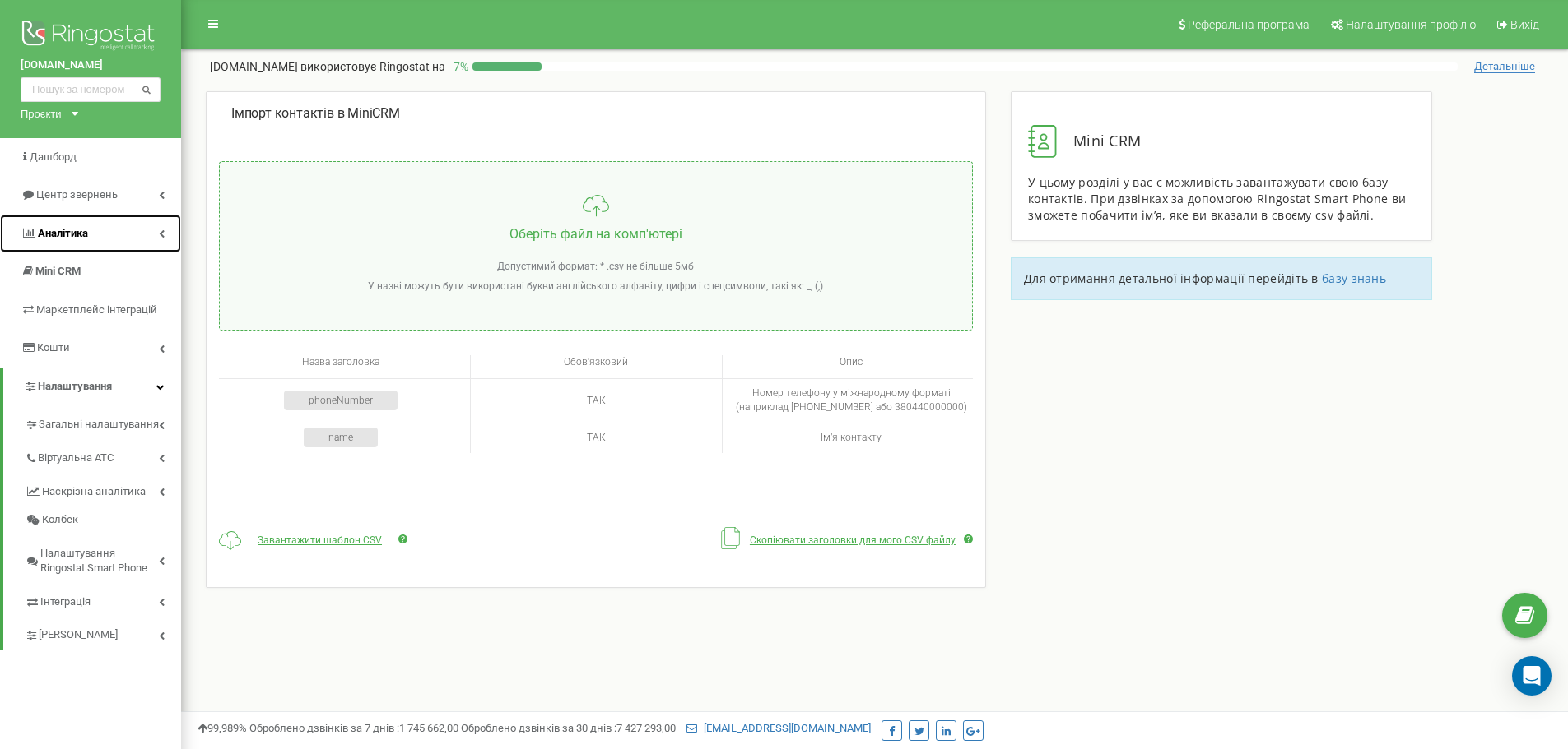
click at [47, 229] on span "Аналiтика" at bounding box center [63, 233] width 51 height 13
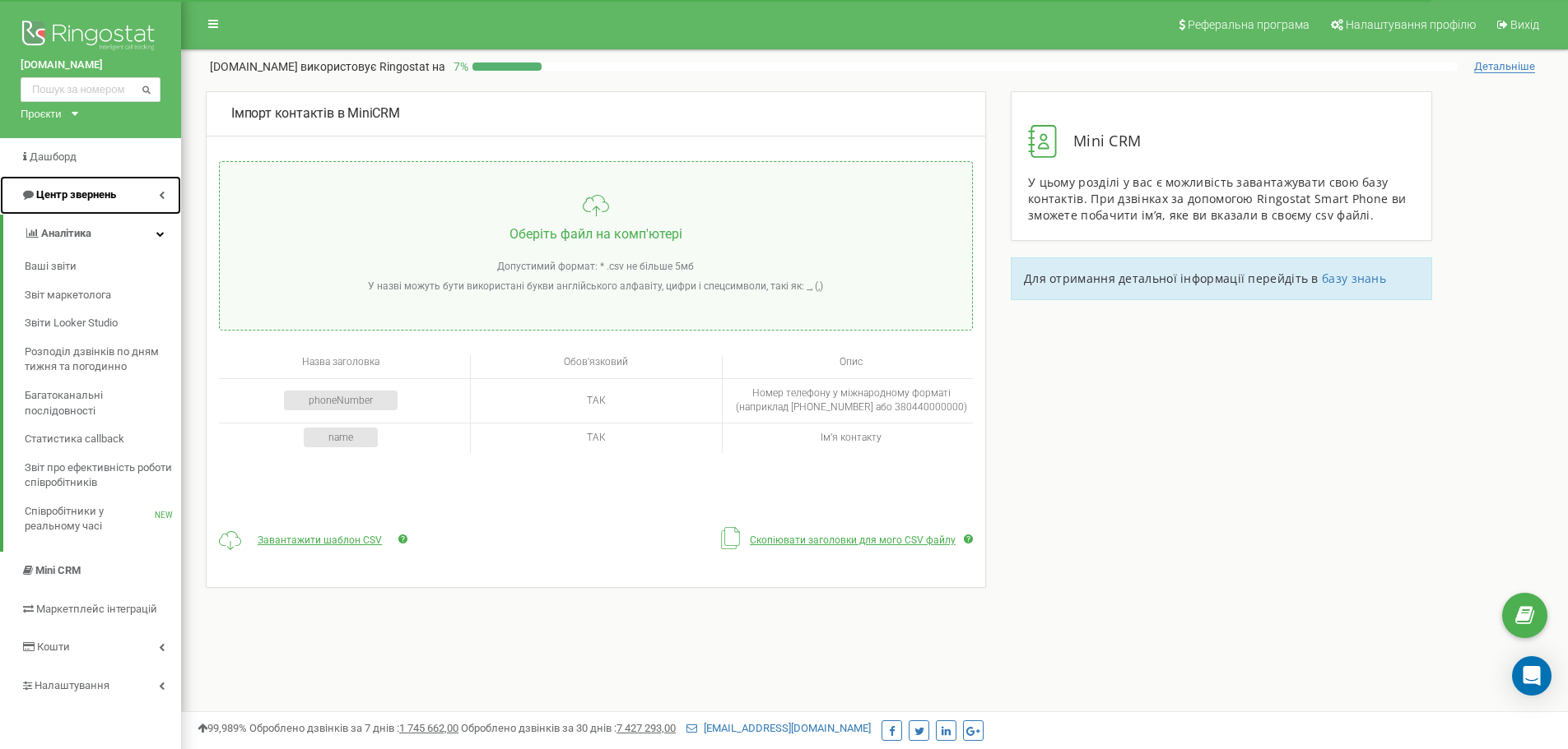
click at [61, 194] on span "Центр звернень" at bounding box center [76, 195] width 80 height 13
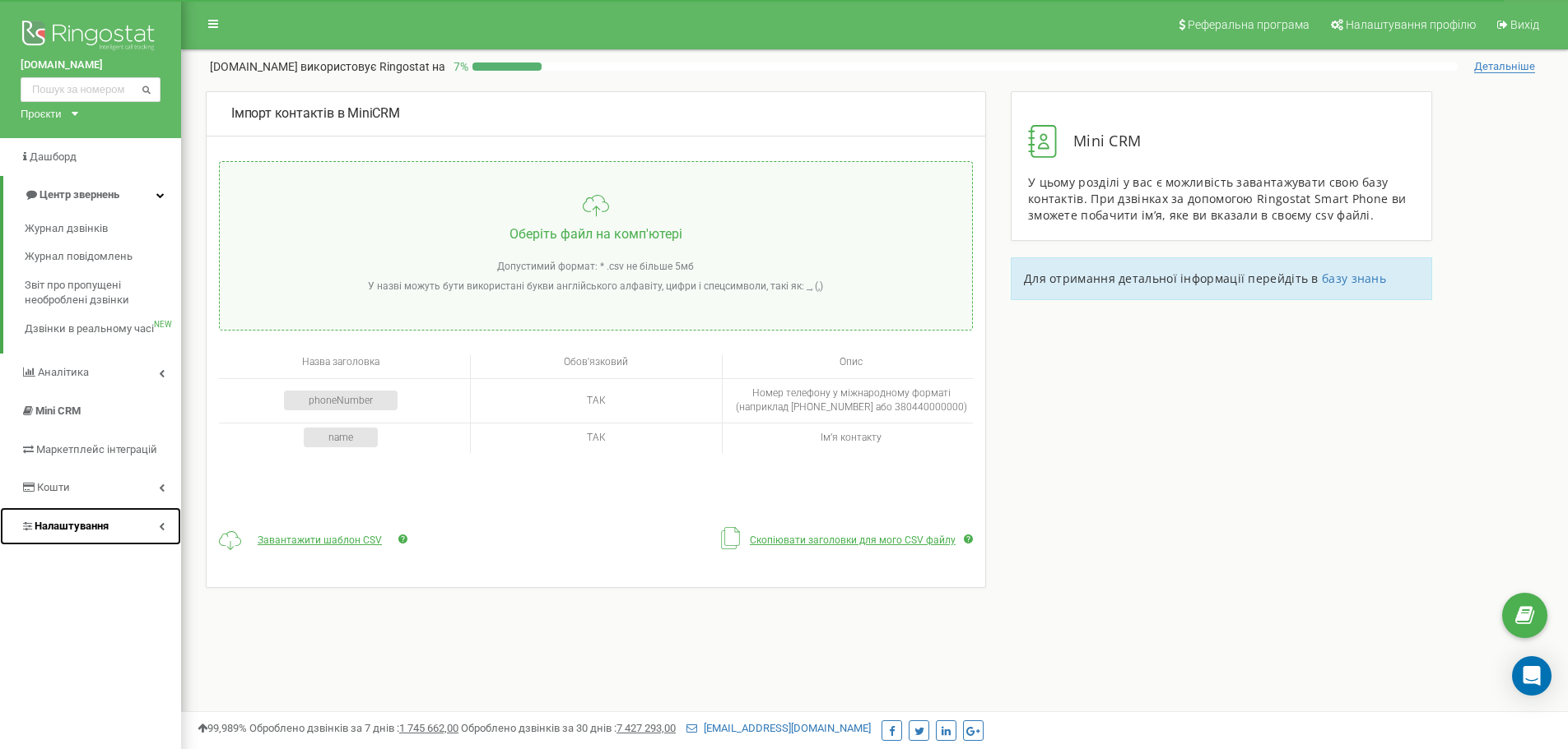
click at [81, 525] on span "Налаштування" at bounding box center [72, 526] width 74 height 13
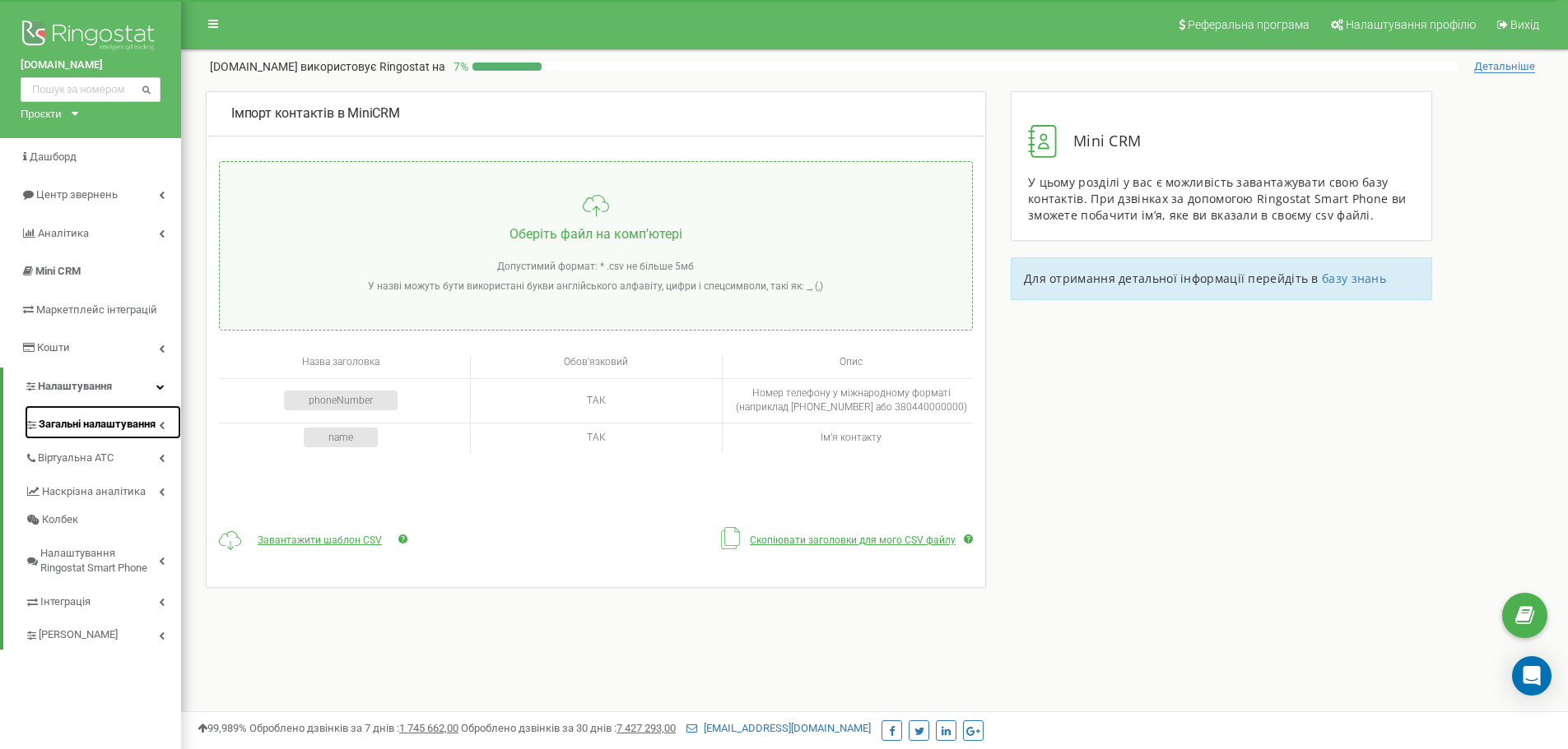
click at [114, 417] on span "Загальні налаштування" at bounding box center [97, 425] width 117 height 16
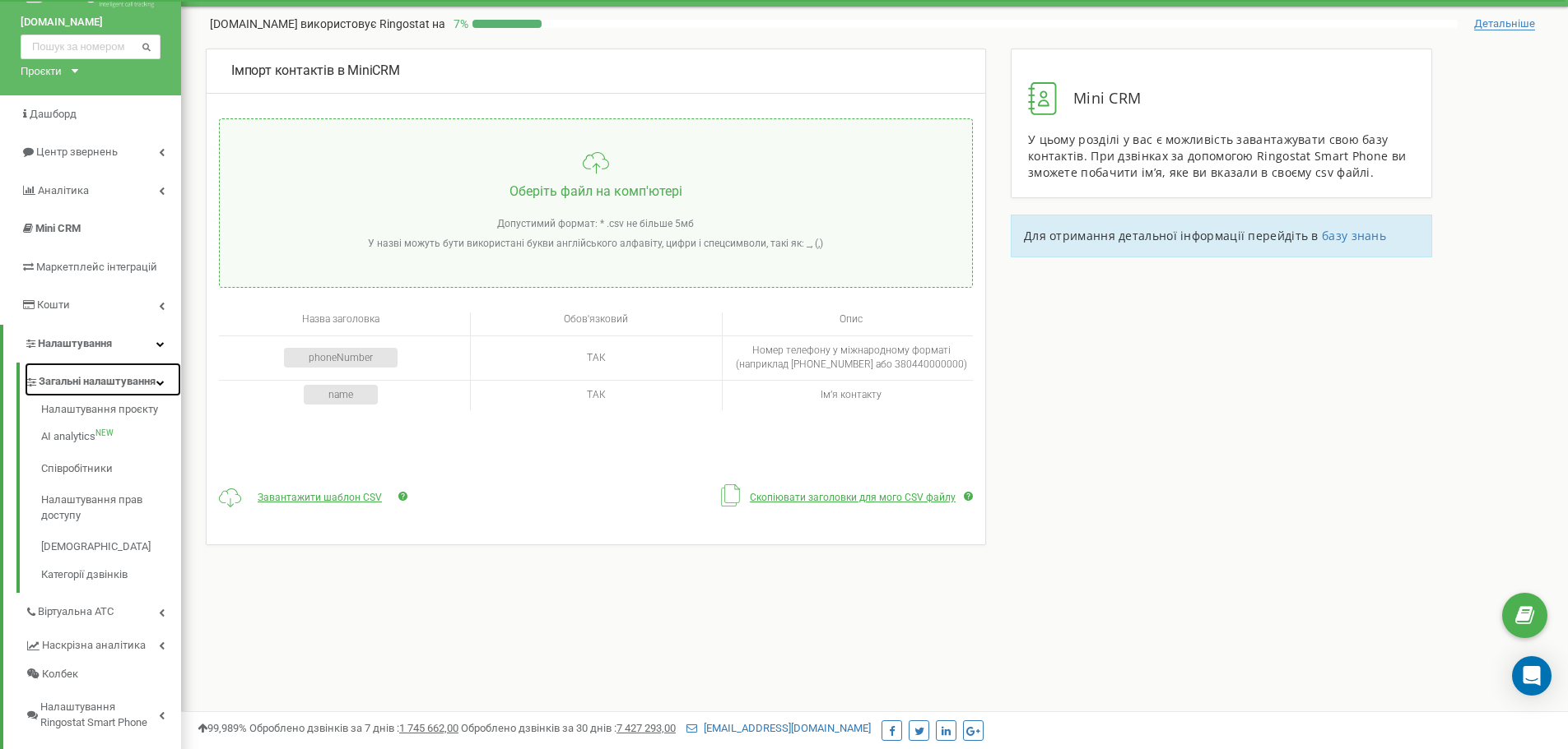
scroll to position [83, 0]
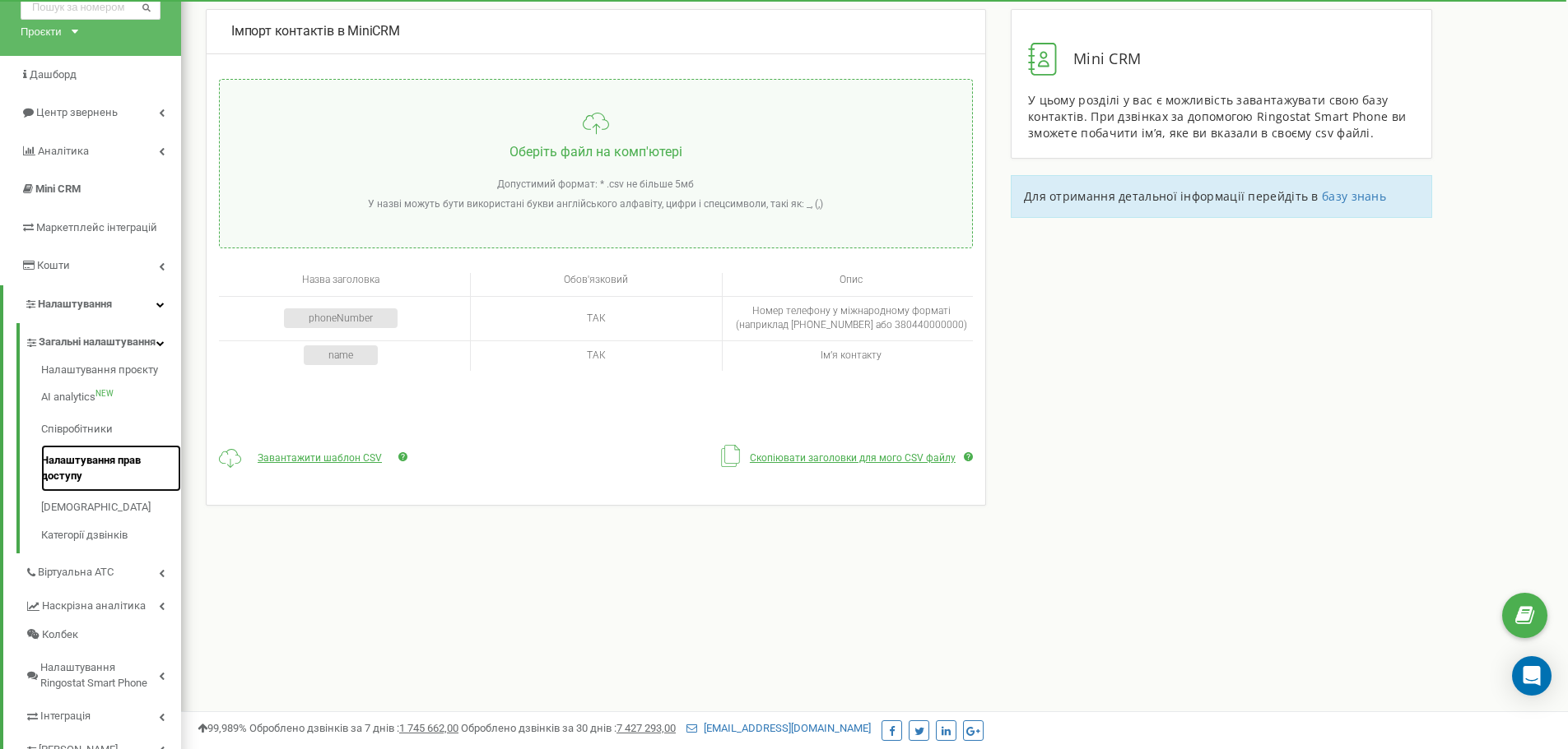
click at [105, 469] on link "Налаштування прав доступу" at bounding box center [111, 468] width 140 height 47
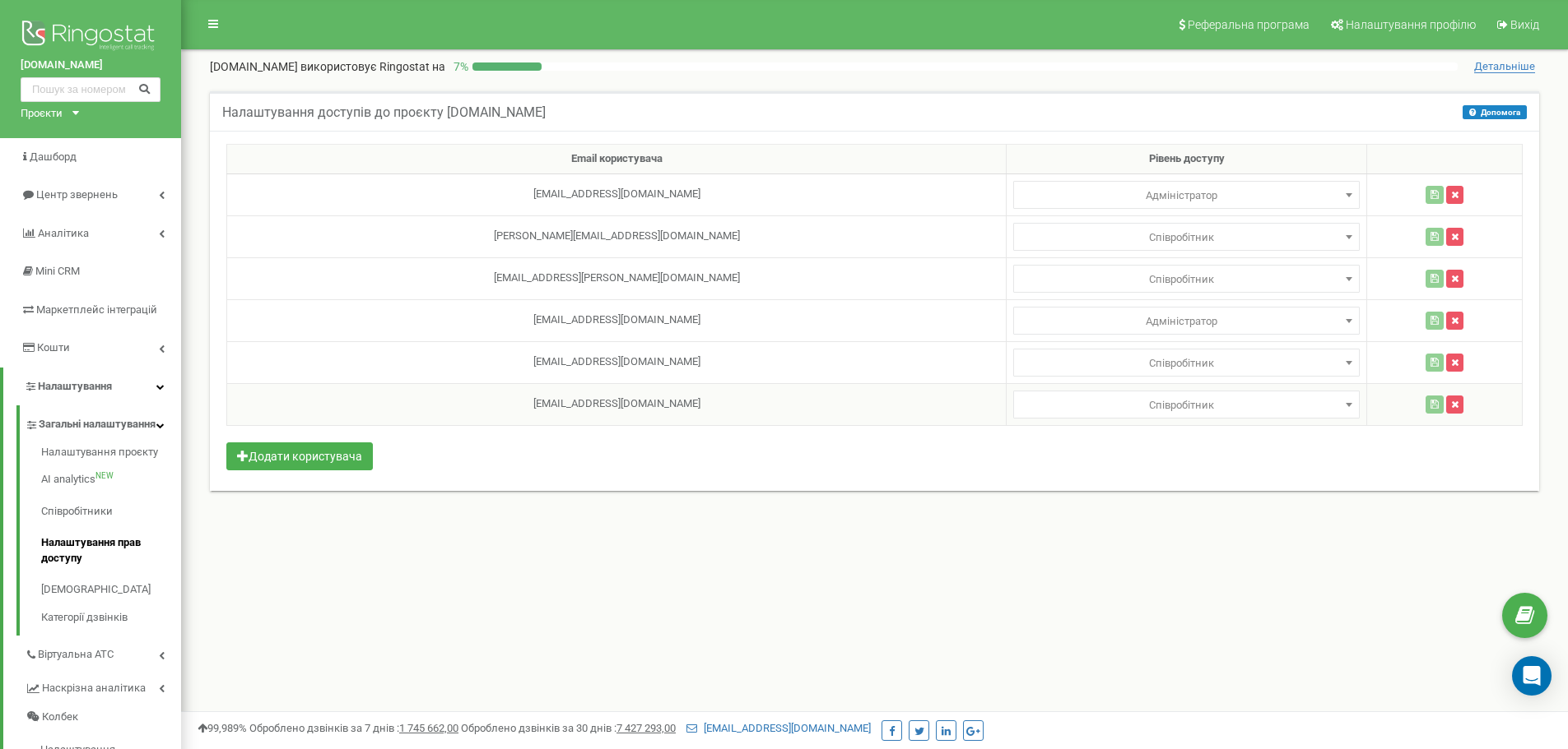
drag, startPoint x: 641, startPoint y: 400, endPoint x: 469, endPoint y: 401, distance: 172.0
click at [469, 401] on td "mobifrendoptbreytar@gmail.com" at bounding box center [616, 404] width 780 height 42
copy td "[EMAIL_ADDRESS][DOMAIN_NAME]"
click at [1446, 406] on button "button" at bounding box center [1454, 404] width 18 height 18
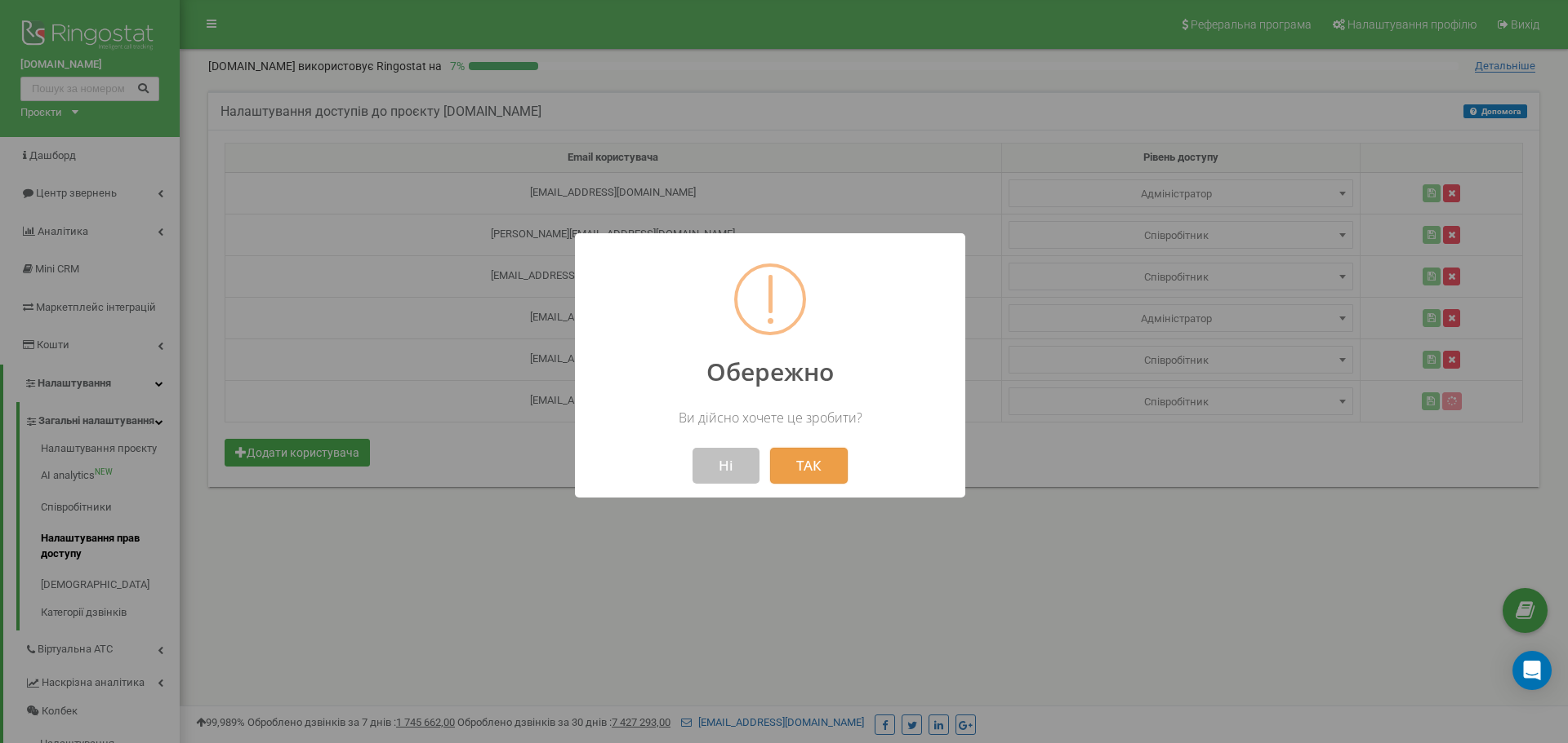
click at [795, 466] on button "ТАК" at bounding box center [809, 466] width 78 height 36
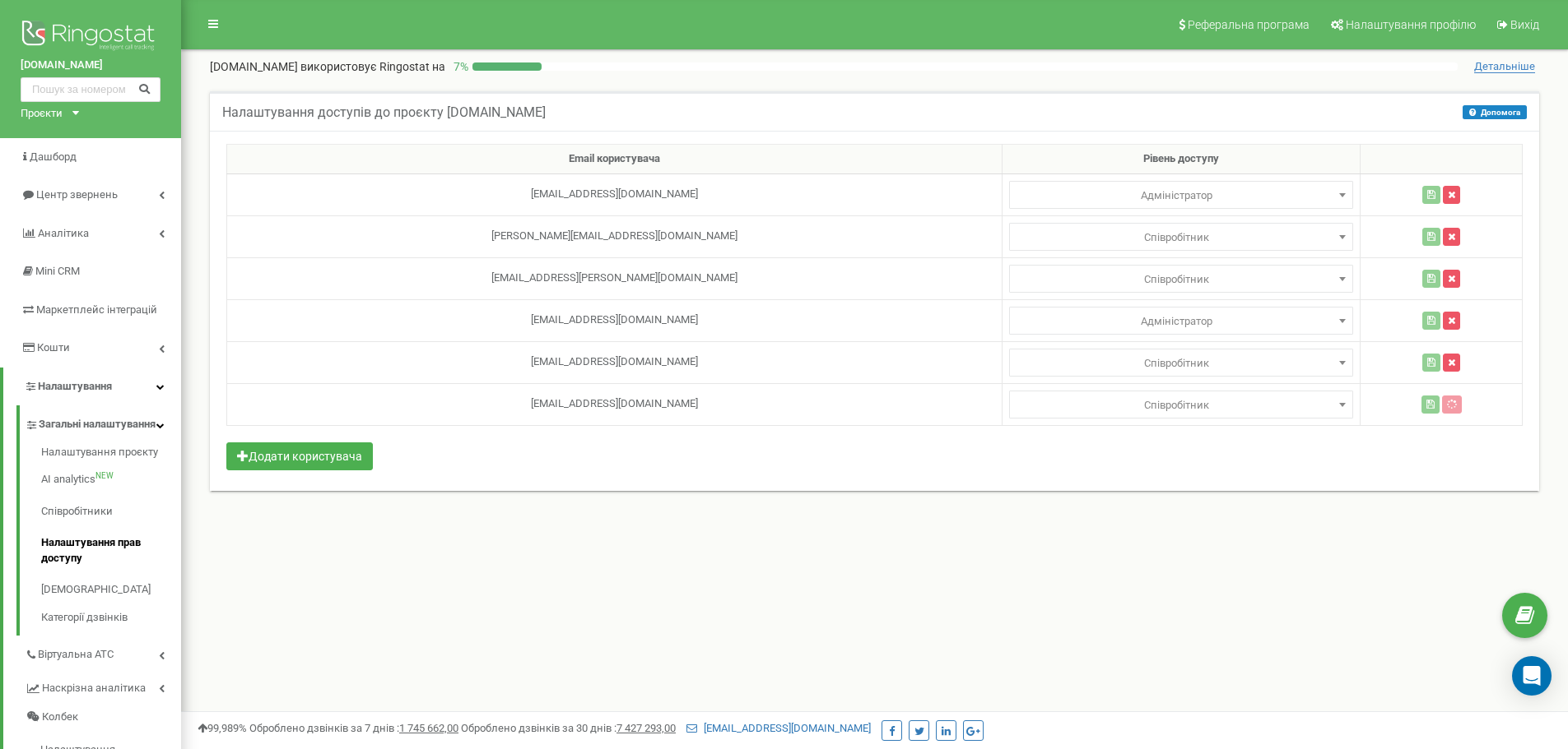
click at [668, 453] on div "Email користувача Рівень доступу mobifrend@gmail.com Адміністратор Аналітик Мен…" at bounding box center [874, 311] width 1329 height 361
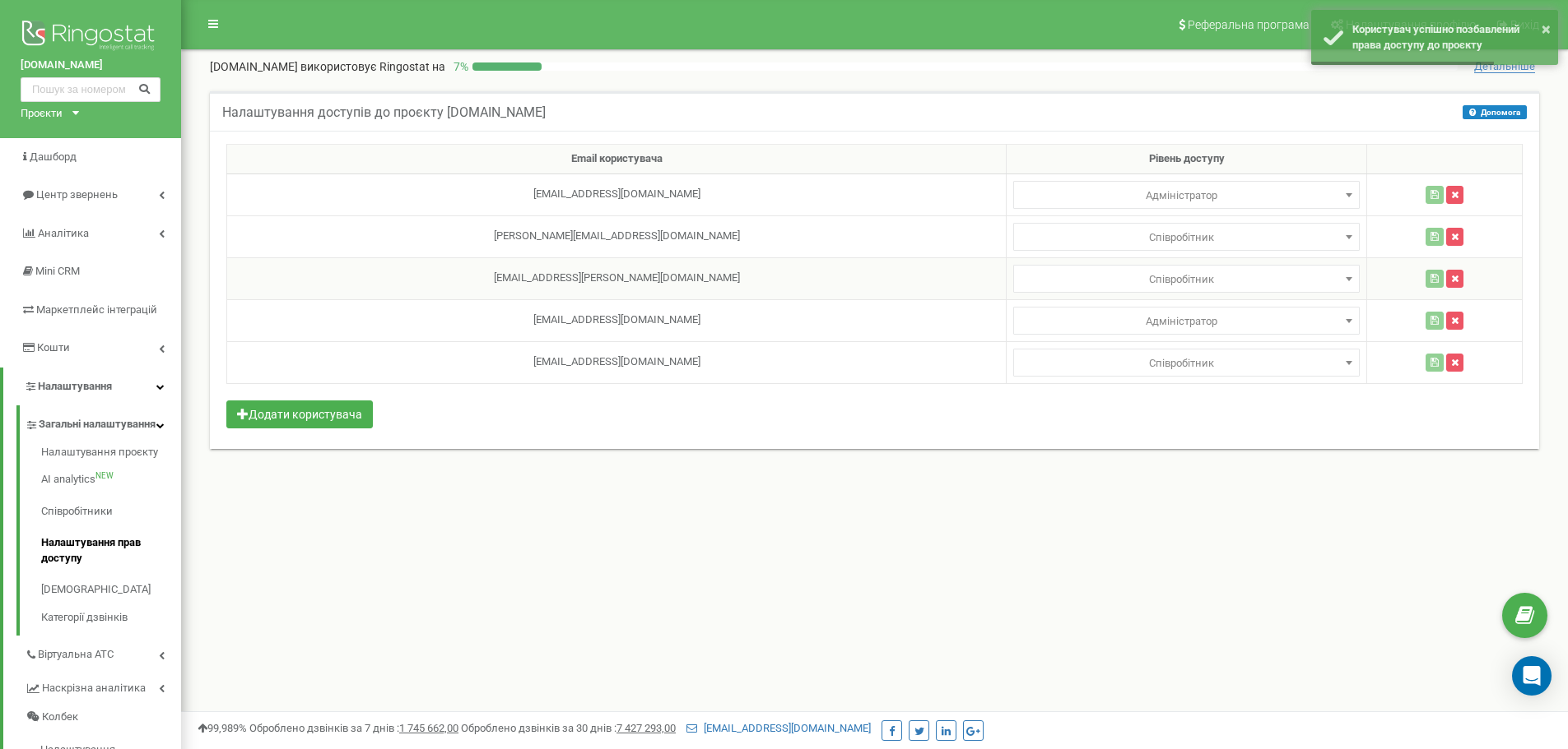
click at [619, 281] on td "[EMAIL_ADDRESS][PERSON_NAME][DOMAIN_NAME]" at bounding box center [616, 279] width 780 height 42
drag, startPoint x: 631, startPoint y: 281, endPoint x: 467, endPoint y: 276, distance: 164.1
click at [467, 276] on td "[EMAIL_ADDRESS][PERSON_NAME][DOMAIN_NAME]" at bounding box center [616, 279] width 780 height 42
select select
click at [1113, 276] on span "Співробітник" at bounding box center [1186, 279] width 335 height 23
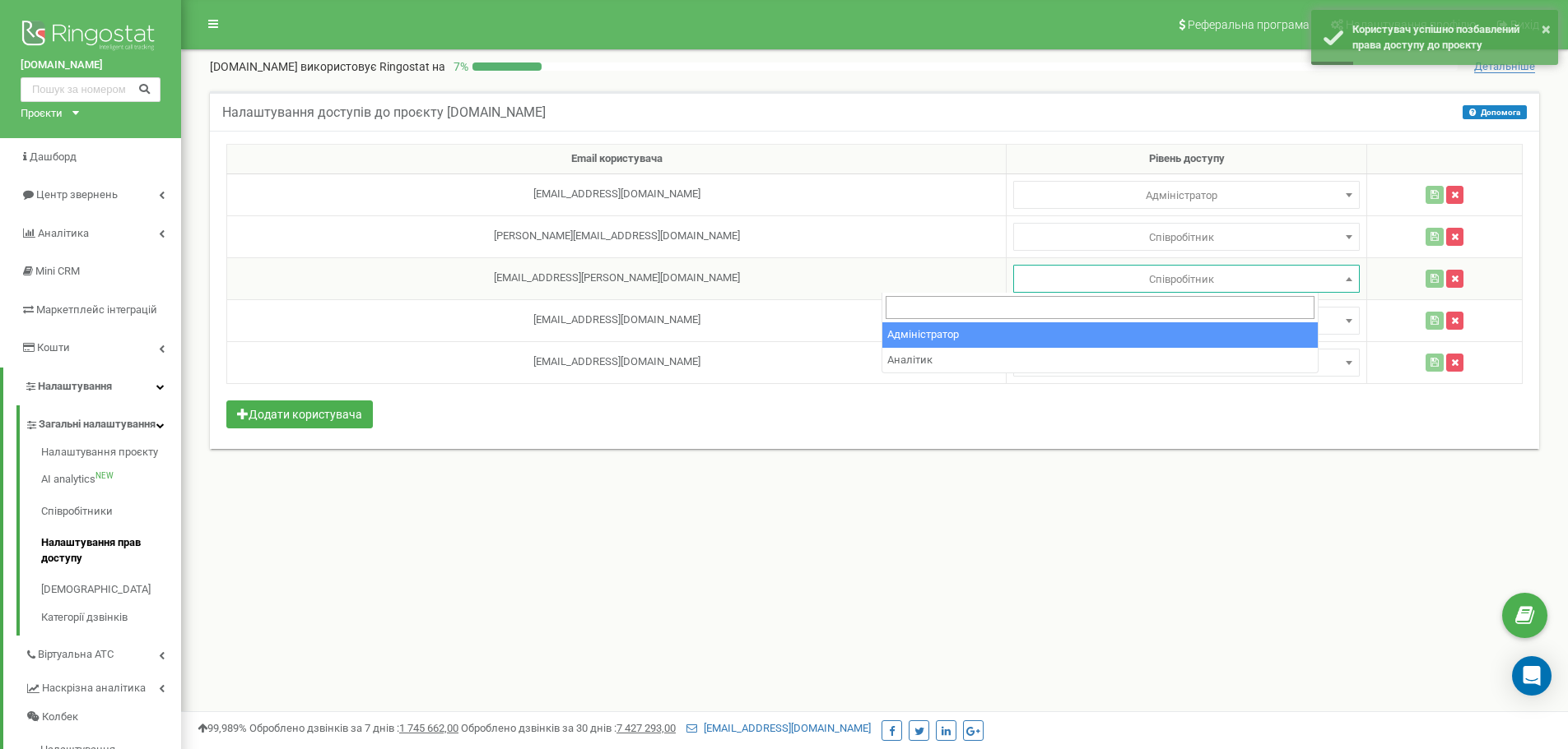
click at [1113, 276] on span "Співробітник" at bounding box center [1186, 279] width 335 height 23
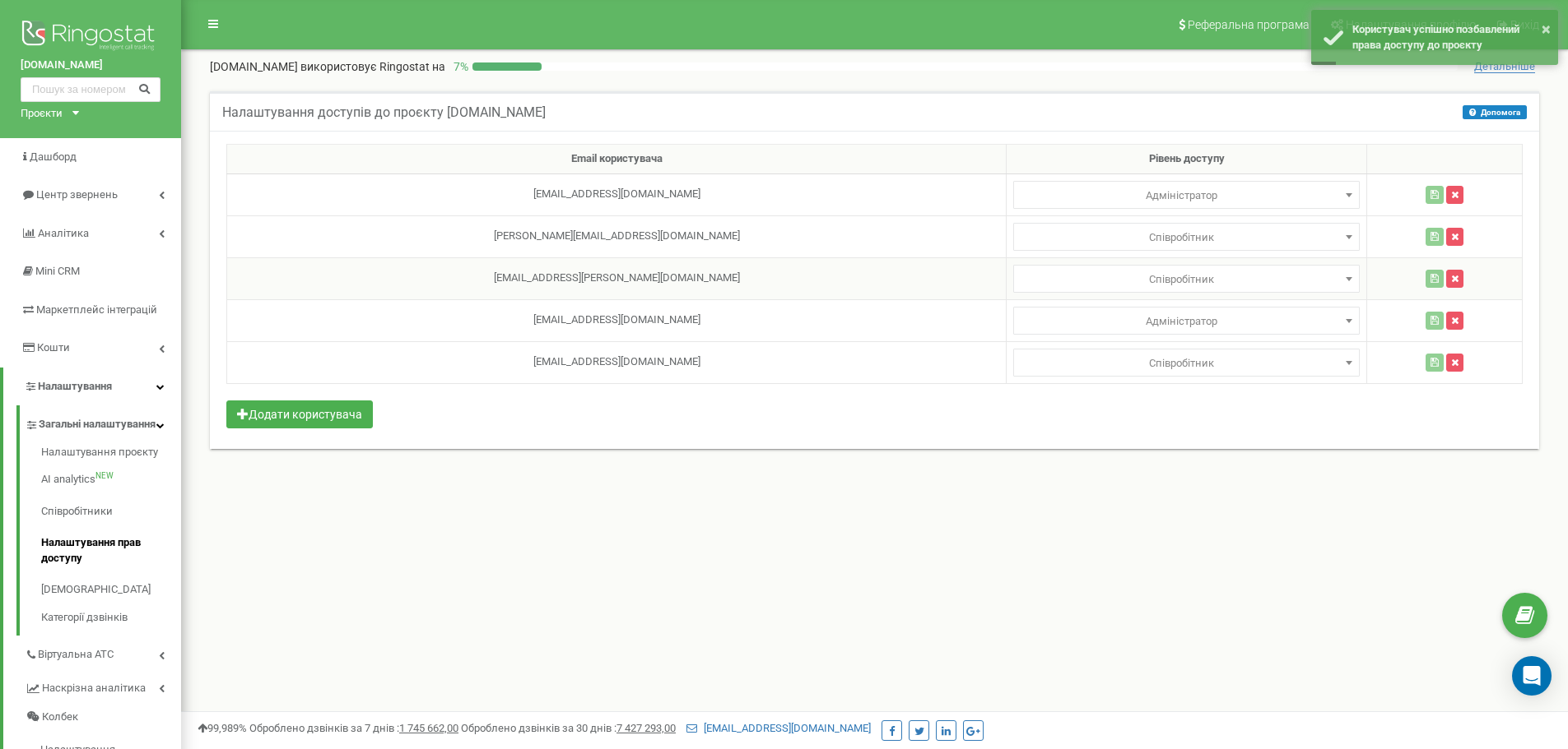
click at [737, 292] on td "[EMAIL_ADDRESS][PERSON_NAME][DOMAIN_NAME]" at bounding box center [616, 279] width 780 height 42
click at [640, 276] on td "[EMAIL_ADDRESS][PERSON_NAME][DOMAIN_NAME]" at bounding box center [616, 279] width 780 height 42
click at [596, 278] on td "[EMAIL_ADDRESS][PERSON_NAME][DOMAIN_NAME]" at bounding box center [616, 279] width 780 height 42
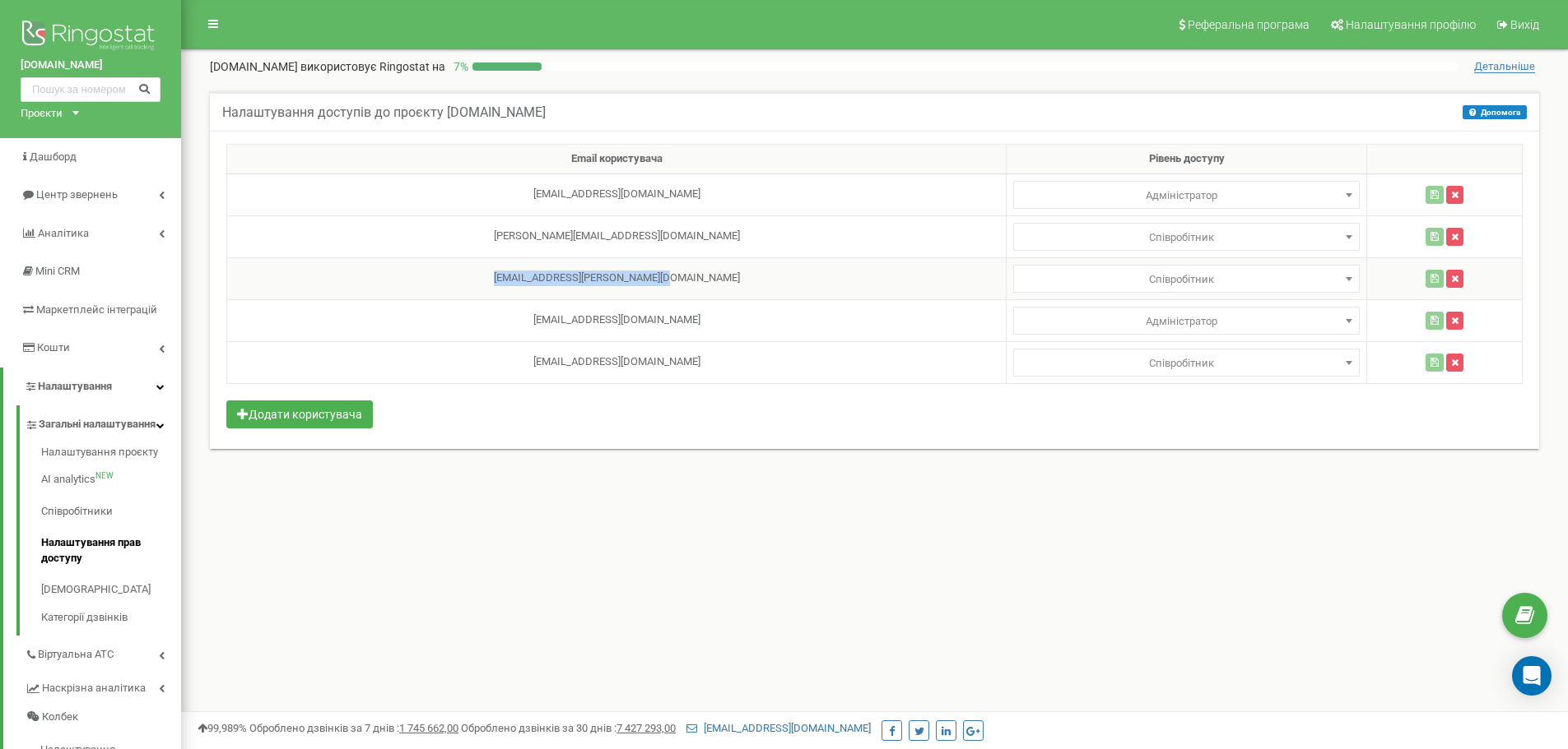
drag, startPoint x: 631, startPoint y: 271, endPoint x: 464, endPoint y: 268, distance: 167.0
click at [464, 268] on td "[EMAIL_ADDRESS][PERSON_NAME][DOMAIN_NAME]" at bounding box center [616, 279] width 780 height 42
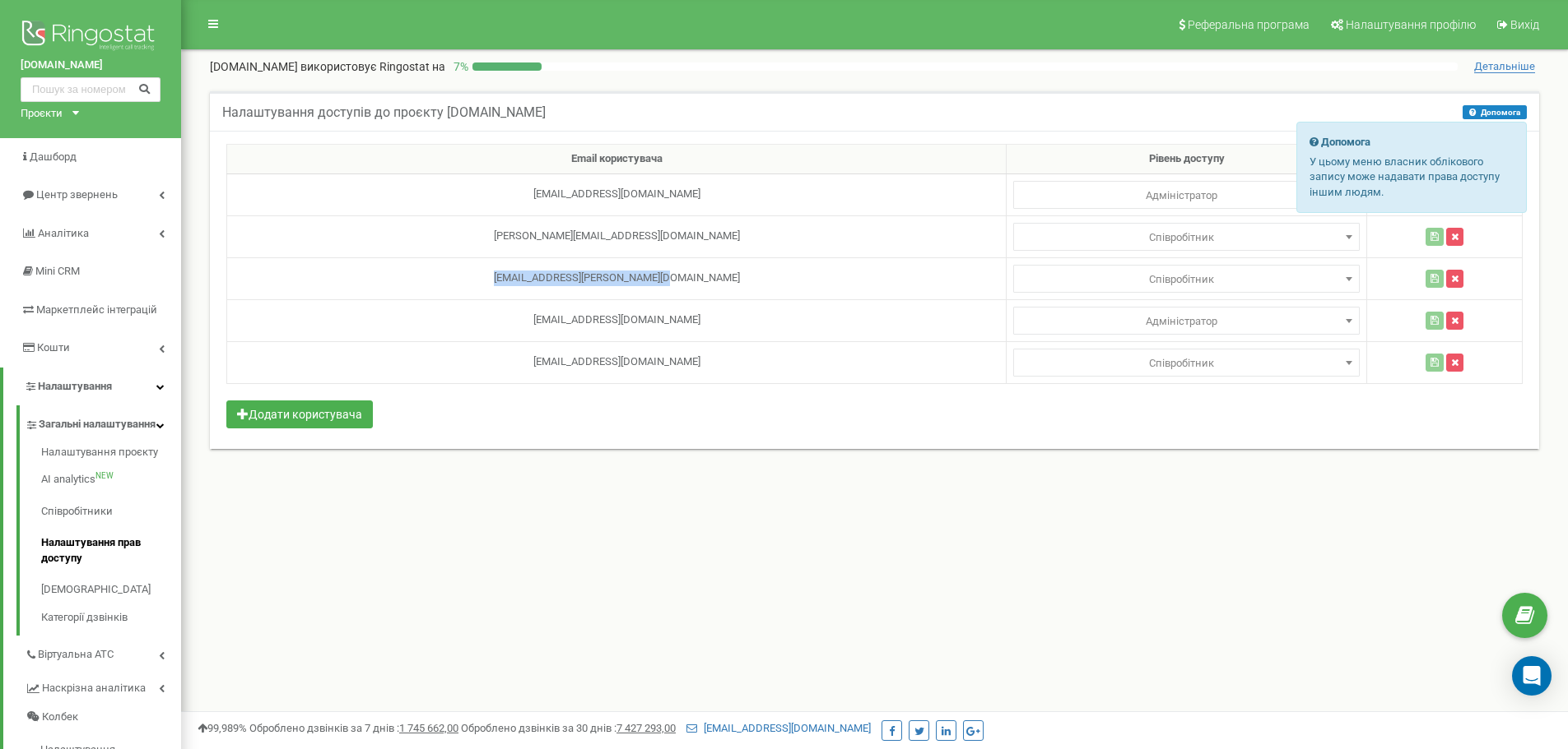
click at [1500, 111] on button "Допомога" at bounding box center [1495, 112] width 64 height 14
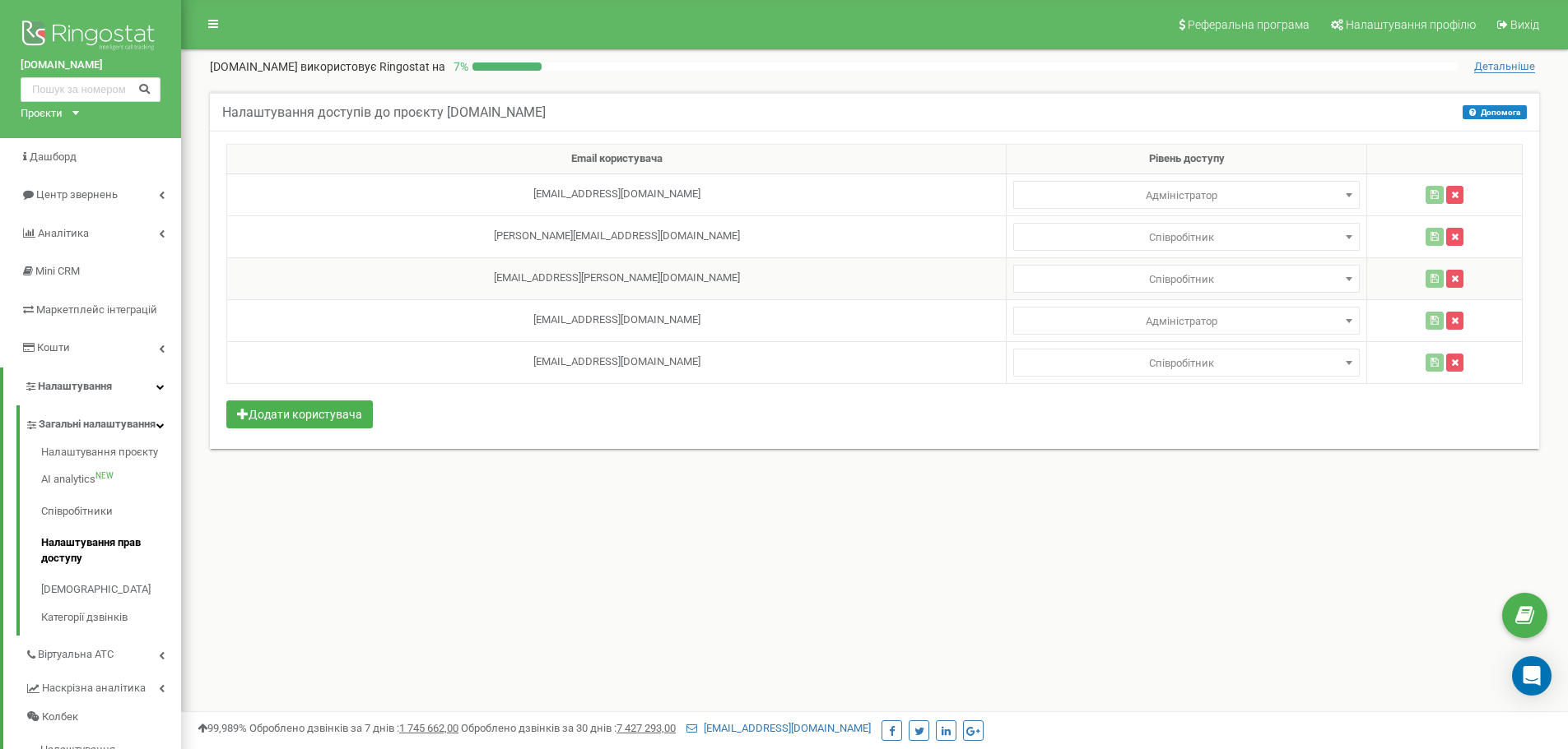
click at [1345, 277] on b at bounding box center [1349, 279] width 7 height 4
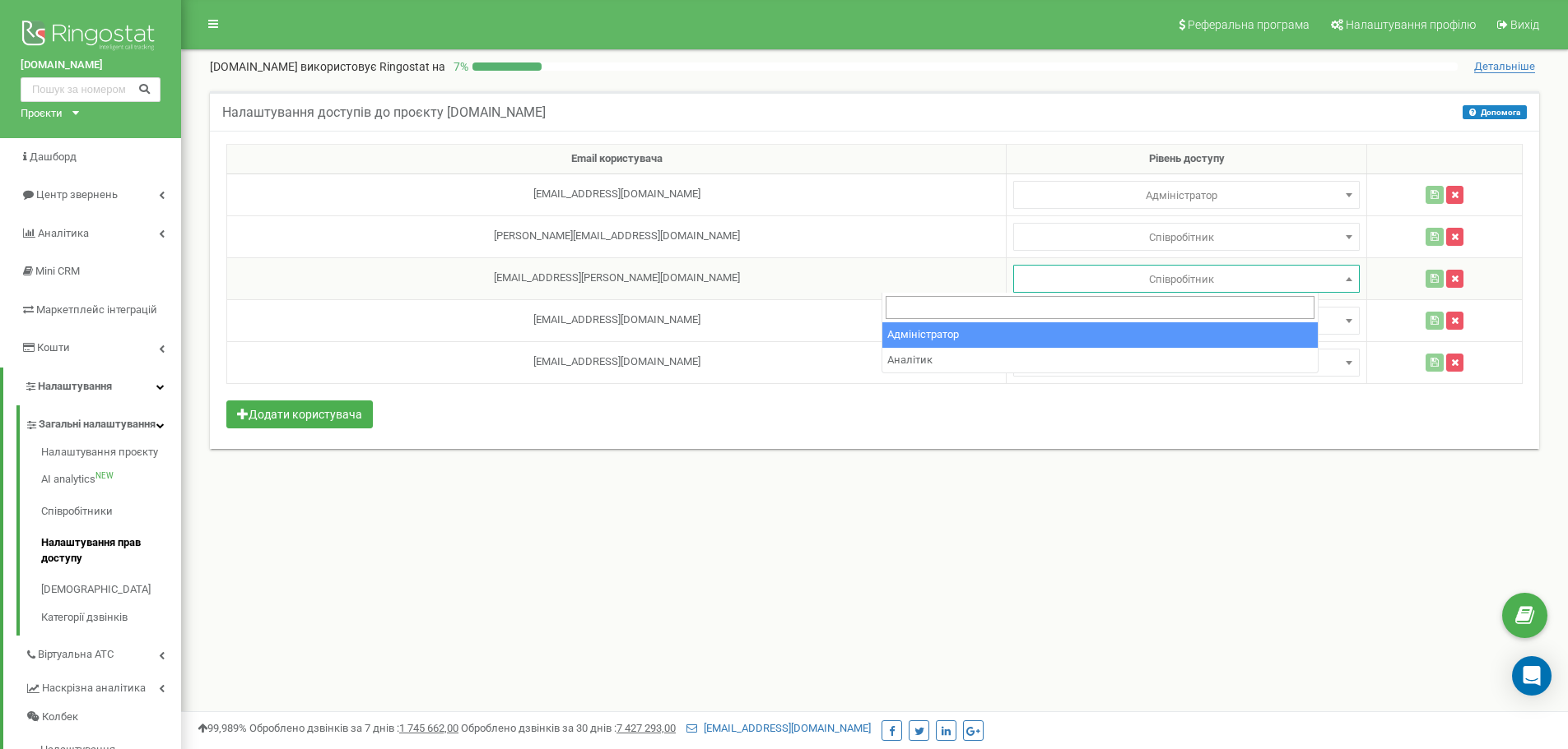
click at [1345, 277] on b at bounding box center [1349, 279] width 7 height 4
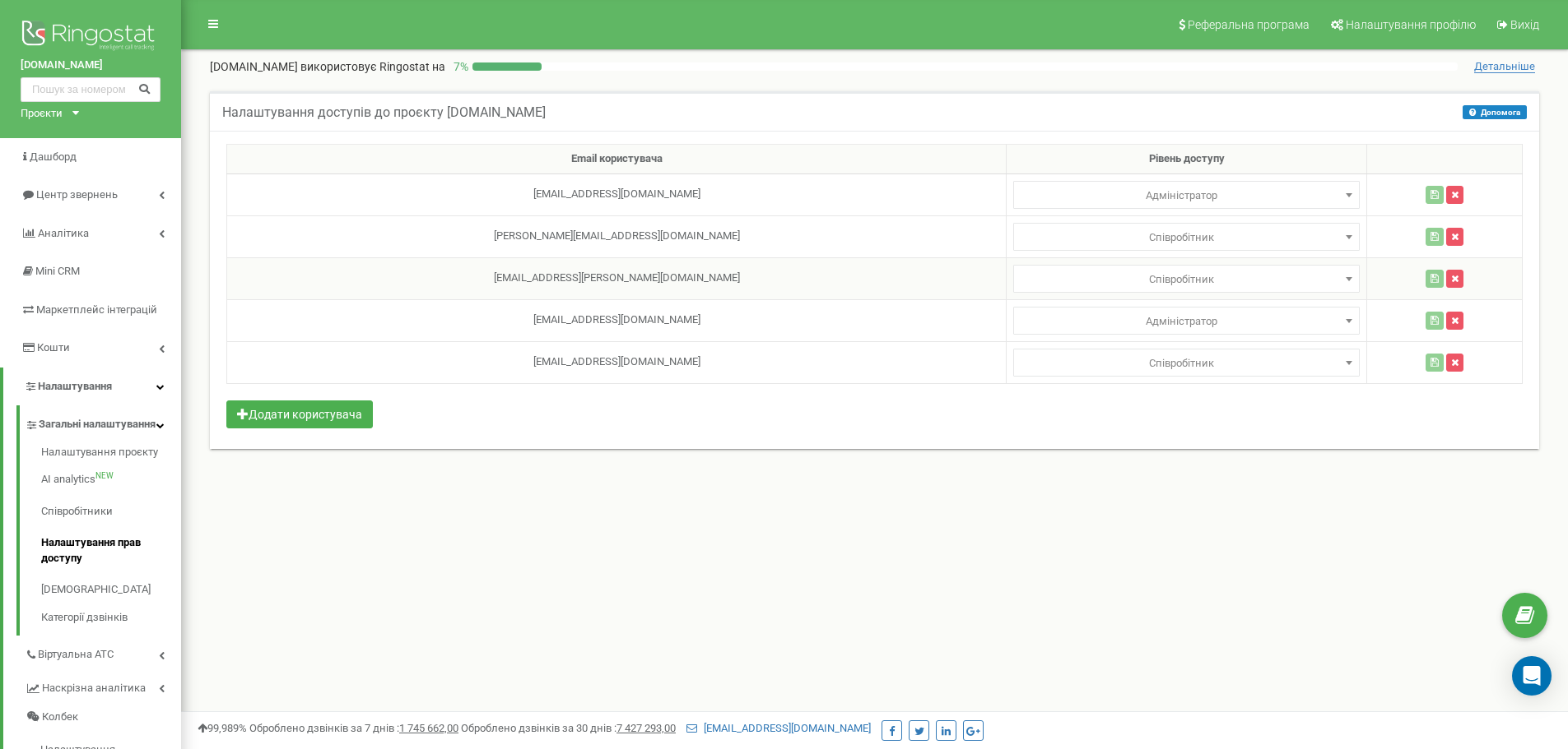
click at [624, 270] on td "[EMAIL_ADDRESS][PERSON_NAME][DOMAIN_NAME]" at bounding box center [616, 279] width 780 height 42
click at [618, 273] on td "[EMAIL_ADDRESS][PERSON_NAME][DOMAIN_NAME]" at bounding box center [616, 279] width 780 height 42
click at [89, 528] on link "Співробітники" at bounding box center [111, 512] width 140 height 32
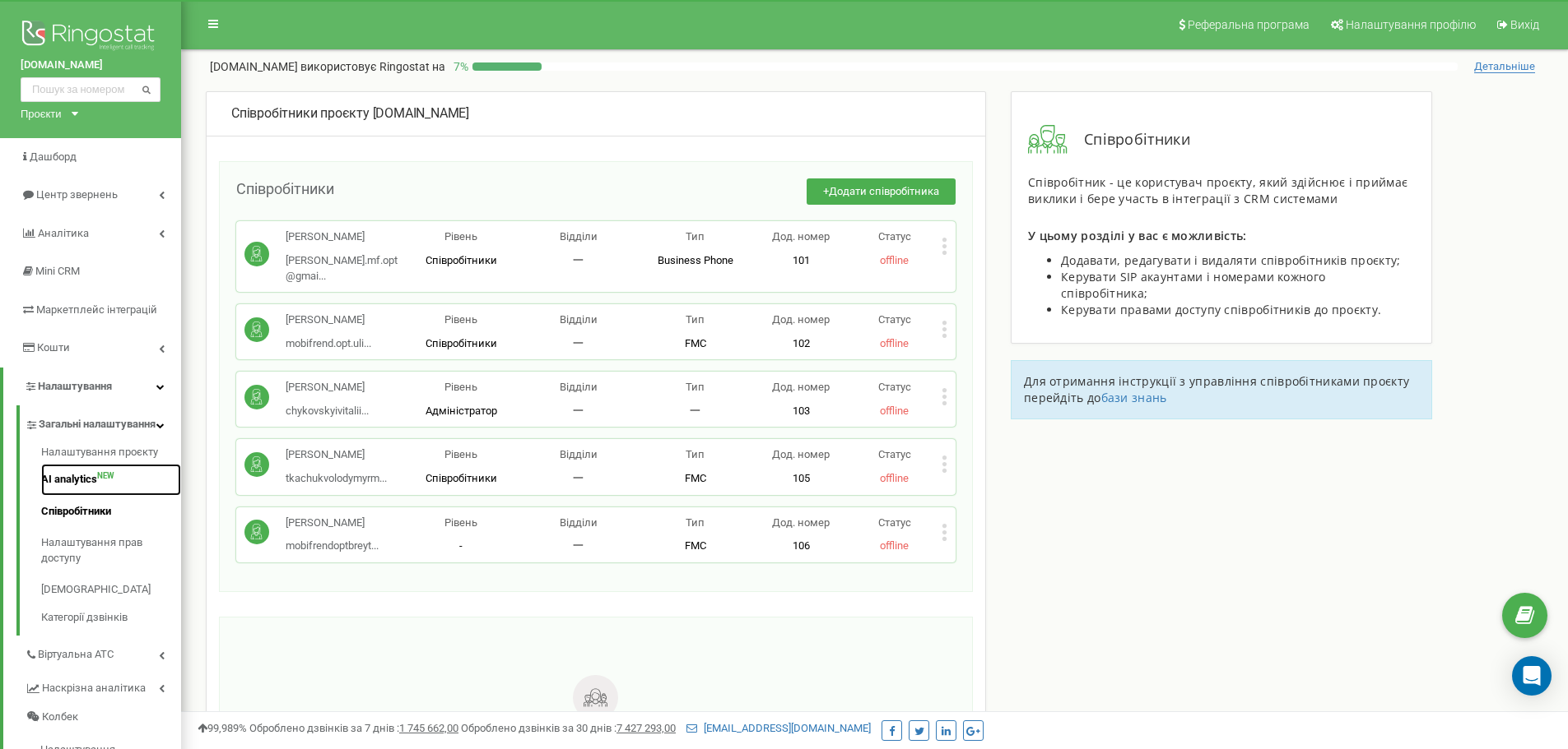
click at [79, 491] on link "AI analytics NEW" at bounding box center [111, 480] width 140 height 32
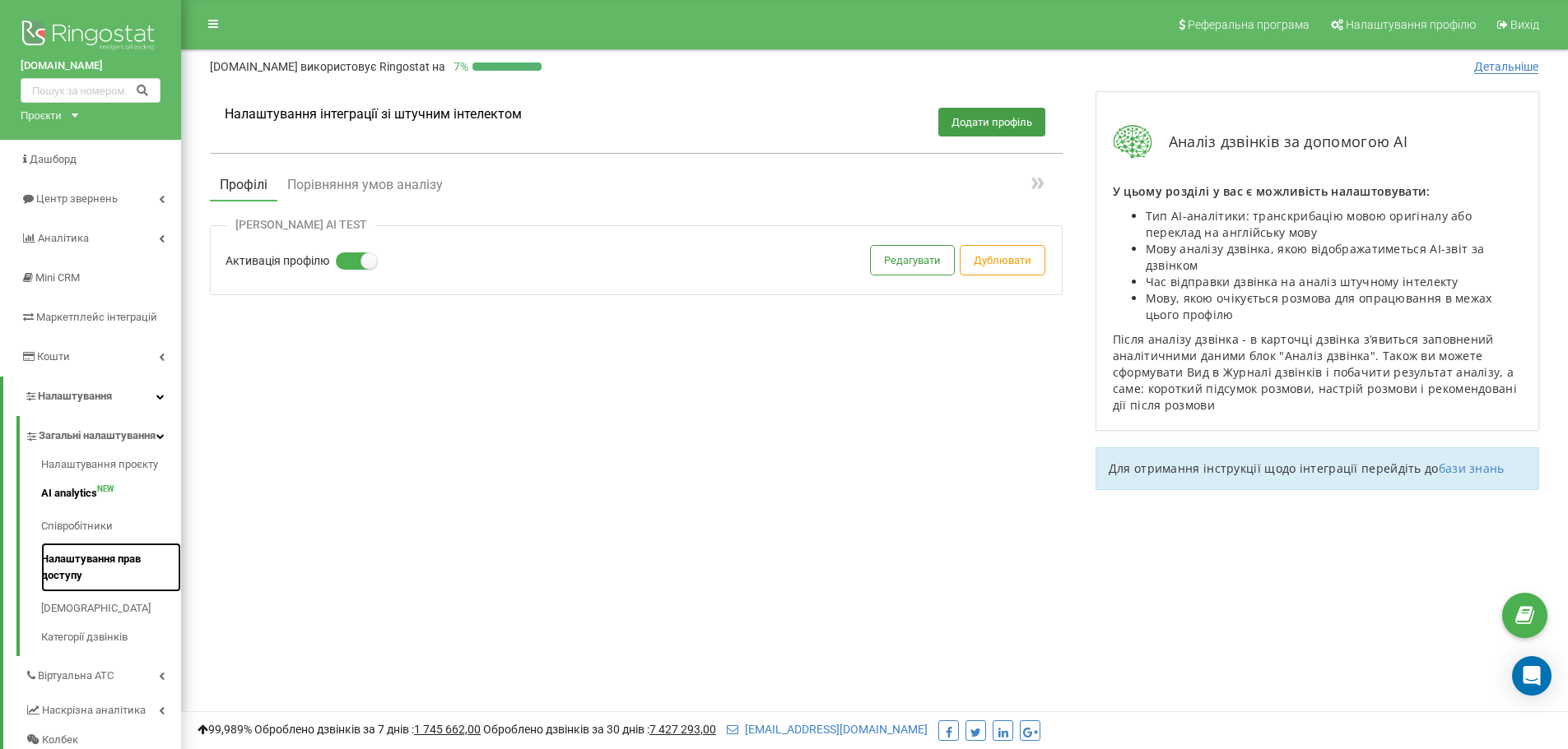
click at [66, 581] on link "Налаштування прав доступу" at bounding box center [111, 567] width 140 height 50
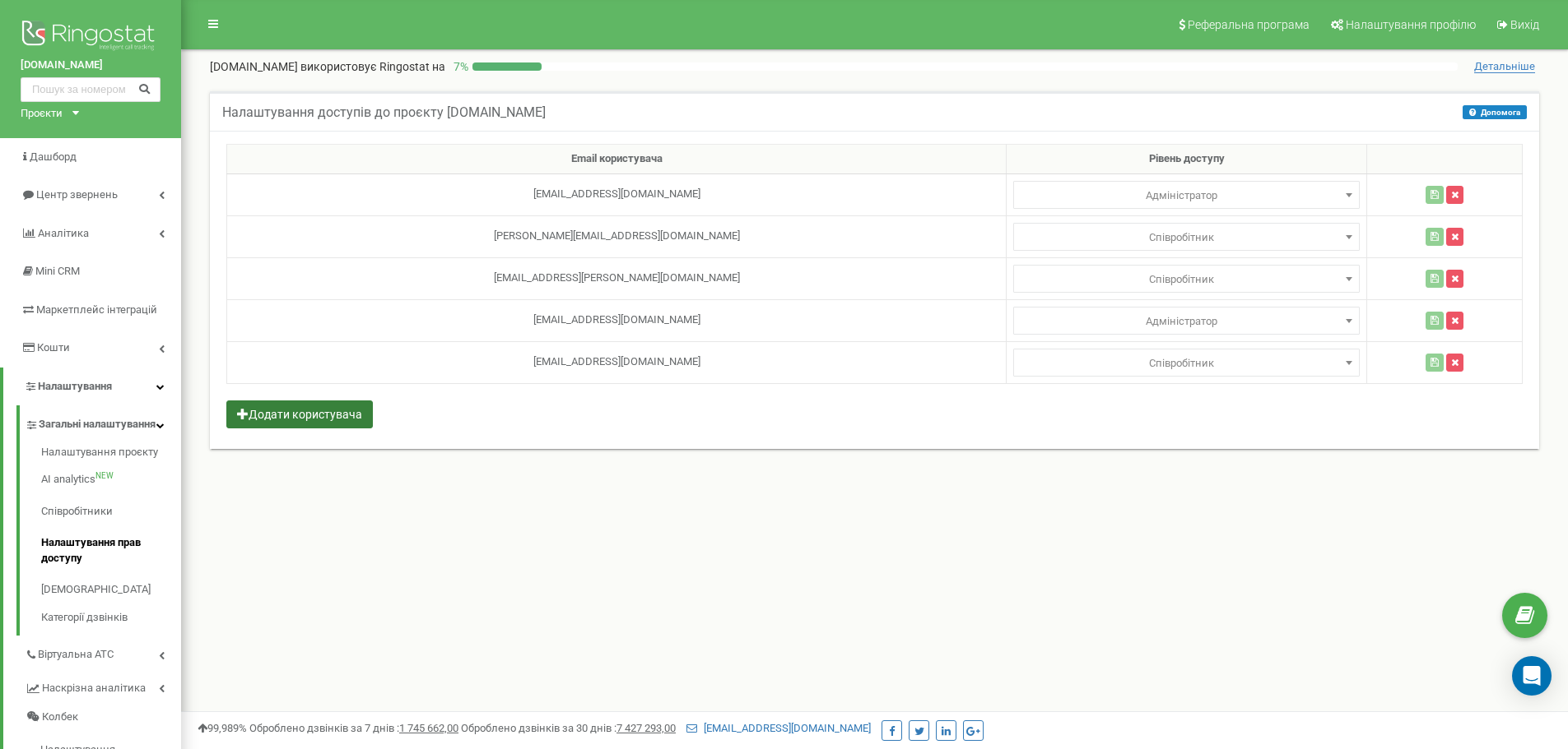
click at [331, 407] on button "Додати користувача" at bounding box center [299, 414] width 147 height 28
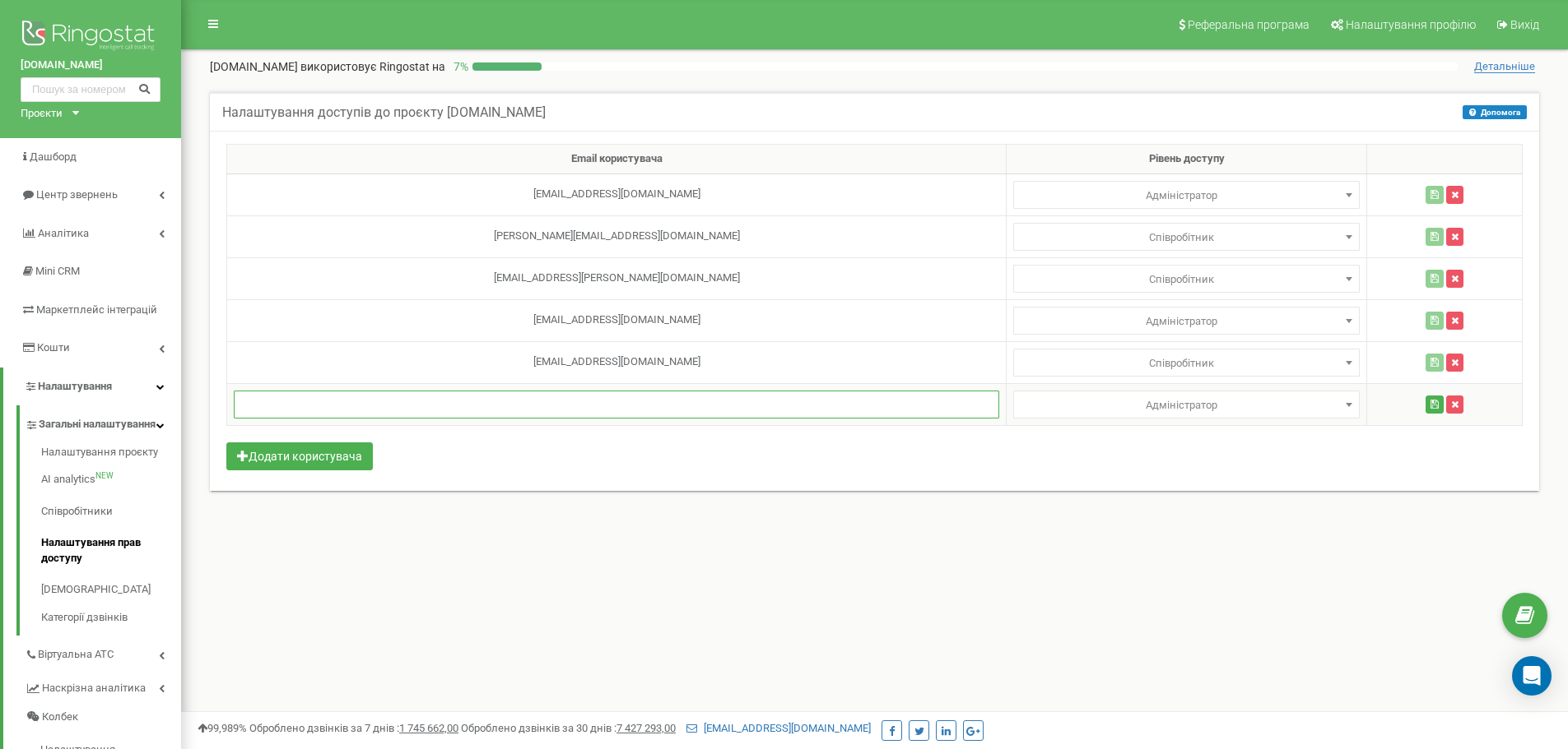
click at [540, 399] on input "text" at bounding box center [616, 404] width 765 height 28
paste input "[EMAIL_ADDRESS][DOMAIN_NAME]"
type input "[EMAIL_ADDRESS][DOMAIN_NAME]"
click at [741, 473] on div "Email користувача Рівень доступу mobifrend@gmail.com Адміністратор Аналітик Мен…" at bounding box center [874, 311] width 1329 height 361
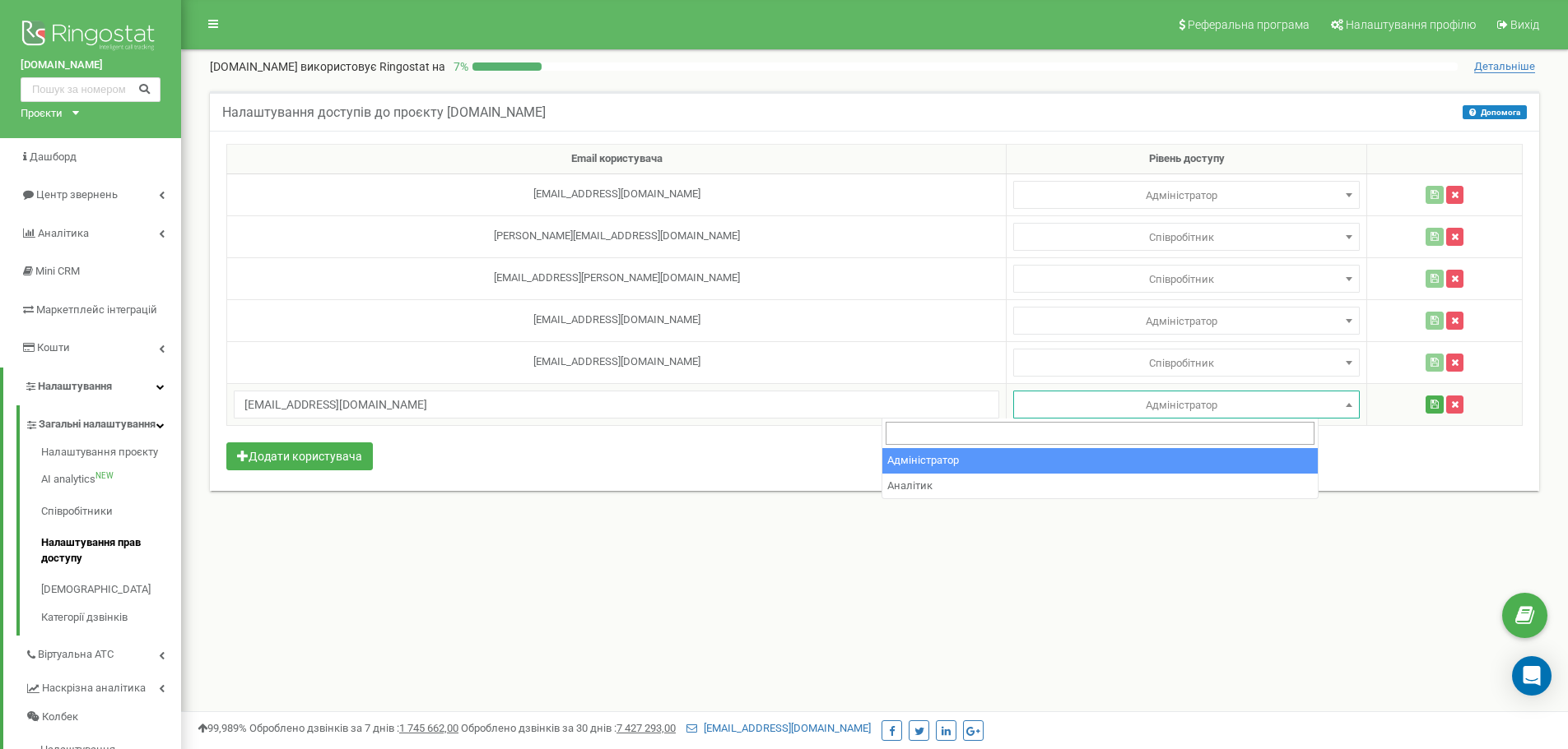
click at [1201, 409] on span "Адміністратор" at bounding box center [1186, 405] width 335 height 23
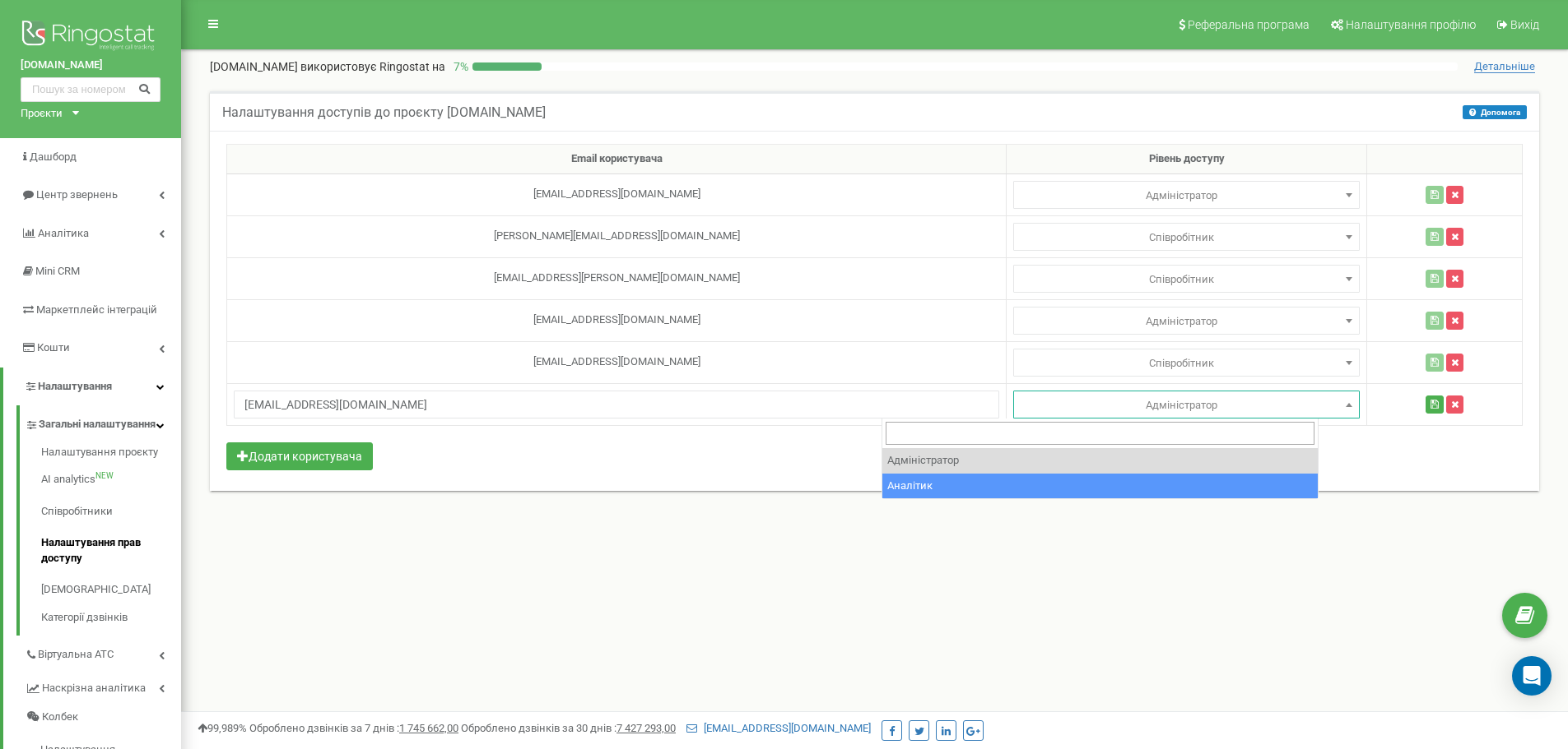
select select "2"
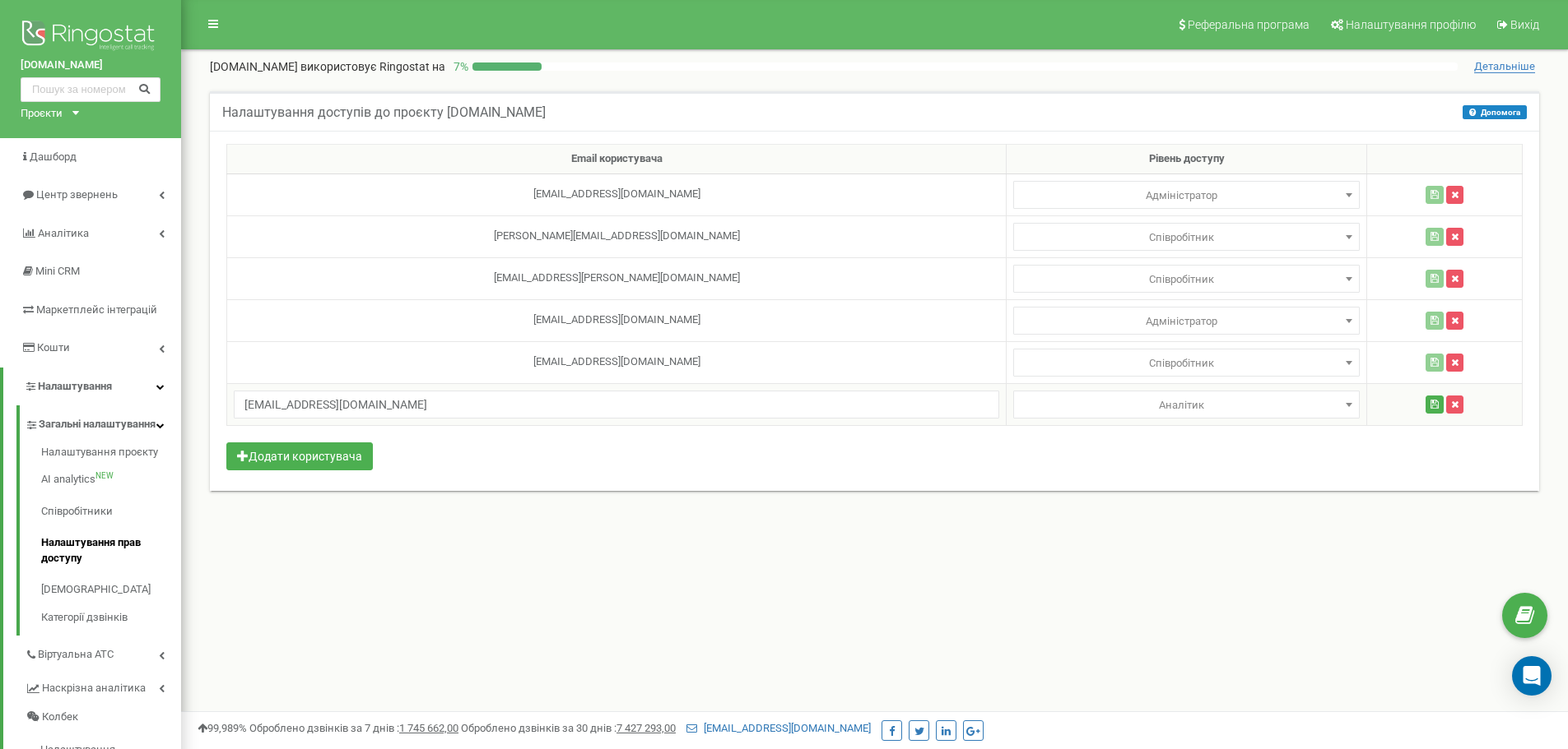
click at [1130, 398] on span "Аналітик" at bounding box center [1186, 405] width 335 height 23
type input "c"
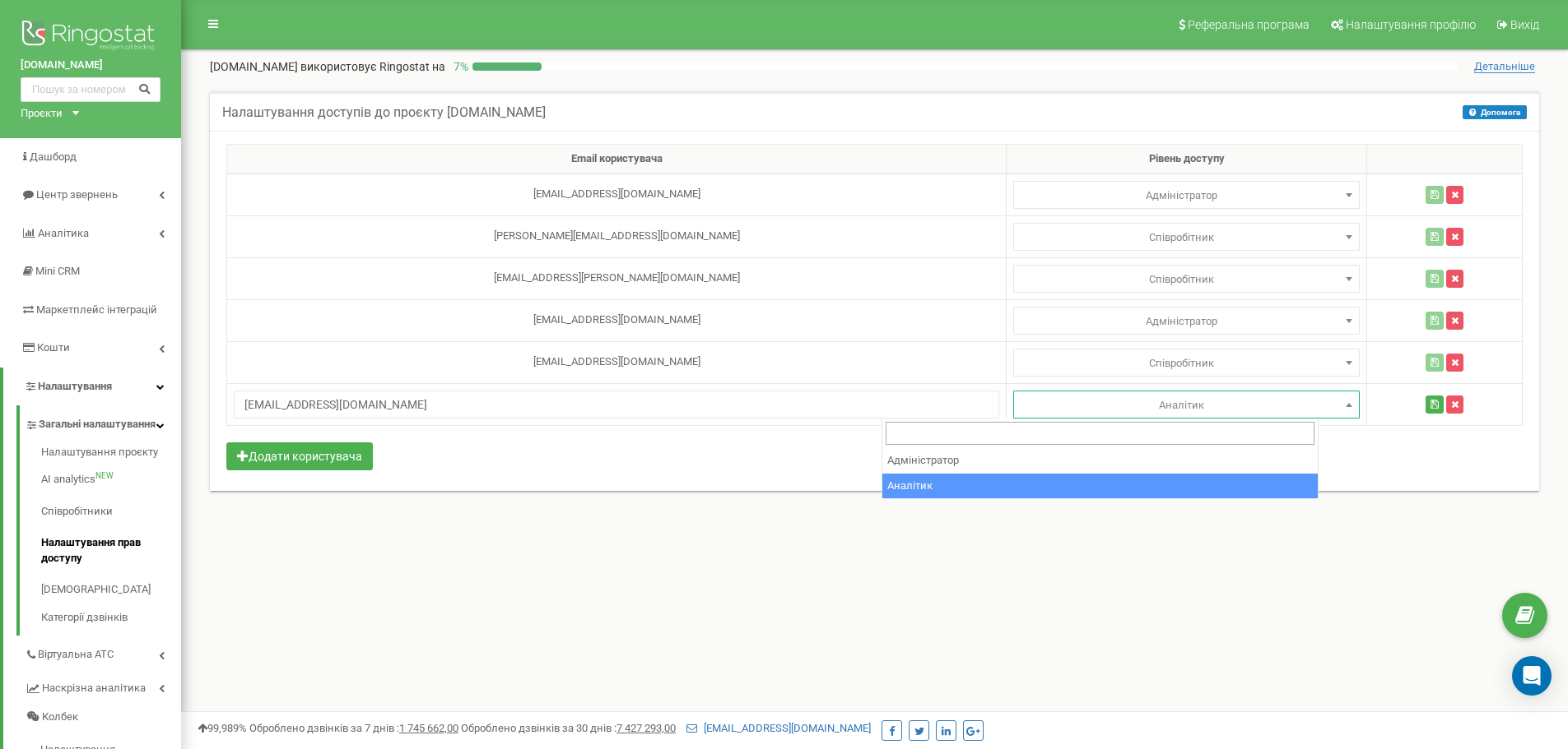
click at [1018, 605] on div "Реферальна програма Налаштування профілю Вихід mobifrend.com використовує Ringo…" at bounding box center [874, 494] width 1387 height 987
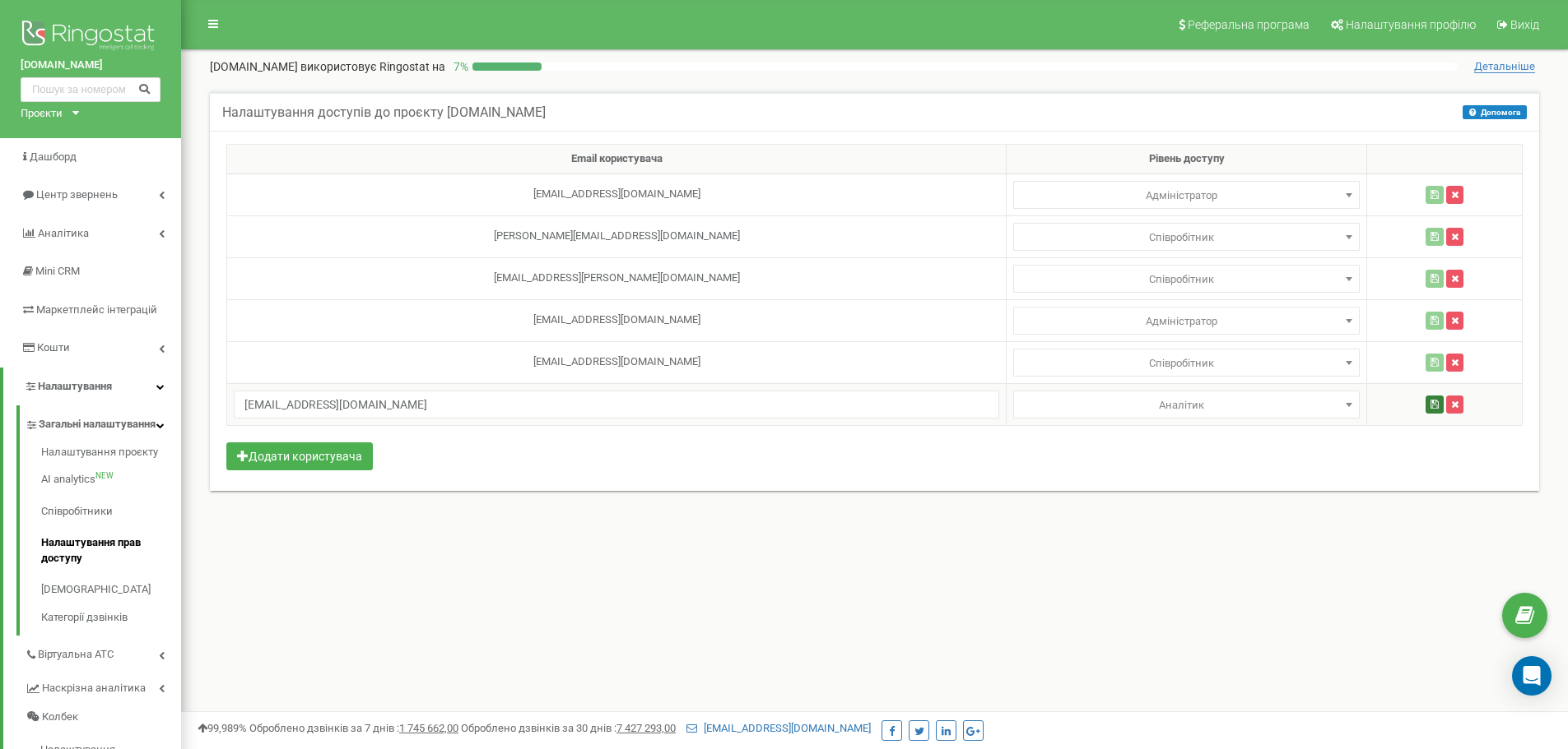
click at [1431, 401] on icon "button" at bounding box center [1435, 404] width 8 height 10
click at [89, 522] on link "Співробітники" at bounding box center [111, 512] width 140 height 32
